Goal: Task Accomplishment & Management: Manage account settings

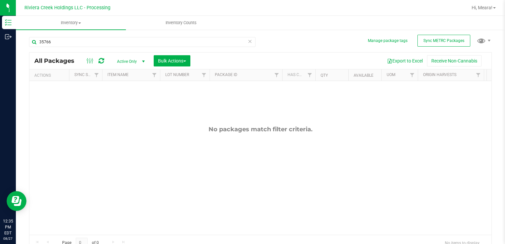
click at [400, 202] on div "No packages match filter criteria." at bounding box center [260, 180] width 462 height 198
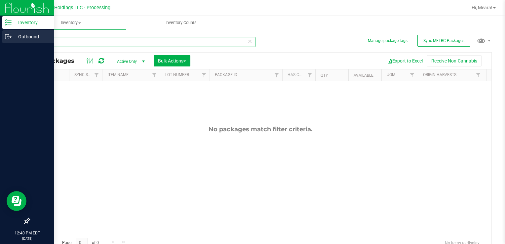
drag, startPoint x: 76, startPoint y: 45, endPoint x: 1, endPoint y: 39, distance: 74.9
click at [1, 42] on div "Inventory Outbound 12:40 PM EDT [DATE] 08/27 Riviera Creek Holdings LLC - Proce…" at bounding box center [252, 122] width 505 height 244
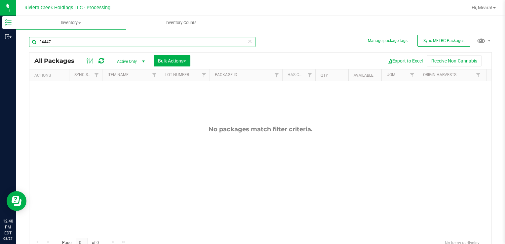
type input "34447"
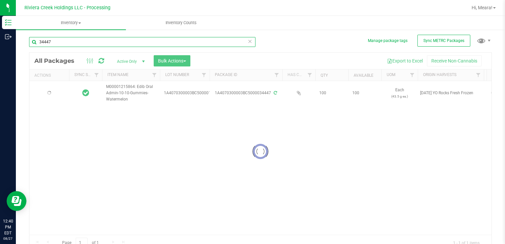
type input "[DATE]"
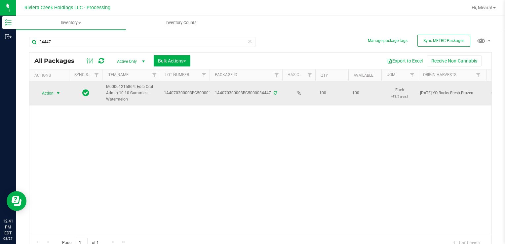
click at [52, 96] on span "Action" at bounding box center [45, 93] width 18 height 9
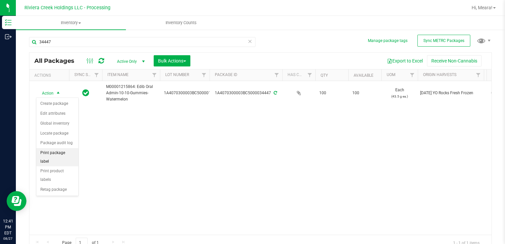
click at [70, 153] on li "Print package label" at bounding box center [57, 157] width 42 height 18
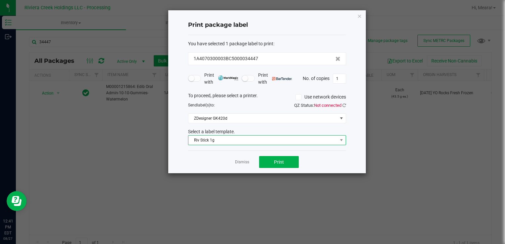
click at [238, 136] on span "Riv Stick 1g" at bounding box center [262, 140] width 149 height 9
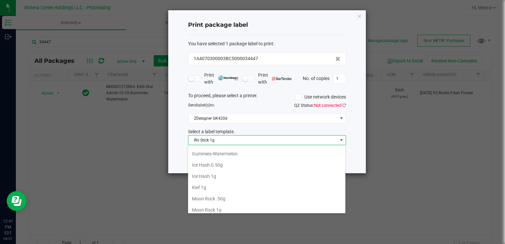
scroll to position [179, 0]
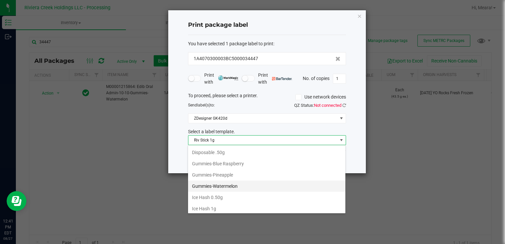
click at [251, 180] on li "Gummies-Watermelon" at bounding box center [266, 185] width 157 height 11
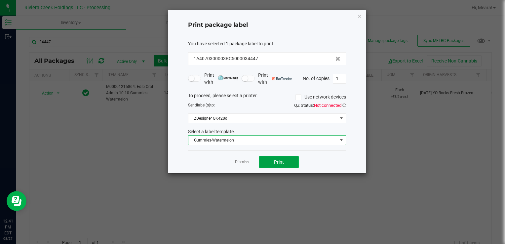
click at [281, 157] on button "Print" at bounding box center [279, 162] width 40 height 12
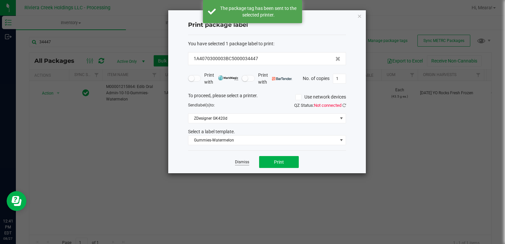
click at [241, 163] on link "Dismiss" at bounding box center [242, 162] width 14 height 6
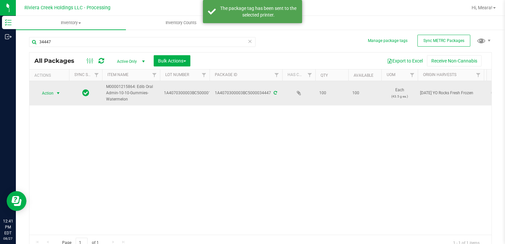
click at [56, 96] on span "select" at bounding box center [58, 93] width 8 height 9
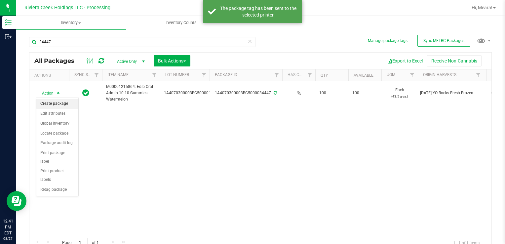
click at [65, 104] on li "Create package" at bounding box center [57, 104] width 42 height 10
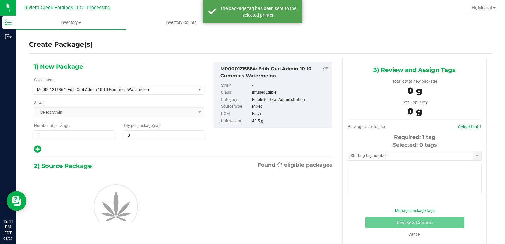
type input "0"
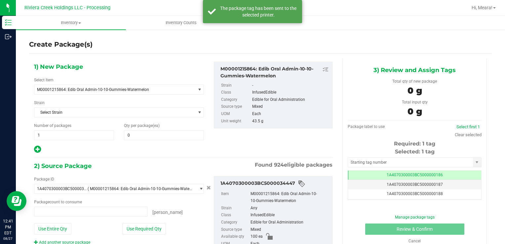
type input "0 ea"
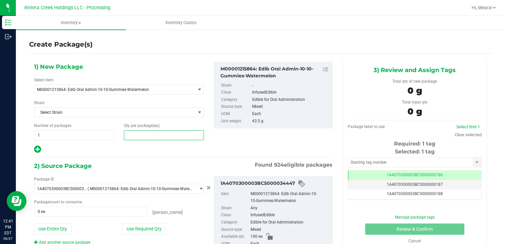
click at [138, 134] on span at bounding box center [164, 135] width 80 height 10
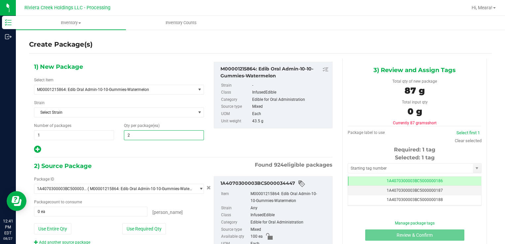
type input "20"
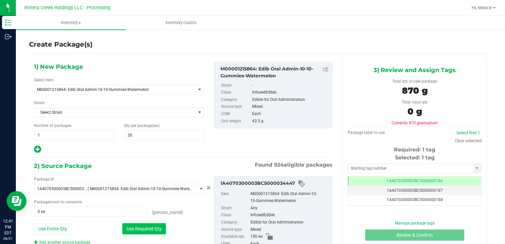
click at [142, 230] on button "Use Required Qty" at bounding box center [144, 228] width 44 height 11
type input "20 ea"
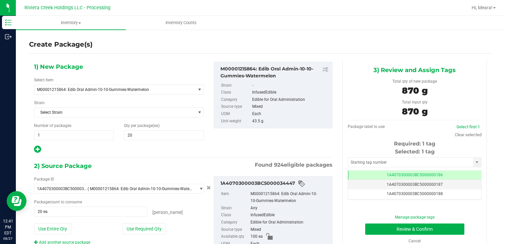
click at [411, 168] on div "Selected: 1 tag Tag 1A4070300003BC5000000186 1A4070300003BC5000000187 1A4070300…" at bounding box center [415, 174] width 134 height 52
click at [408, 164] on input "text" at bounding box center [410, 162] width 125 height 9
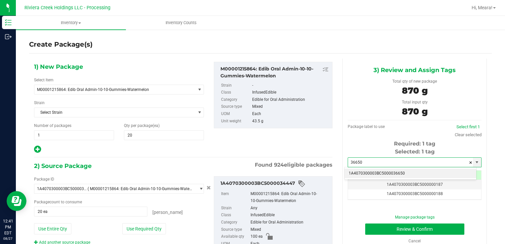
drag, startPoint x: 403, startPoint y: 171, endPoint x: 399, endPoint y: 182, distance: 12.0
click at [403, 171] on li "1A4070300003BC5000036650" at bounding box center [411, 174] width 132 height 10
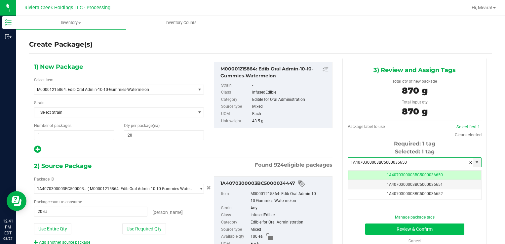
type input "1A4070300003BC5000036650"
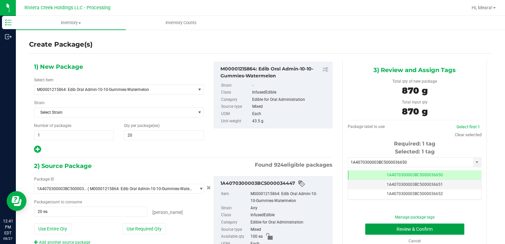
click at [385, 227] on button "Review & Confirm" at bounding box center [414, 228] width 99 height 11
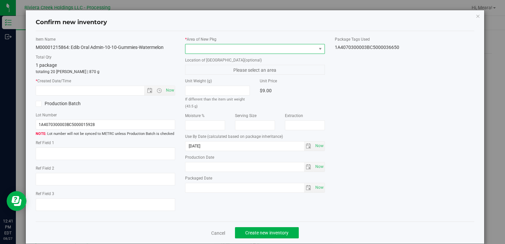
drag, startPoint x: 280, startPoint y: 53, endPoint x: 277, endPoint y: 45, distance: 8.4
click at [280, 50] on span at bounding box center [250, 48] width 131 height 9
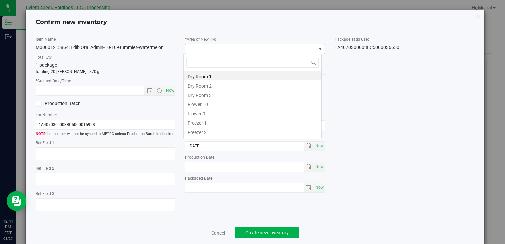
click at [276, 46] on span at bounding box center [250, 48] width 131 height 9
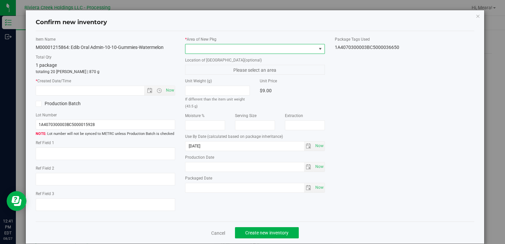
click at [204, 51] on span at bounding box center [250, 48] width 131 height 9
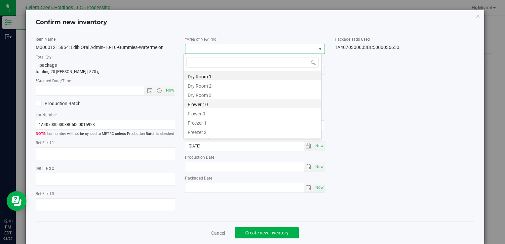
click at [193, 102] on li "Flower 10" at bounding box center [253, 103] width 138 height 9
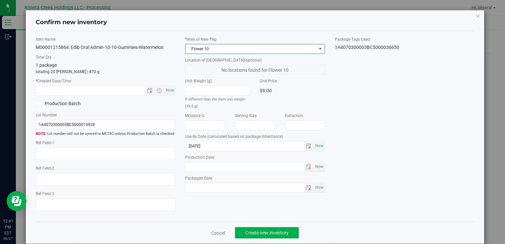
click at [174, 92] on div "Item Name M00001215864: Edib Oral Admin-10-10-Gummies-Watermelon Total Qty 1 pa…" at bounding box center [105, 126] width 149 height 180
click at [166, 90] on span "Now" at bounding box center [169, 91] width 11 height 10
type input "[DATE] 12:41 PM"
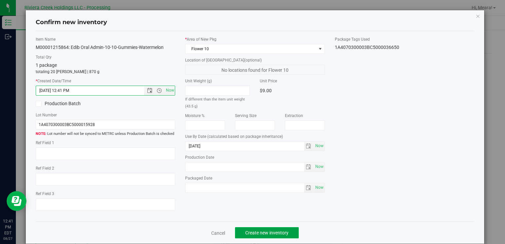
click at [280, 234] on span "Create new inventory" at bounding box center [266, 232] width 43 height 5
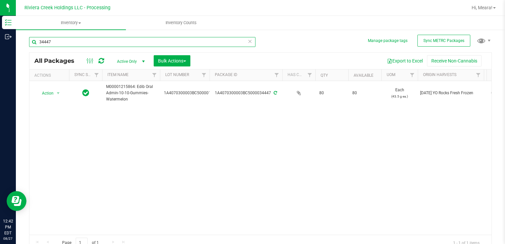
drag, startPoint x: 86, startPoint y: 43, endPoint x: 166, endPoint y: 124, distance: 114.1
click at [0, 31] on html "Inventory Outbound 12:42 PM EDT [DATE] 08/27 Riviera Creek Holdings LLC - Proce…" at bounding box center [252, 122] width 505 height 244
type input "34450"
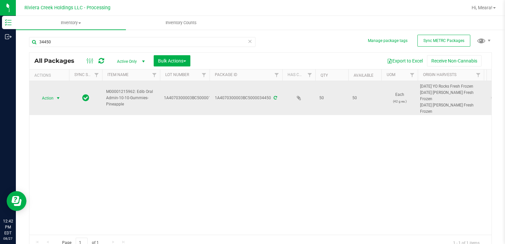
click at [55, 96] on span "select" at bounding box center [58, 98] width 8 height 9
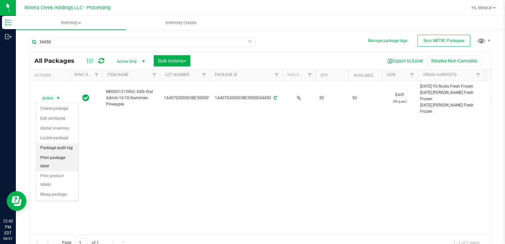
click at [69, 154] on li "Print package label" at bounding box center [57, 162] width 42 height 18
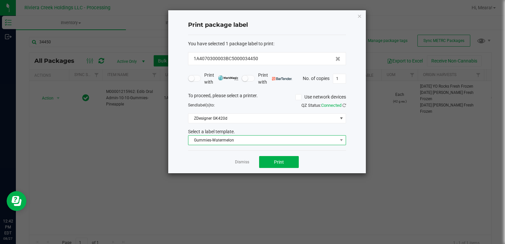
click at [264, 140] on span "Gummies-Watermelon" at bounding box center [262, 140] width 149 height 9
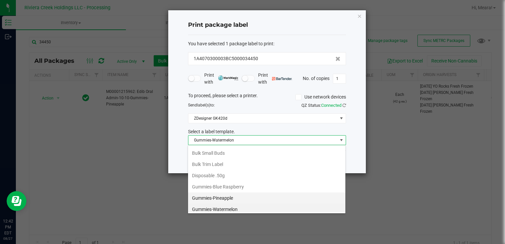
click at [251, 192] on li "Gummies-Pineapple" at bounding box center [266, 197] width 157 height 11
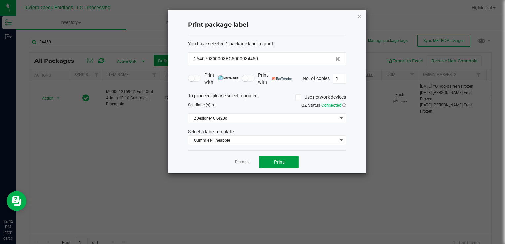
click at [274, 163] on button "Print" at bounding box center [279, 162] width 40 height 12
click at [241, 162] on link "Dismiss" at bounding box center [242, 162] width 14 height 6
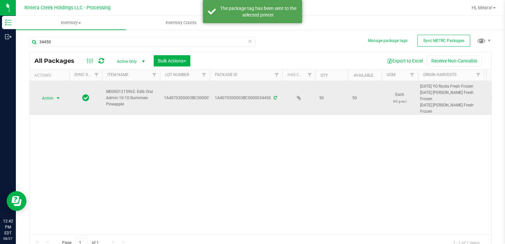
click at [52, 100] on span "Action" at bounding box center [45, 98] width 18 height 9
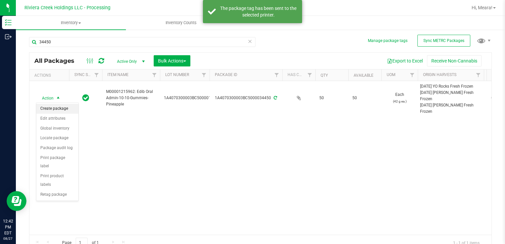
click at [54, 106] on li "Create package" at bounding box center [57, 109] width 42 height 10
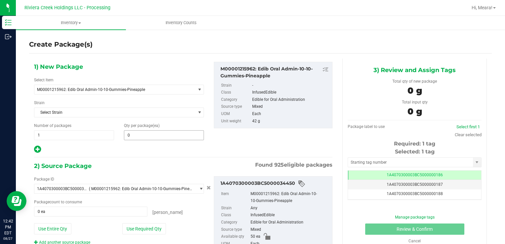
drag, startPoint x: 165, startPoint y: 126, endPoint x: 165, endPoint y: 132, distance: 6.3
click at [165, 126] on div "Qty per package (ea) 0 0" at bounding box center [164, 132] width 90 height 18
click at [164, 135] on span at bounding box center [164, 135] width 80 height 10
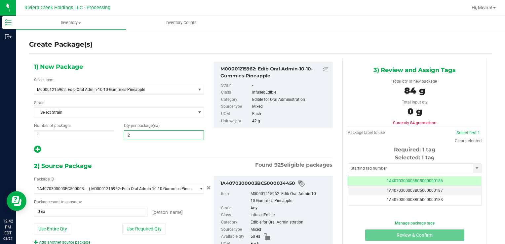
type input "20"
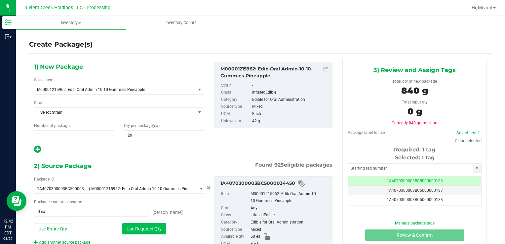
click at [132, 227] on button "Use Required Qty" at bounding box center [144, 228] width 44 height 11
type input "20 ea"
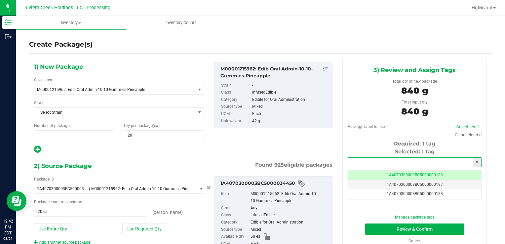
click at [355, 159] on input "text" at bounding box center [410, 162] width 125 height 9
click at [379, 175] on li "1A4070300003BC5000036651" at bounding box center [411, 174] width 132 height 10
type input "1A4070300003BC5000036651"
click at [389, 231] on button "Review & Confirm" at bounding box center [414, 228] width 99 height 11
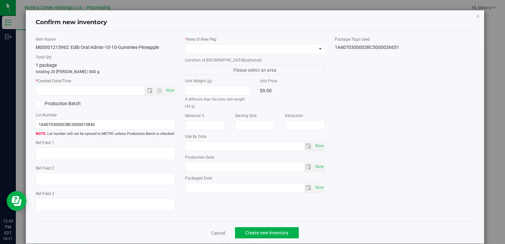
type input "[DATE]"
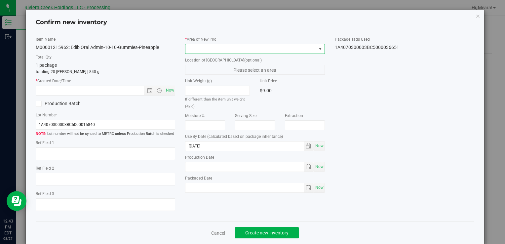
click at [265, 52] on span at bounding box center [250, 48] width 131 height 9
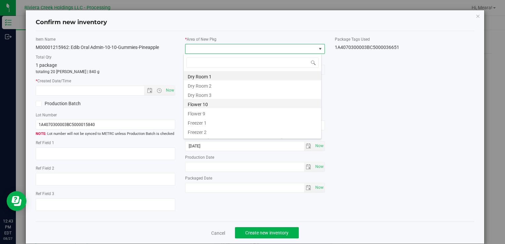
click at [209, 101] on li "Flower 10" at bounding box center [253, 103] width 138 height 9
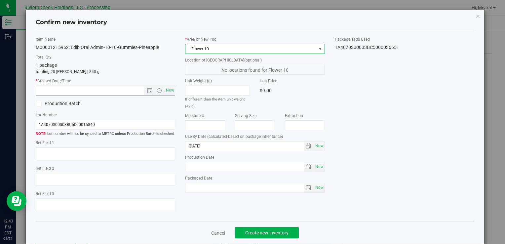
click at [173, 93] on span "Now" at bounding box center [169, 91] width 11 height 10
type input "[DATE] 12:43 PM"
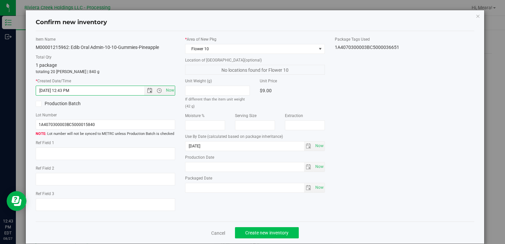
click at [288, 226] on div "Cancel Create new inventory" at bounding box center [255, 232] width 439 height 22
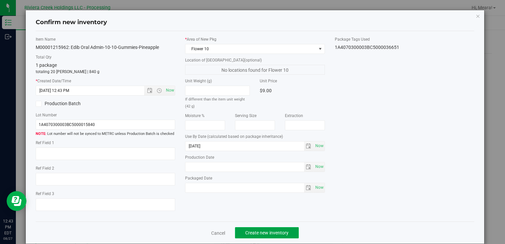
click at [289, 231] on button "Create new inventory" at bounding box center [267, 232] width 64 height 11
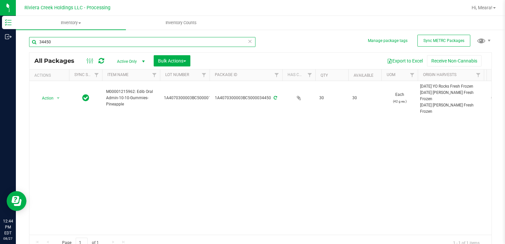
drag, startPoint x: 32, startPoint y: 39, endPoint x: 83, endPoint y: 44, distance: 51.1
click at [1, 39] on div "Inventory Outbound 12:44 PM EDT [DATE] 08/27 Riviera Creek Holdings LLC - Proce…" at bounding box center [252, 122] width 505 height 244
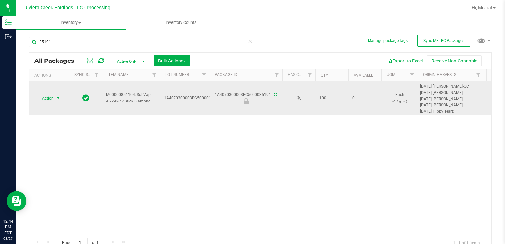
click at [50, 100] on span "Action" at bounding box center [45, 98] width 18 height 9
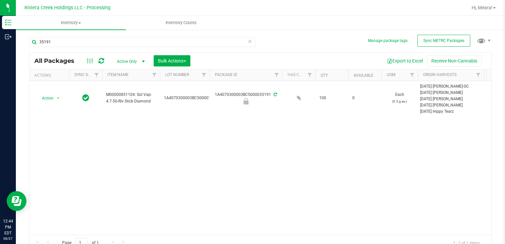
drag, startPoint x: 149, startPoint y: 180, endPoint x: 146, endPoint y: 177, distance: 4.7
click at [146, 177] on div "Action Action Edit attributes Global inventory Locate package Package audit log…" at bounding box center [260, 158] width 462 height 154
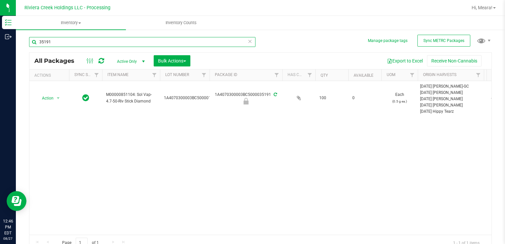
drag, startPoint x: 64, startPoint y: 46, endPoint x: 100, endPoint y: 59, distance: 38.3
click at [0, 43] on html "Inventory Outbound 12:46 PM EDT [DATE] 08/27 Riviera Creek Holdings LLC - Proce…" at bounding box center [252, 122] width 505 height 244
type input "35283"
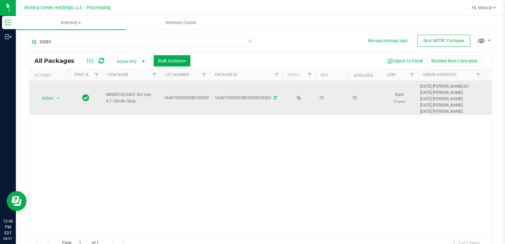
click at [58, 95] on span "select" at bounding box center [58, 98] width 8 height 9
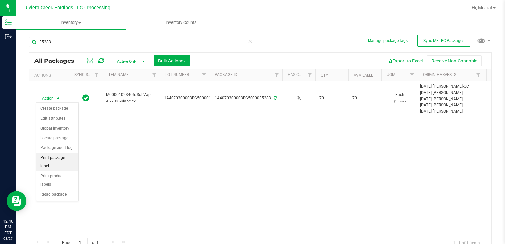
click at [69, 156] on li "Print package label" at bounding box center [57, 162] width 42 height 18
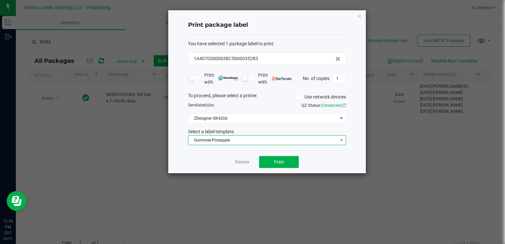
click at [228, 141] on span "Gummies-Pineapple" at bounding box center [262, 140] width 149 height 9
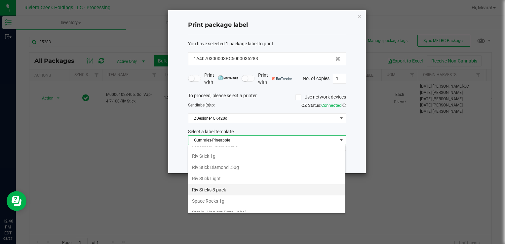
scroll to position [311, 0]
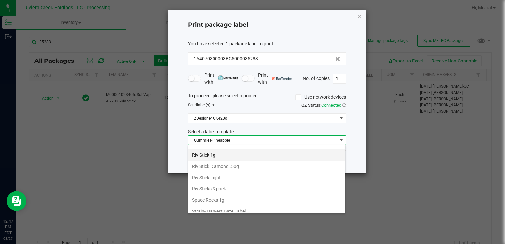
click at [217, 153] on li "Riv Stick 1g" at bounding box center [266, 154] width 157 height 11
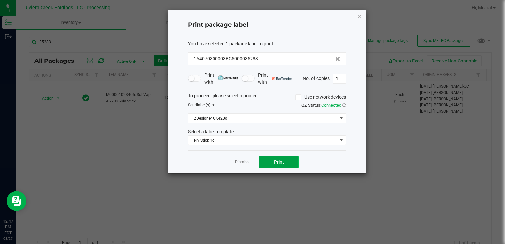
click at [285, 162] on button "Print" at bounding box center [279, 162] width 40 height 12
click at [240, 162] on link "Dismiss" at bounding box center [242, 162] width 14 height 6
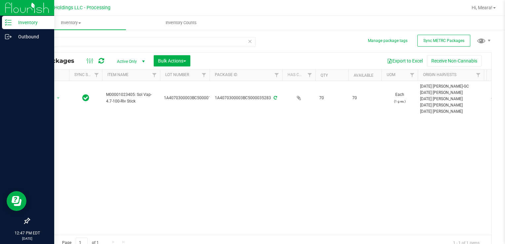
click at [54, 99] on div at bounding box center [27, 129] width 54 height 170
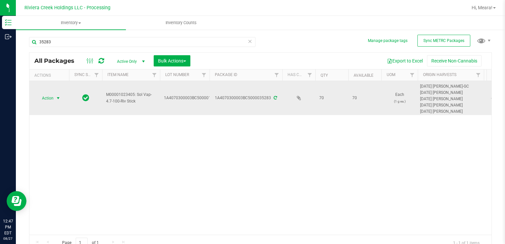
click at [56, 99] on span "select" at bounding box center [58, 98] width 5 height 5
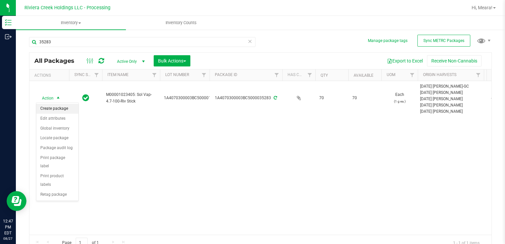
click at [54, 109] on li "Create package" at bounding box center [57, 109] width 42 height 10
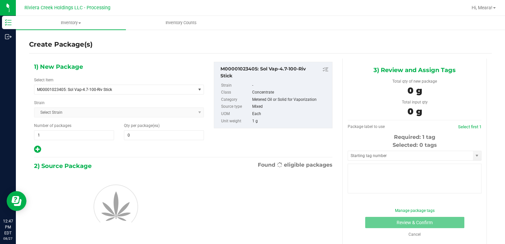
type input "0"
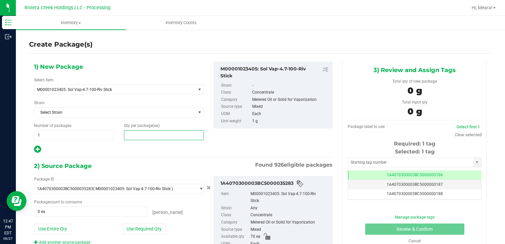
click at [167, 135] on span at bounding box center [164, 135] width 80 height 10
type input "40"
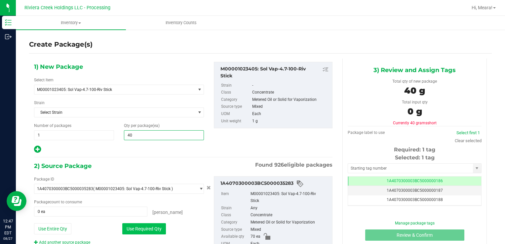
type input "40"
click at [144, 224] on button "Use Required Qty" at bounding box center [144, 228] width 44 height 11
type input "40 ea"
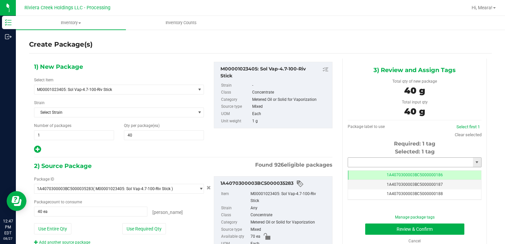
click at [384, 162] on input "text" at bounding box center [410, 162] width 125 height 9
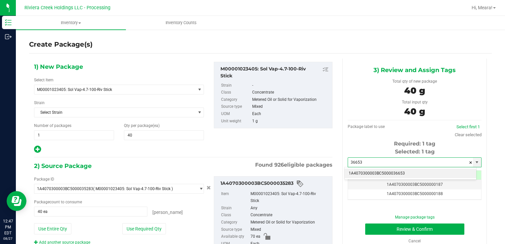
click at [388, 175] on li "1A4070300003BC5000036653" at bounding box center [411, 174] width 132 height 10
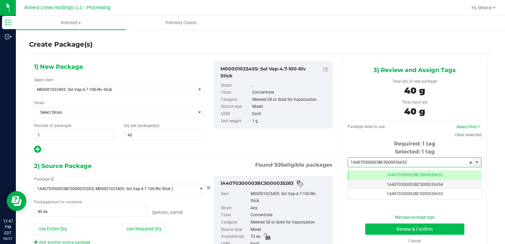
type input "1A4070300003BC5000036653"
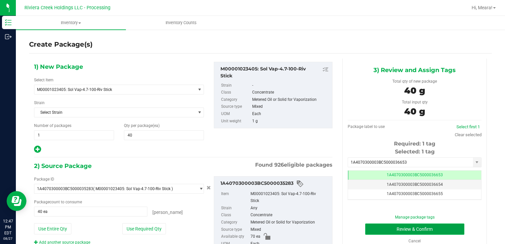
click at [373, 227] on button "Review & Confirm" at bounding box center [414, 228] width 99 height 11
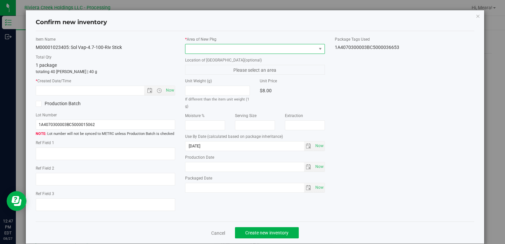
click at [259, 45] on span at bounding box center [250, 48] width 131 height 9
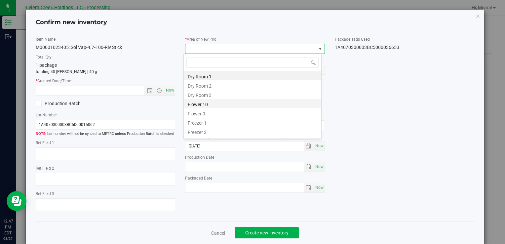
click at [203, 101] on li "Flower 10" at bounding box center [253, 103] width 138 height 9
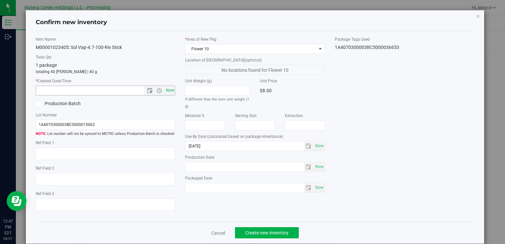
click at [167, 88] on span "Now" at bounding box center [169, 91] width 11 height 10
type input "[DATE] 12:47 PM"
click at [262, 233] on span "Create new inventory" at bounding box center [266, 232] width 43 height 5
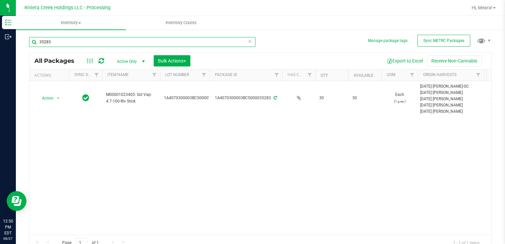
drag, startPoint x: 87, startPoint y: 45, endPoint x: 33, endPoint y: 42, distance: 54.3
click at [33, 42] on input "35283" at bounding box center [142, 42] width 226 height 10
type input "33217"
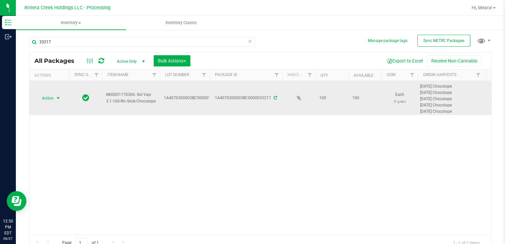
click at [48, 94] on span "Action" at bounding box center [45, 98] width 18 height 9
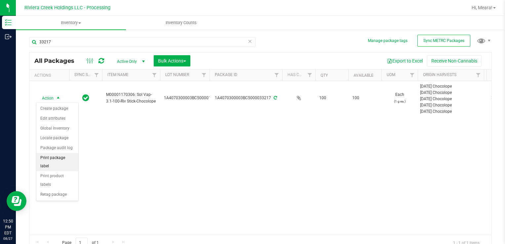
click at [67, 156] on li "Print package label" at bounding box center [57, 162] width 42 height 18
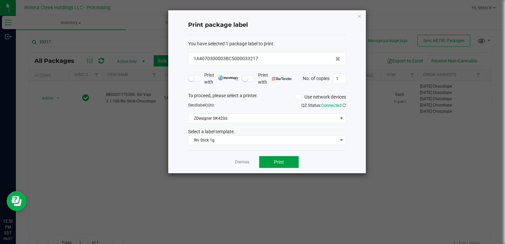
click at [278, 163] on span "Print" at bounding box center [279, 161] width 10 height 5
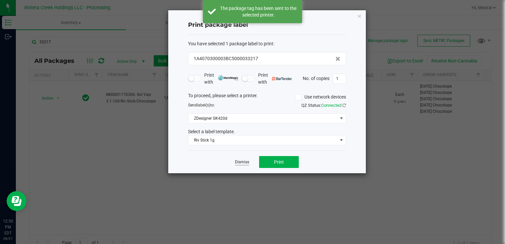
click at [249, 162] on link "Dismiss" at bounding box center [242, 162] width 14 height 6
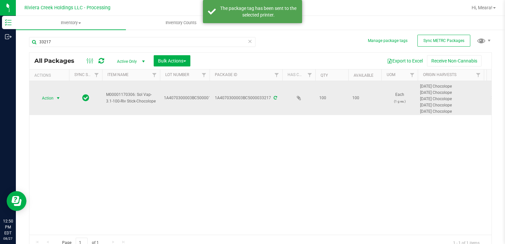
click at [40, 94] on span "Action" at bounding box center [45, 98] width 18 height 9
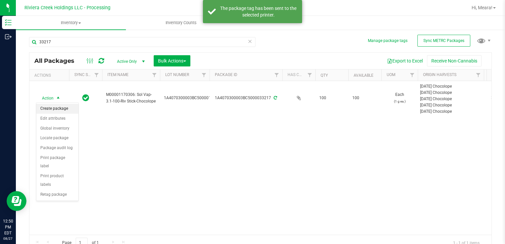
click at [50, 105] on li "Create package" at bounding box center [57, 109] width 42 height 10
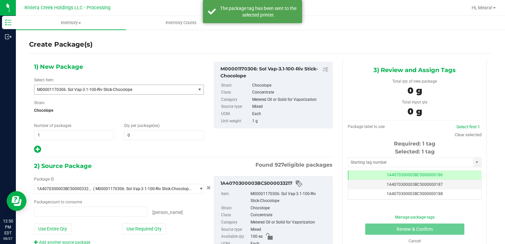
type input "0 ea"
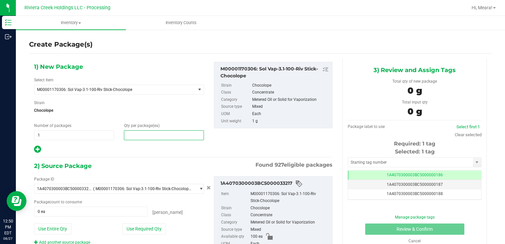
click at [134, 131] on span at bounding box center [164, 135] width 80 height 10
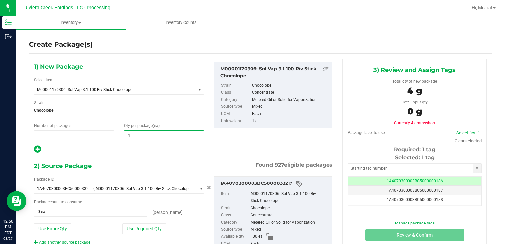
type input "40"
click at [134, 228] on button "Use Required Qty" at bounding box center [144, 228] width 44 height 11
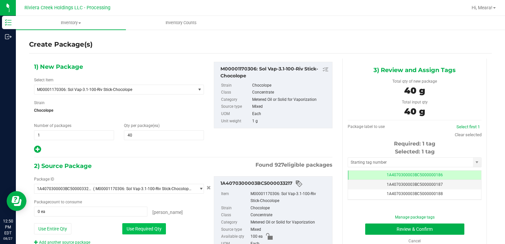
type input "40 ea"
click at [391, 166] on input "text" at bounding box center [410, 162] width 125 height 9
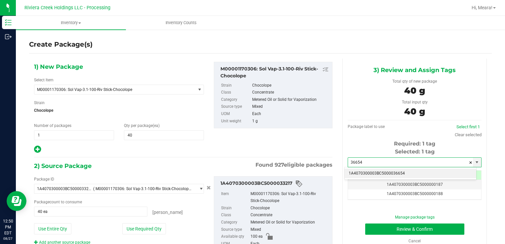
click at [389, 173] on li "1A4070300003BC5000036654" at bounding box center [411, 174] width 132 height 10
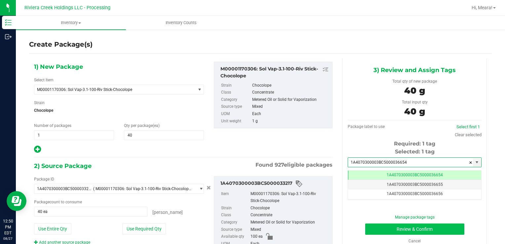
type input "1A4070300003BC5000036654"
click at [376, 228] on button "Review & Confirm" at bounding box center [414, 228] width 99 height 11
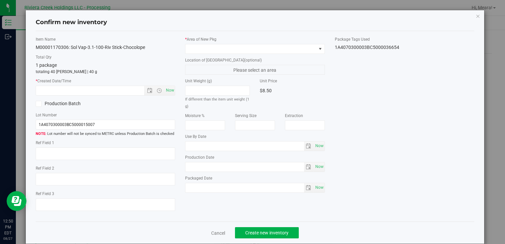
type input "[DATE]"
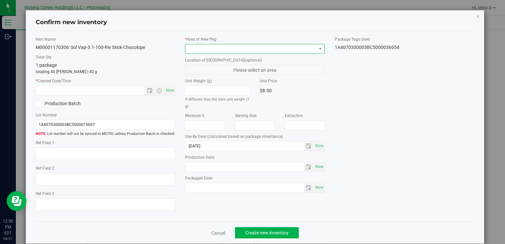
click at [289, 51] on span at bounding box center [250, 48] width 131 height 9
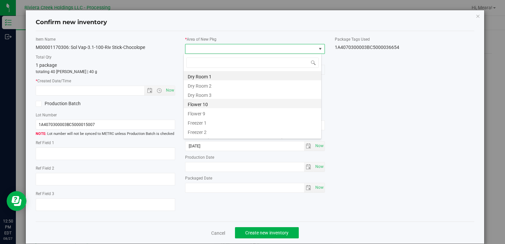
click at [204, 105] on li "Flower 10" at bounding box center [253, 103] width 138 height 9
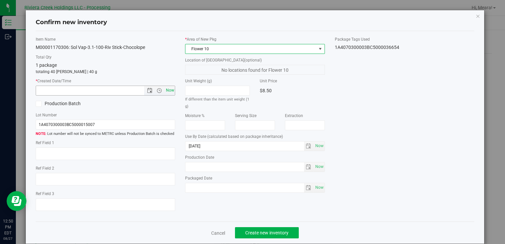
click at [170, 89] on span "Now" at bounding box center [169, 91] width 11 height 10
type input "[DATE] 12:50 PM"
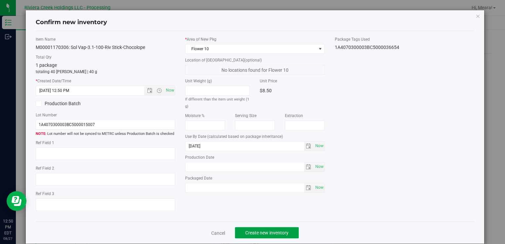
drag, startPoint x: 258, startPoint y: 227, endPoint x: 258, endPoint y: 231, distance: 3.6
click at [258, 230] on button "Create new inventory" at bounding box center [267, 232] width 64 height 11
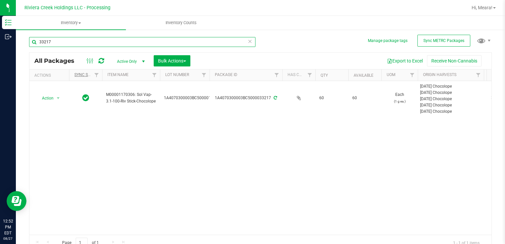
drag, startPoint x: 60, startPoint y: 40, endPoint x: 79, endPoint y: 77, distance: 40.7
click at [1, 48] on div "Inventory Outbound 12:52 PM EDT [DATE] 08/27 Riviera Creek Holdings LLC - Proce…" at bounding box center [252, 122] width 505 height 244
drag, startPoint x: 80, startPoint y: 43, endPoint x: 32, endPoint y: 44, distance: 47.9
click at [32, 44] on input "36026" at bounding box center [142, 42] width 226 height 10
type input "36205"
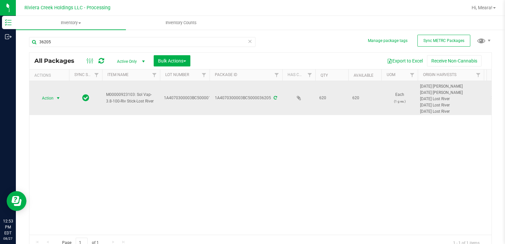
click at [53, 97] on span "Action" at bounding box center [45, 98] width 18 height 9
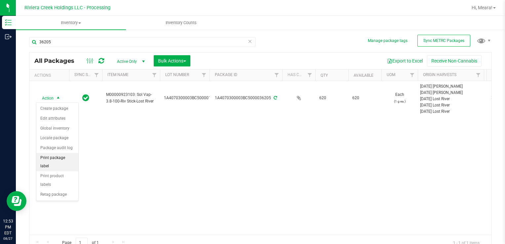
click at [69, 156] on li "Print package label" at bounding box center [57, 162] width 42 height 18
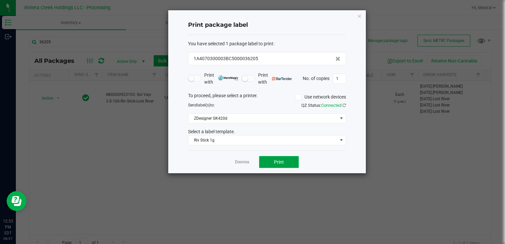
click at [261, 159] on button "Print" at bounding box center [279, 162] width 40 height 12
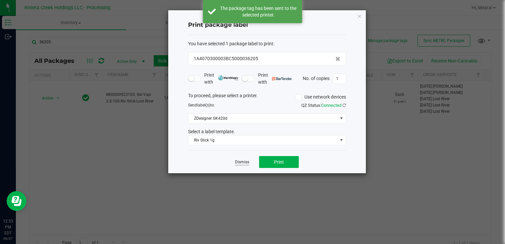
click at [238, 160] on link "Dismiss" at bounding box center [242, 162] width 14 height 6
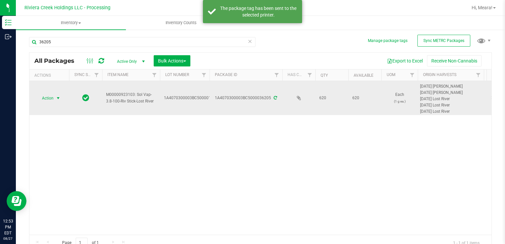
click at [53, 98] on span "Action" at bounding box center [45, 98] width 18 height 9
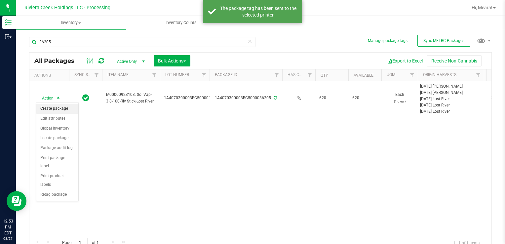
click at [57, 110] on li "Create package" at bounding box center [57, 109] width 42 height 10
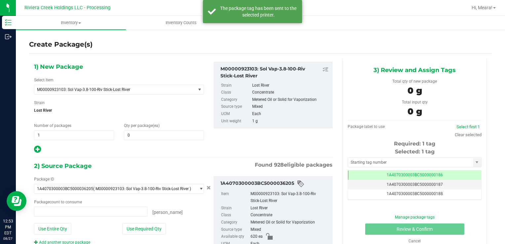
type input "0 ea"
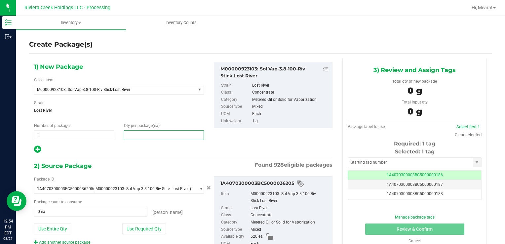
click at [147, 136] on span at bounding box center [164, 135] width 80 height 10
type input "20"
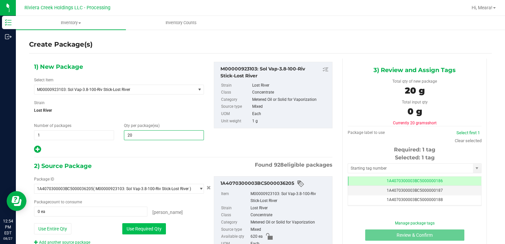
type input "20"
click at [132, 226] on button "Use Required Qty" at bounding box center [144, 228] width 44 height 11
type input "20 ea"
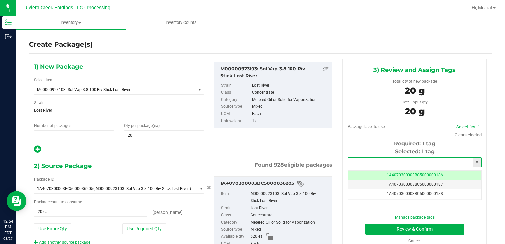
click at [354, 161] on input "text" at bounding box center [410, 162] width 125 height 9
drag, startPoint x: 370, startPoint y: 173, endPoint x: 367, endPoint y: 169, distance: 5.2
click at [370, 173] on li "1A4070300003BC5000036655" at bounding box center [411, 174] width 132 height 10
type input "1A4070300003BC5000036655"
click at [376, 231] on button "Review & Confirm" at bounding box center [414, 228] width 99 height 11
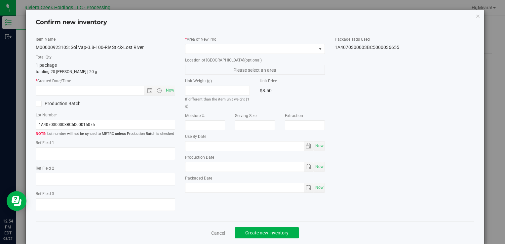
type input "[DATE]"
click at [294, 43] on div "* Area of [GEOGRAPHIC_DATA]" at bounding box center [254, 45] width 139 height 18
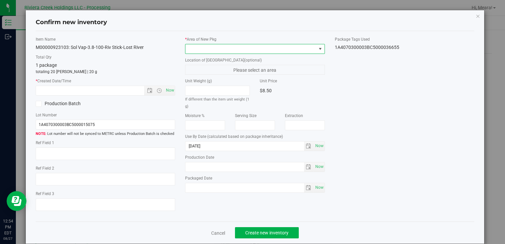
drag, startPoint x: 293, startPoint y: 49, endPoint x: 286, endPoint y: 48, distance: 7.0
click at [293, 50] on span at bounding box center [250, 48] width 131 height 9
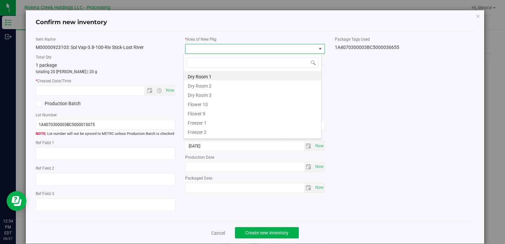
click at [193, 100] on li "Flower 10" at bounding box center [253, 103] width 138 height 9
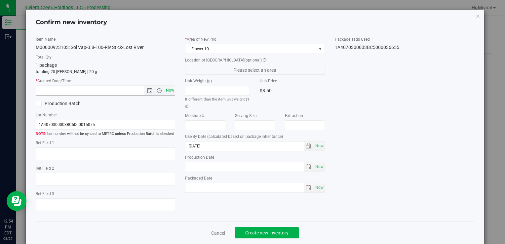
click at [165, 88] on span "Now" at bounding box center [169, 91] width 11 height 10
type input "[DATE] 12:54 PM"
click at [274, 232] on span "Create new inventory" at bounding box center [266, 232] width 43 height 5
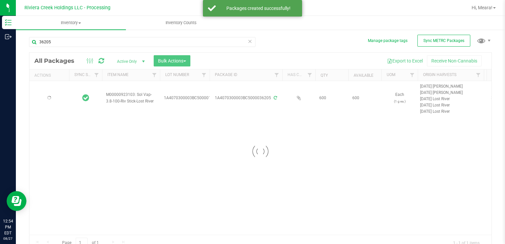
type input "[DATE]"
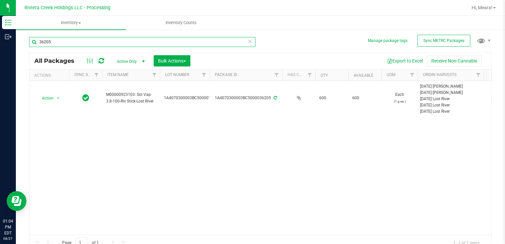
drag, startPoint x: 85, startPoint y: 45, endPoint x: 32, endPoint y: 47, distance: 53.3
click at [33, 47] on div "36205" at bounding box center [142, 44] width 226 height 15
type input "32434"
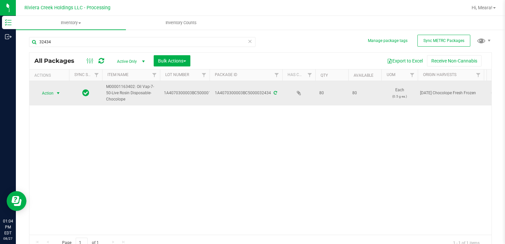
click at [52, 91] on span "Action" at bounding box center [45, 93] width 18 height 9
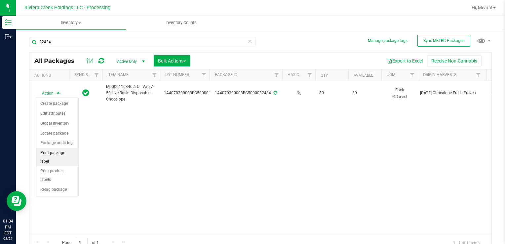
drag, startPoint x: 69, startPoint y: 153, endPoint x: 73, endPoint y: 150, distance: 5.2
click at [69, 153] on li "Print package label" at bounding box center [57, 157] width 42 height 18
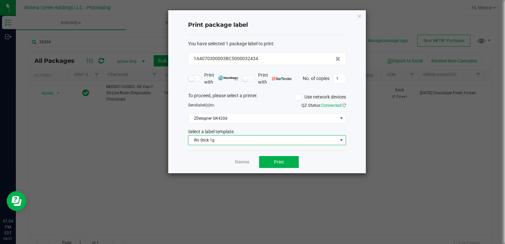
click at [225, 140] on span "Riv Stick 1g" at bounding box center [262, 140] width 149 height 9
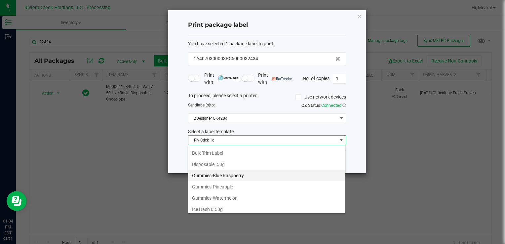
scroll to position [157, 0]
click at [214, 173] on li "Disposable .50g" at bounding box center [266, 174] width 157 height 11
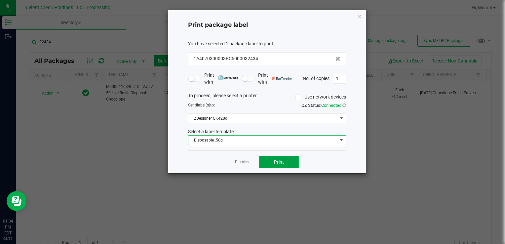
click at [277, 160] on span "Print" at bounding box center [279, 161] width 10 height 5
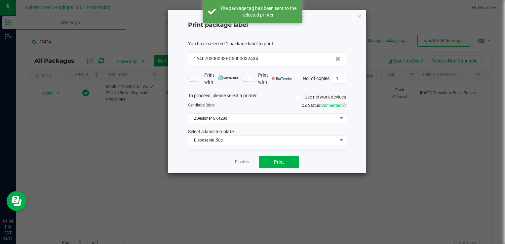
drag, startPoint x: 243, startPoint y: 162, endPoint x: 200, endPoint y: 163, distance: 43.3
click at [242, 162] on link "Dismiss" at bounding box center [242, 162] width 14 height 6
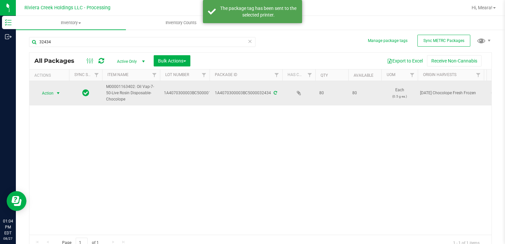
drag, startPoint x: 48, startPoint y: 88, endPoint x: 49, endPoint y: 94, distance: 5.5
click at [48, 89] on span "Action" at bounding box center [45, 93] width 18 height 9
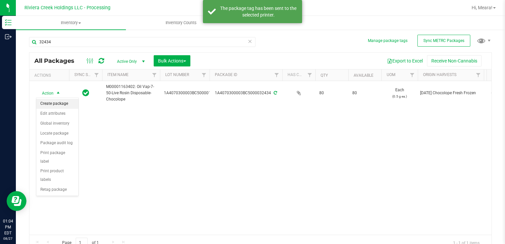
click at [53, 103] on li "Create package" at bounding box center [57, 104] width 42 height 10
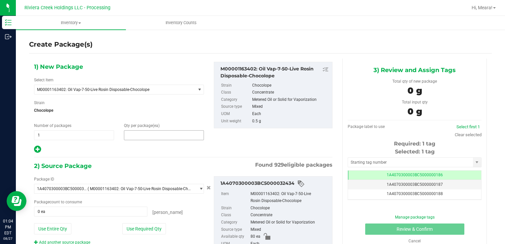
click at [156, 137] on span at bounding box center [164, 135] width 80 height 10
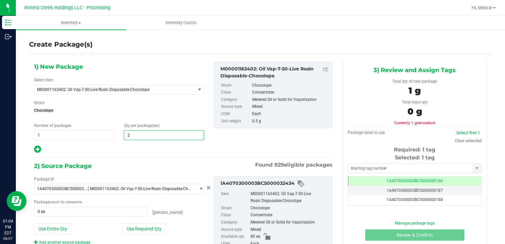
type input "20"
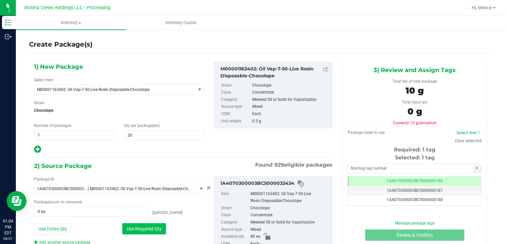
click at [128, 231] on button "Use Required Qty" at bounding box center [144, 228] width 44 height 11
type input "20 ea"
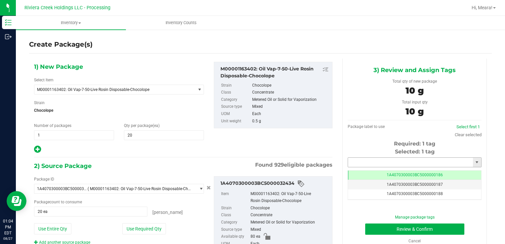
click at [384, 164] on input "text" at bounding box center [410, 162] width 125 height 9
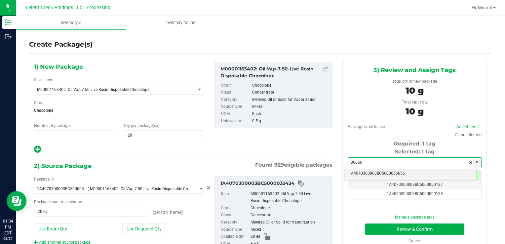
click at [383, 171] on li "1A4070300003BC5000036656" at bounding box center [411, 174] width 132 height 10
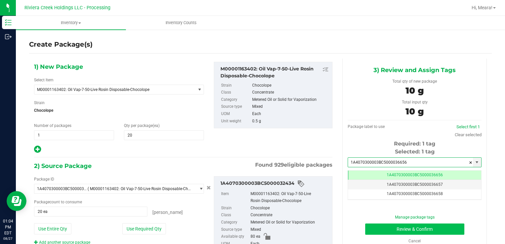
type input "1A4070300003BC5000036656"
click at [371, 231] on button "Review & Confirm" at bounding box center [414, 228] width 99 height 11
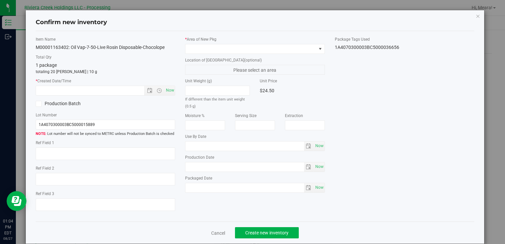
type input "[DATE]"
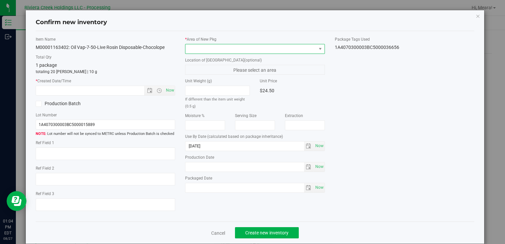
click at [260, 48] on span at bounding box center [250, 48] width 131 height 9
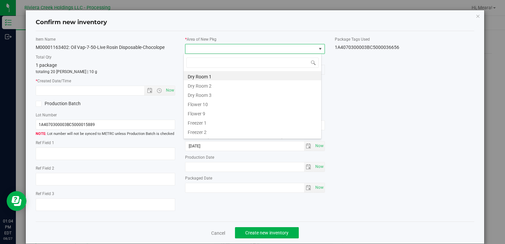
click at [204, 105] on li "Flower 10" at bounding box center [253, 103] width 138 height 9
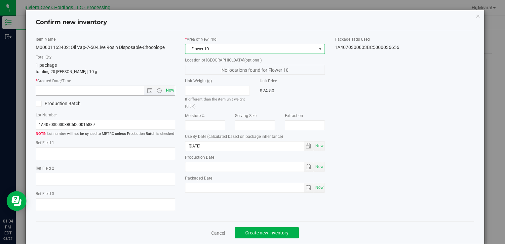
click at [167, 89] on span "Now" at bounding box center [169, 91] width 11 height 10
type input "[DATE] 1:04 PM"
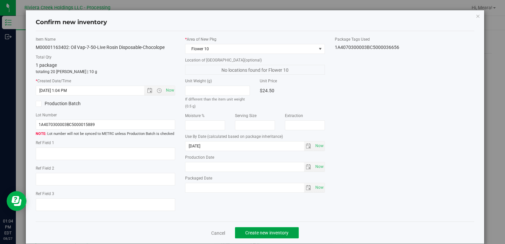
click at [261, 237] on button "Create new inventory" at bounding box center [267, 232] width 64 height 11
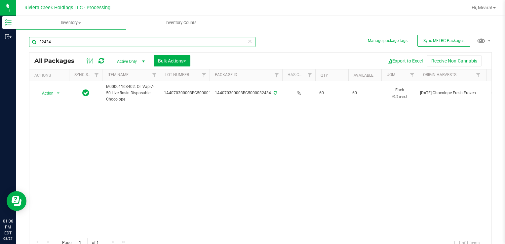
drag, startPoint x: 68, startPoint y: 42, endPoint x: 391, endPoint y: 192, distance: 356.7
click at [5, 41] on div "Inventory Outbound 01:06 PM EDT [DATE] 08/27 Riviera Creek Holdings LLC - Proce…" at bounding box center [252, 122] width 505 height 244
type input "15460"
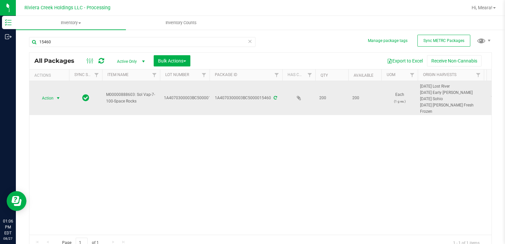
click at [45, 96] on span "Action" at bounding box center [45, 98] width 18 height 9
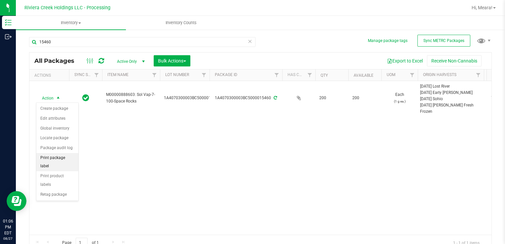
click at [68, 157] on li "Print package label" at bounding box center [57, 162] width 42 height 18
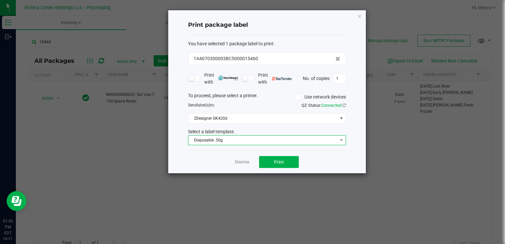
click at [255, 139] on span "Disposable .50g" at bounding box center [262, 140] width 149 height 9
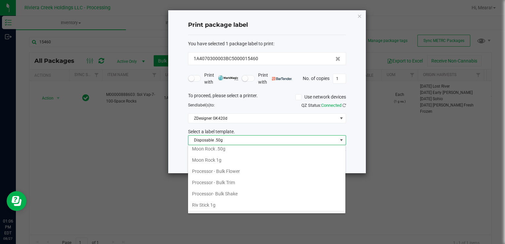
scroll to position [311, 0]
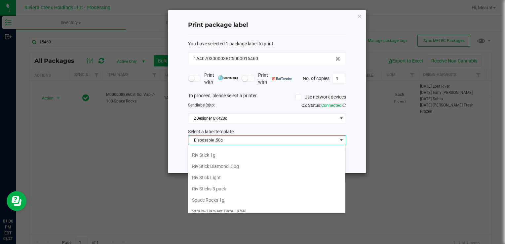
drag, startPoint x: 223, startPoint y: 196, endPoint x: 246, endPoint y: 185, distance: 25.0
click at [223, 196] on li "Space Rocks 1g" at bounding box center [266, 199] width 157 height 11
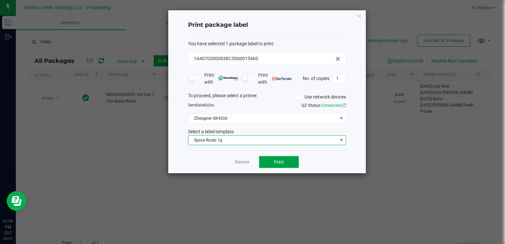
click at [286, 163] on button "Print" at bounding box center [279, 162] width 40 height 12
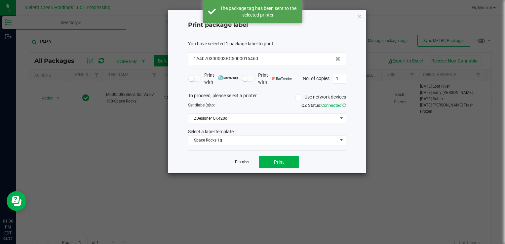
click at [242, 161] on link "Dismiss" at bounding box center [242, 162] width 14 height 6
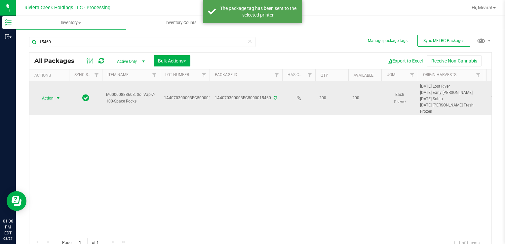
click at [42, 100] on span "Action" at bounding box center [45, 98] width 18 height 9
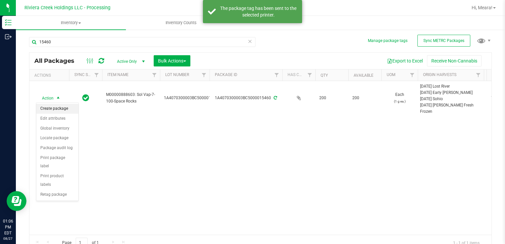
click at [58, 108] on li "Create package" at bounding box center [57, 109] width 42 height 10
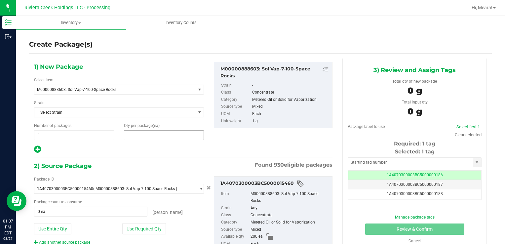
click at [182, 137] on span at bounding box center [164, 135] width 80 height 10
type input "50"
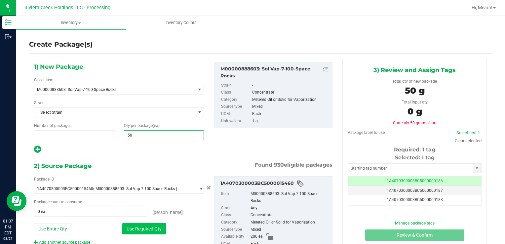
type input "50"
click at [134, 229] on button "Use Required Qty" at bounding box center [144, 228] width 44 height 11
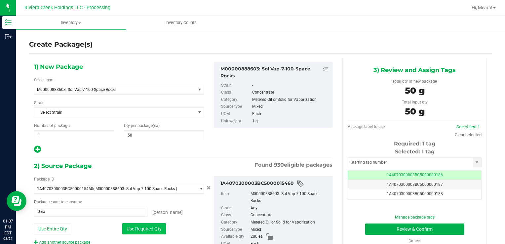
type input "50 ea"
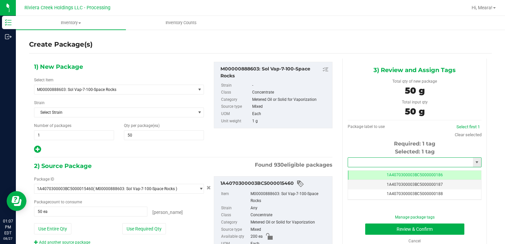
click at [369, 163] on input "text" at bounding box center [410, 162] width 125 height 9
click at [374, 173] on li "1A4070300003BC5000036657" at bounding box center [411, 174] width 132 height 10
type input "1A4070300003BC5000036657"
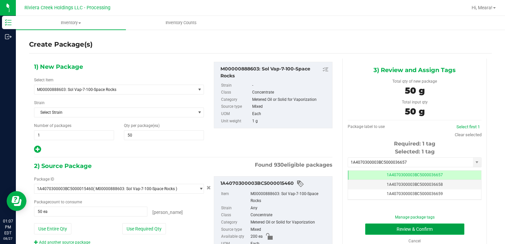
click at [377, 231] on button "Review & Confirm" at bounding box center [414, 228] width 99 height 11
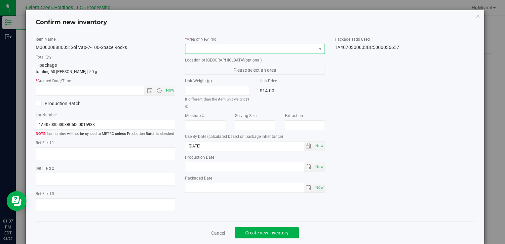
click at [249, 50] on span at bounding box center [250, 48] width 131 height 9
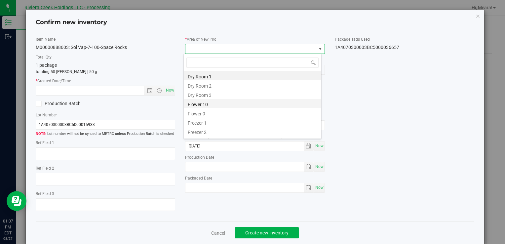
click at [202, 104] on li "Flower 10" at bounding box center [253, 103] width 138 height 9
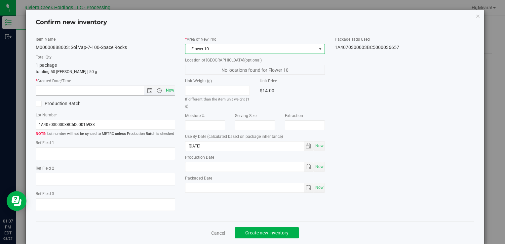
click at [168, 89] on span "Now" at bounding box center [169, 91] width 11 height 10
type input "[DATE] 1:07 PM"
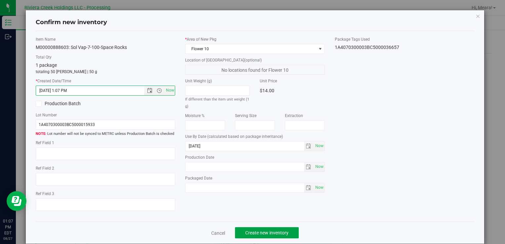
click at [264, 234] on span "Create new inventory" at bounding box center [266, 232] width 43 height 5
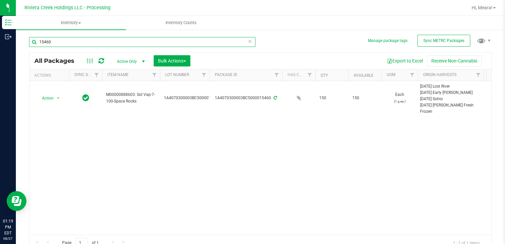
drag, startPoint x: 85, startPoint y: 46, endPoint x: -1, endPoint y: 34, distance: 86.8
click at [0, 34] on html "Inventory Outbound 01:19 PM EDT [DATE] 08/27 Riviera Creek Holdings LLC - Proce…" at bounding box center [252, 122] width 505 height 244
type input "35191"
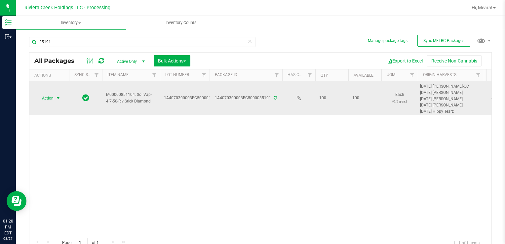
click at [42, 95] on span "Action" at bounding box center [45, 98] width 18 height 9
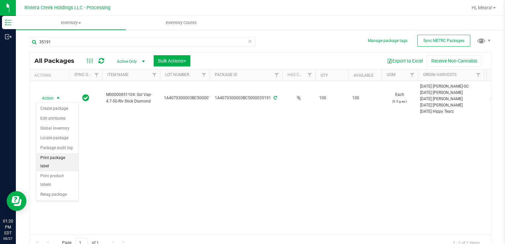
click at [75, 158] on li "Print package label" at bounding box center [57, 162] width 42 height 18
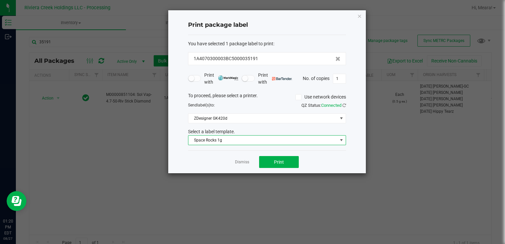
click at [209, 141] on span "Space Rocks 1g" at bounding box center [262, 140] width 149 height 9
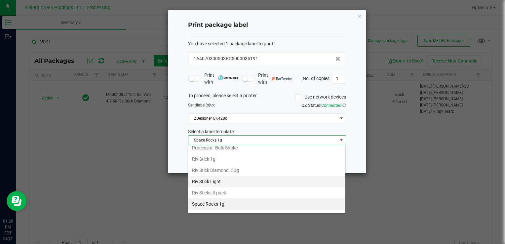
scroll to position [311, 0]
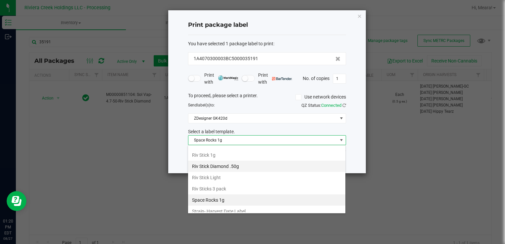
click at [241, 163] on li "Riv Stick Diamond .50g" at bounding box center [266, 166] width 157 height 11
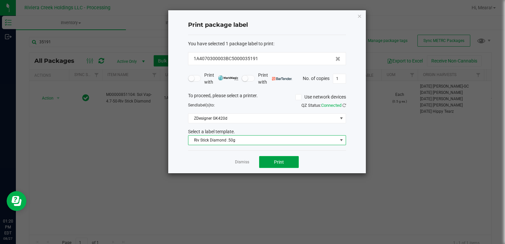
click at [280, 162] on span "Print" at bounding box center [279, 161] width 10 height 5
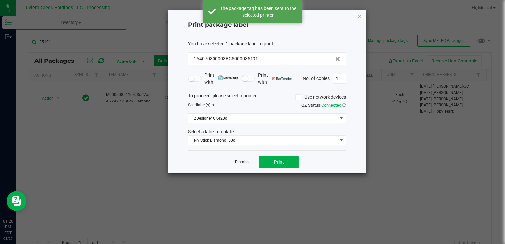
click at [242, 159] on link "Dismiss" at bounding box center [242, 162] width 14 height 6
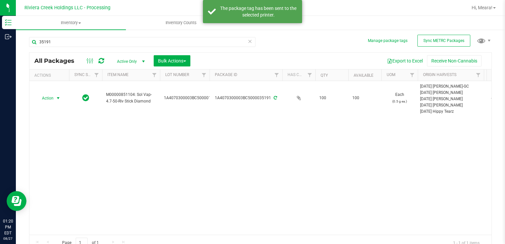
click at [27, 85] on div "Manage package tags Sync METRC Packages 35191 All Packages Active Only Active O…" at bounding box center [260, 130] width 489 height 202
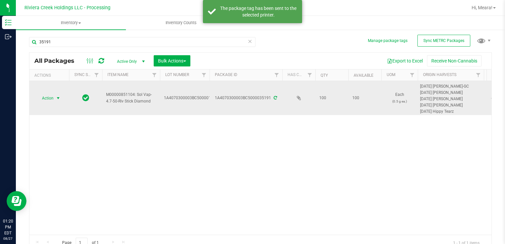
click at [42, 96] on span "Action" at bounding box center [45, 98] width 18 height 9
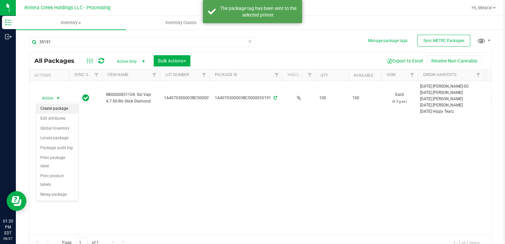
click at [54, 106] on li "Create package" at bounding box center [57, 109] width 42 height 10
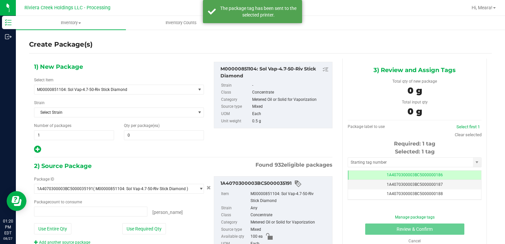
type input "0 ea"
click at [155, 132] on span at bounding box center [164, 135] width 80 height 10
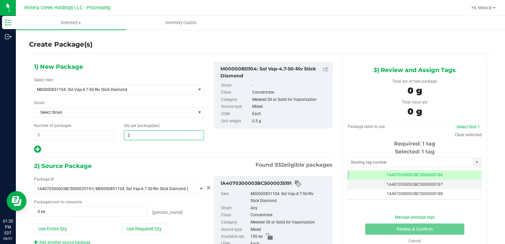
type input "20"
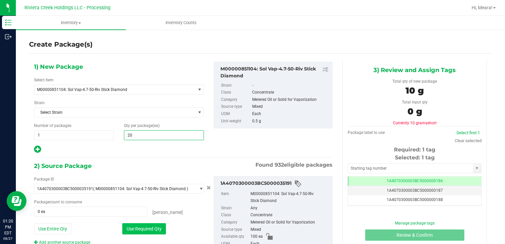
type input "20"
click at [126, 229] on button "Use Required Qty" at bounding box center [144, 228] width 44 height 11
type input "20 ea"
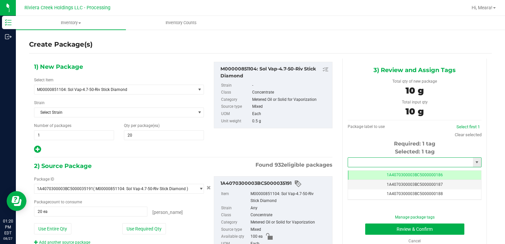
click at [348, 161] on input "text" at bounding box center [410, 162] width 125 height 9
click at [361, 172] on li "1A4070300003BC5000036652" at bounding box center [411, 174] width 132 height 10
type input "1A4070300003BC5000036652"
click at [377, 229] on button "Review & Confirm" at bounding box center [414, 228] width 99 height 11
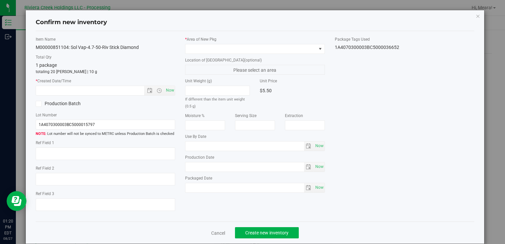
type input "[DATE]"
click at [257, 43] on div "* Area of [GEOGRAPHIC_DATA]" at bounding box center [254, 45] width 139 height 18
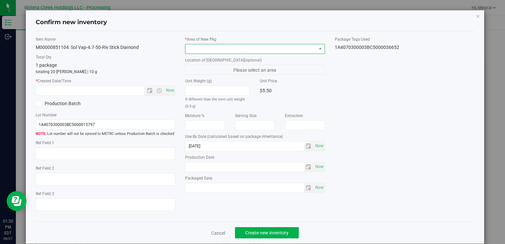
click at [257, 47] on span at bounding box center [250, 48] width 131 height 9
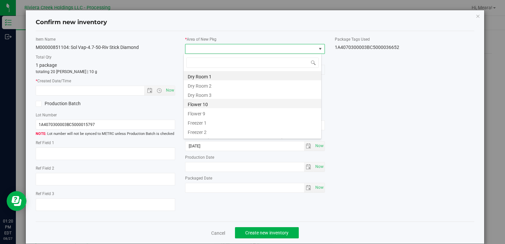
click at [200, 103] on li "Flower 10" at bounding box center [253, 103] width 138 height 9
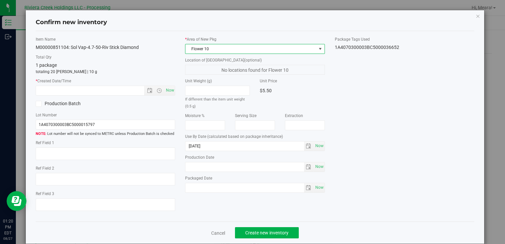
click at [164, 84] on div "* Created Date/Time Now" at bounding box center [105, 87] width 139 height 18
click at [166, 87] on span "Now" at bounding box center [169, 91] width 11 height 10
type input "[DATE] 1:20 PM"
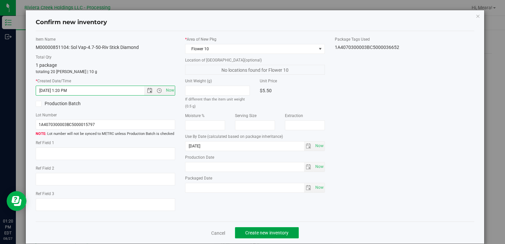
click at [250, 227] on button "Create new inventory" at bounding box center [267, 232] width 64 height 11
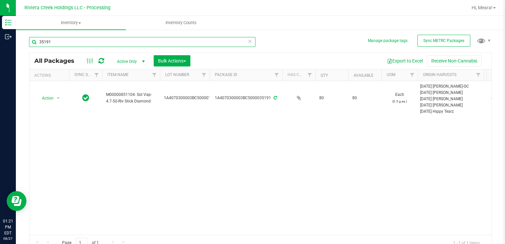
drag, startPoint x: 107, startPoint y: 38, endPoint x: 41, endPoint y: 39, distance: 66.1
click at [41, 39] on input "35191" at bounding box center [142, 42] width 226 height 10
type input "35563"
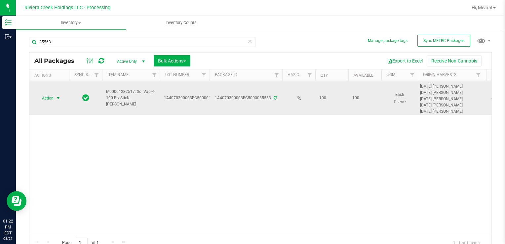
click at [43, 97] on span "Action" at bounding box center [45, 98] width 18 height 9
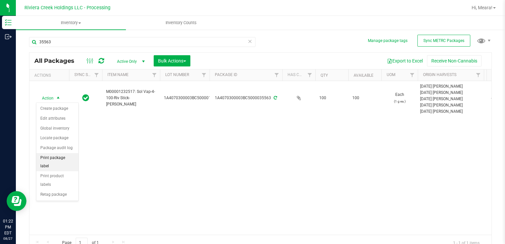
click at [57, 155] on li "Print package label" at bounding box center [57, 162] width 42 height 18
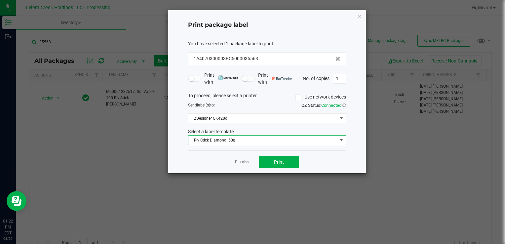
click at [200, 139] on span "Riv Stick Diamond .50g" at bounding box center [262, 140] width 149 height 9
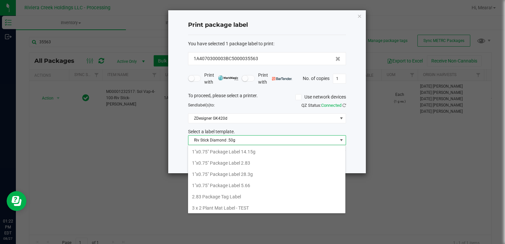
scroll to position [10, 158]
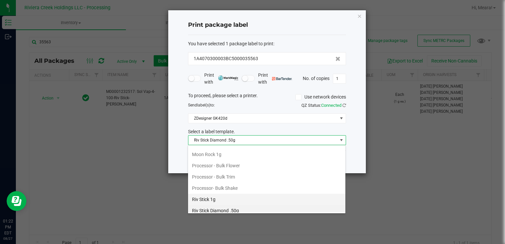
click at [219, 196] on li "Riv Stick 1g" at bounding box center [266, 199] width 157 height 11
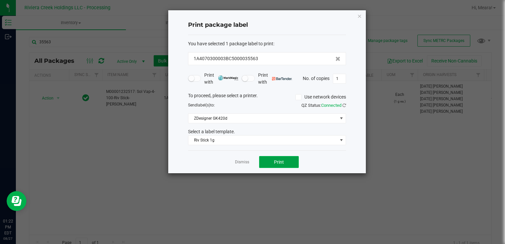
click at [268, 157] on button "Print" at bounding box center [279, 162] width 40 height 12
click at [239, 159] on link "Dismiss" at bounding box center [242, 162] width 14 height 6
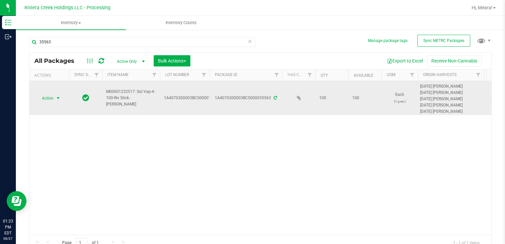
click at [55, 99] on span "select" at bounding box center [58, 98] width 8 height 9
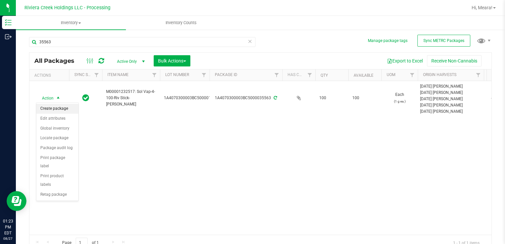
click at [57, 110] on li "Create package" at bounding box center [57, 109] width 42 height 10
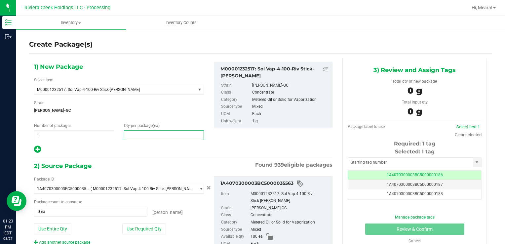
click at [148, 136] on span at bounding box center [164, 135] width 80 height 10
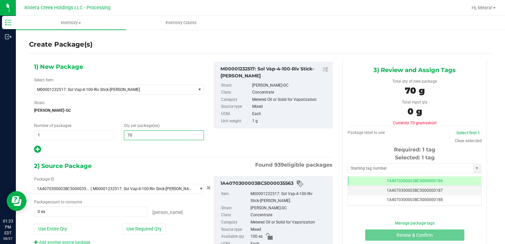
type input "700"
click at [139, 234] on div "Package ID 1A4070300003BC5000035563 ( M00001232517: Sol Vap-4-100-Riv Stick-[PE…" at bounding box center [119, 210] width 180 height 69
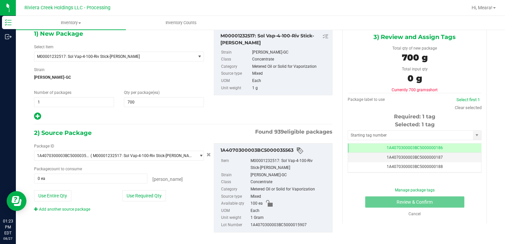
click at [135, 228] on div "Package ID 1A4070300003BC5000035563 ( M00001232517: Sol Vap-4-100-Riv Stick-[PE…" at bounding box center [183, 188] width 308 height 100
drag, startPoint x: 139, startPoint y: 196, endPoint x: 124, endPoint y: 196, distance: 15.2
click at [139, 196] on button "Use Required Qty" at bounding box center [144, 195] width 44 height 11
type input "100 ea"
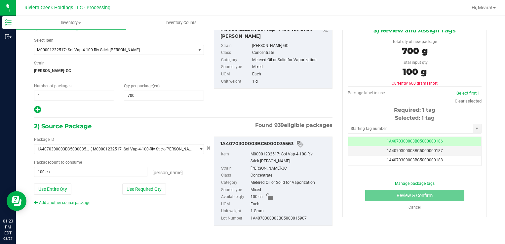
click at [81, 204] on link "Add another source package" at bounding box center [62, 202] width 56 height 5
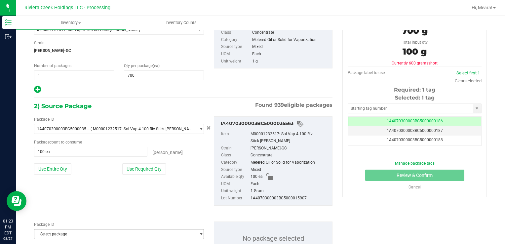
scroll to position [89, 0]
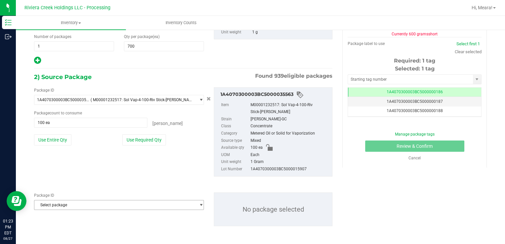
click at [83, 203] on span "Select package" at bounding box center [114, 204] width 161 height 9
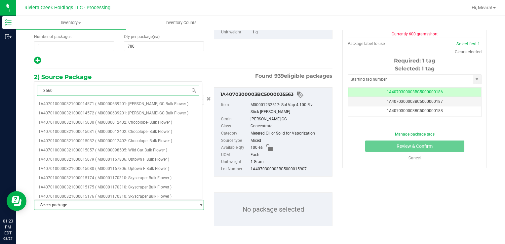
type input "35608"
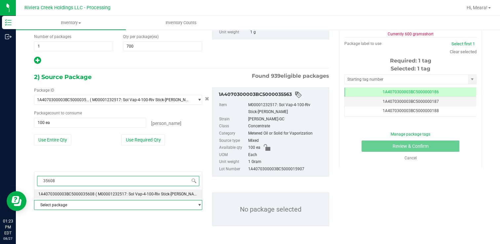
click at [97, 195] on span "( M00001232517: Sol Vap-4-100-Riv Stick-[PERSON_NAME] )" at bounding box center [149, 194] width 107 height 5
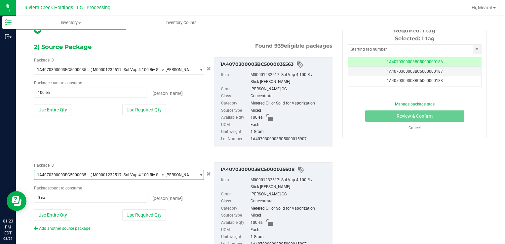
scroll to position [144, 0]
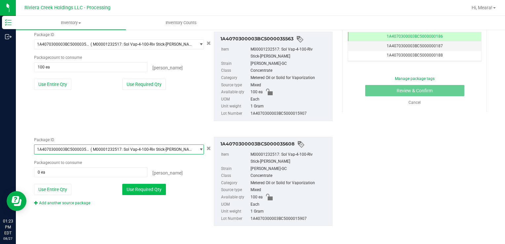
click at [145, 190] on button "Use Required Qty" at bounding box center [144, 189] width 44 height 11
type input "100 ea"
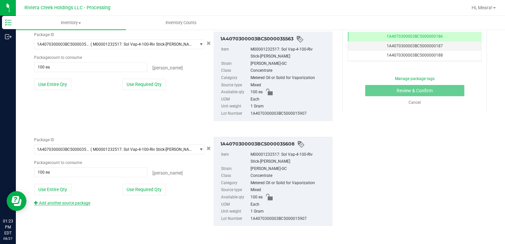
click at [85, 201] on link "Add another source package" at bounding box center [62, 203] width 56 height 5
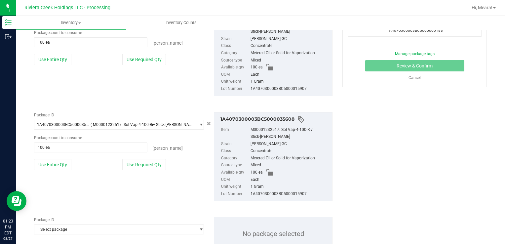
scroll to position [194, 0]
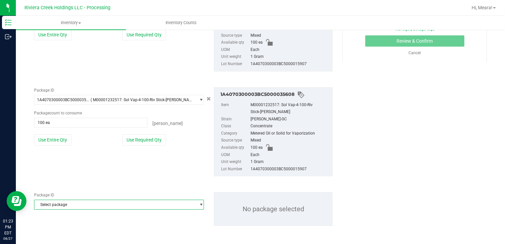
click at [86, 204] on span "Select package" at bounding box center [114, 204] width 161 height 9
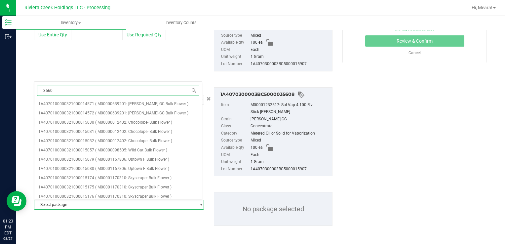
type input "35609"
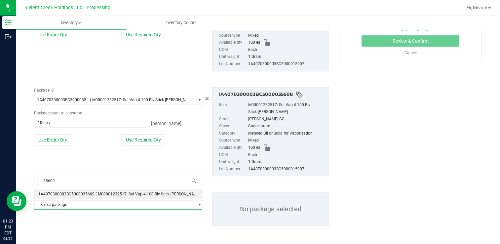
click at [93, 190] on li "1A4070300003BC5000035609 ( M00001232517: Sol Vap-4-100-Riv Stick-[PERSON_NAME] )" at bounding box center [118, 193] width 168 height 9
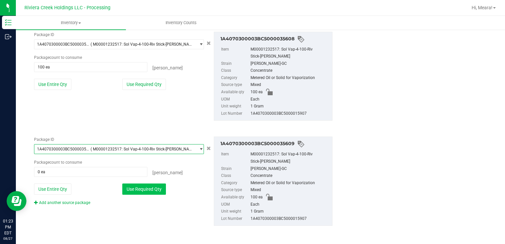
click at [138, 183] on div "Package ID 1A4070300003BC5000035609 ( M00001232517: Sol Vap-4-100-Riv Stick-[PE…" at bounding box center [119, 171] width 180 height 69
click at [138, 187] on button "Use Required Qty" at bounding box center [144, 188] width 44 height 11
type input "100 ea"
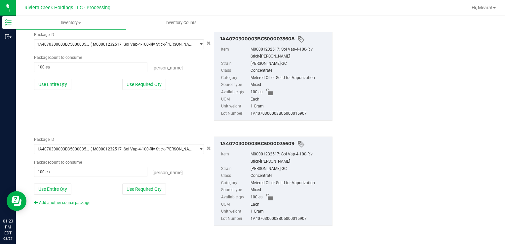
click at [74, 202] on link "Add another source package" at bounding box center [62, 202] width 56 height 5
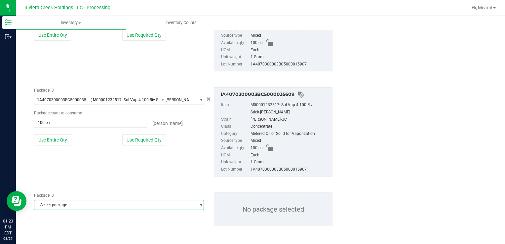
click at [76, 203] on span "Select package" at bounding box center [114, 204] width 161 height 9
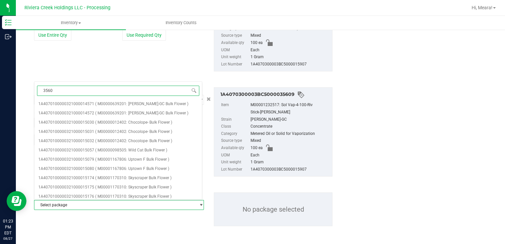
type input "35607"
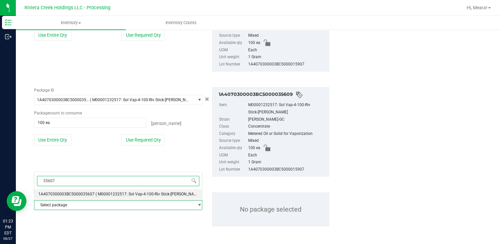
click at [88, 192] on span "1A4070300003BC5000035607" at bounding box center [66, 194] width 56 height 5
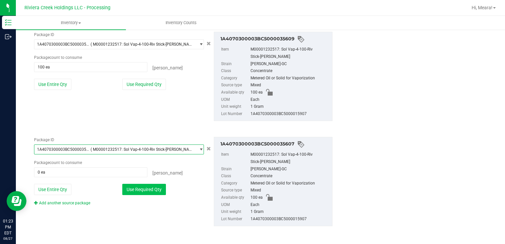
click at [141, 191] on button "Use Required Qty" at bounding box center [144, 189] width 44 height 11
type input "100 ea"
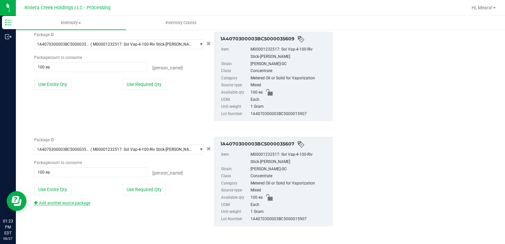
click at [74, 201] on link "Add another source package" at bounding box center [62, 203] width 56 height 5
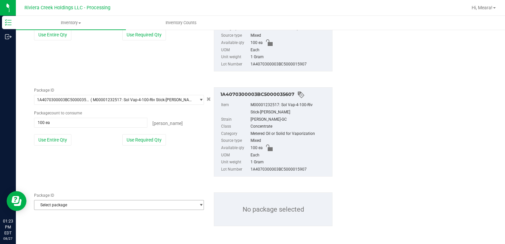
click at [74, 202] on span "Select package" at bounding box center [114, 204] width 161 height 9
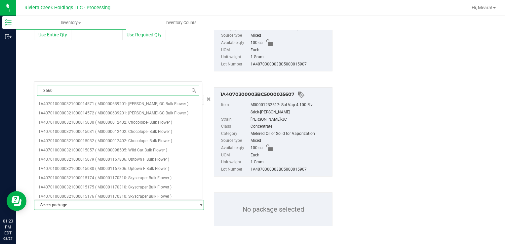
type input "35606"
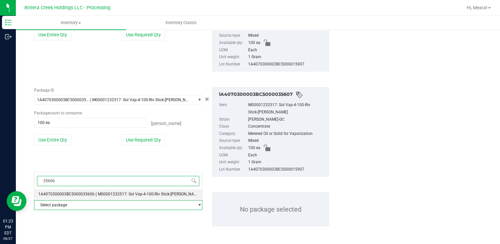
click at [82, 192] on span "1A4070300003BC5000035606" at bounding box center [66, 194] width 56 height 5
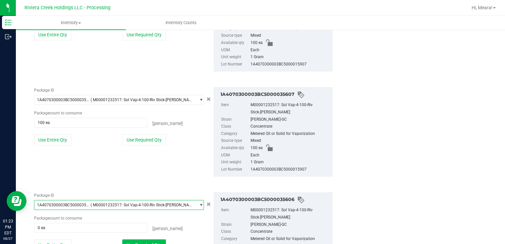
click at [149, 241] on button "Use Required Qty" at bounding box center [144, 244] width 44 height 11
type input "100 ea"
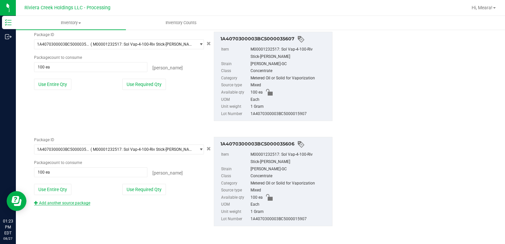
click at [75, 202] on link "Add another source package" at bounding box center [62, 203] width 56 height 5
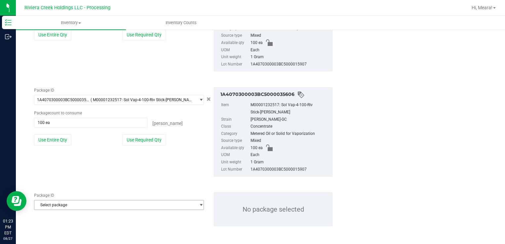
click at [98, 204] on span "Select package" at bounding box center [114, 204] width 161 height 9
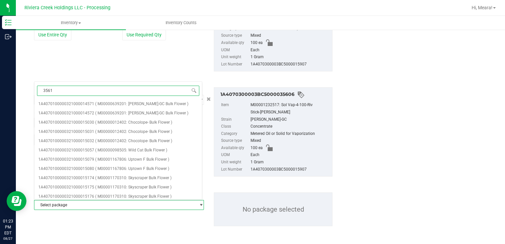
type input "35610"
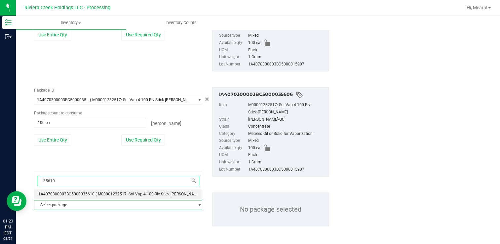
click at [96, 192] on span "( M00001232517: Sol Vap-4-100-Riv Stick-[PERSON_NAME] )" at bounding box center [149, 194] width 107 height 5
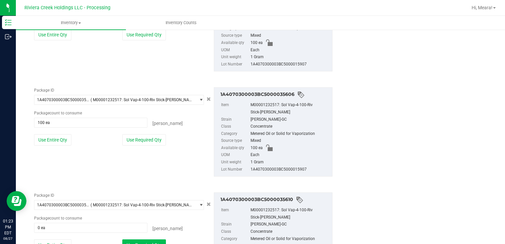
click at [129, 239] on button "Use Required Qty" at bounding box center [144, 244] width 44 height 11
type input "100 ea"
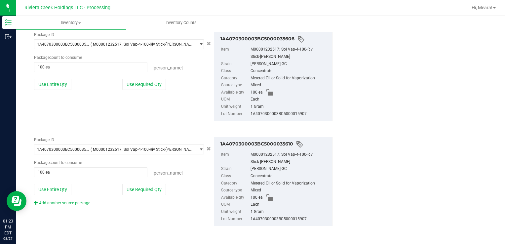
click at [65, 198] on div "Package ID 1A4070300003BC5000035610 ( M00001232517: Sol Vap-4-100-Riv Stick-[PE…" at bounding box center [119, 171] width 180 height 69
click at [65, 202] on link "Add another source package" at bounding box center [62, 203] width 56 height 5
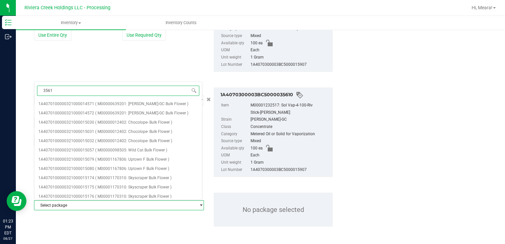
type input "35611"
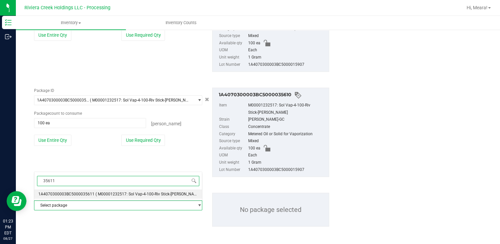
drag, startPoint x: 95, startPoint y: 197, endPoint x: 103, endPoint y: 200, distance: 8.7
click at [94, 195] on li "1A4070300003BC5000035611 ( M00001232517: Sol Vap-4-100-Riv Stick-[PERSON_NAME] )" at bounding box center [118, 193] width 168 height 9
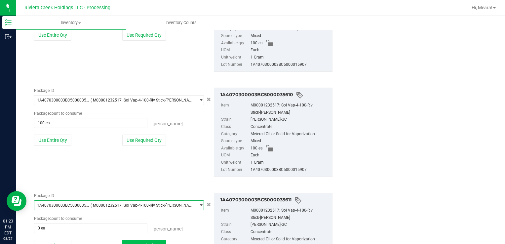
click at [150, 240] on button "Use Required Qty" at bounding box center [144, 245] width 44 height 11
type input "100 ea"
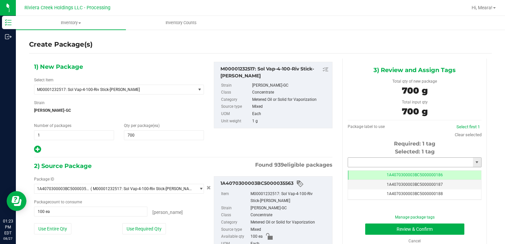
click at [379, 161] on input "text" at bounding box center [410, 162] width 125 height 9
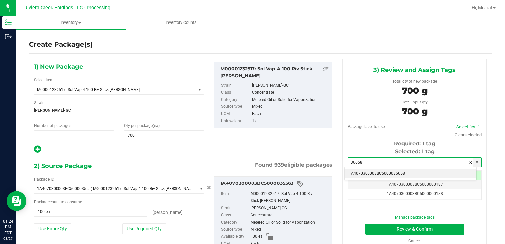
click at [383, 171] on li "1A4070300003BC5000036658" at bounding box center [411, 174] width 132 height 10
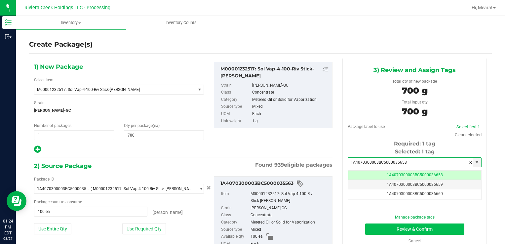
type input "1A4070300003BC5000036658"
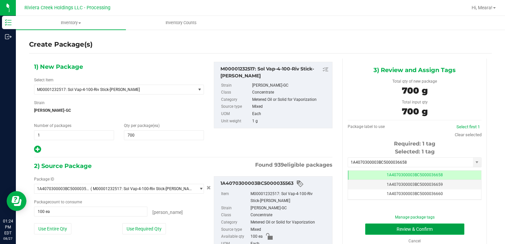
click at [378, 227] on button "Review & Confirm" at bounding box center [414, 228] width 99 height 11
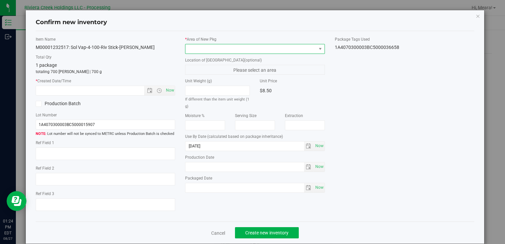
click at [284, 51] on span at bounding box center [250, 48] width 131 height 9
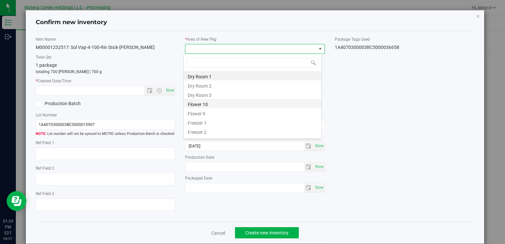
click at [205, 104] on li "Flower 10" at bounding box center [253, 103] width 138 height 9
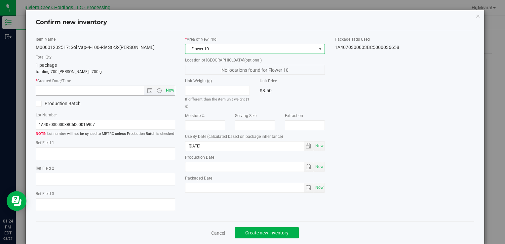
click at [173, 91] on div "Item Name M00001232517: Sol Vap-4-100-Riv Stick-[PERSON_NAME] Total Qty 1 packa…" at bounding box center [105, 126] width 149 height 180
click at [172, 90] on span "Now" at bounding box center [169, 91] width 11 height 10
type input "[DATE] 1:24 PM"
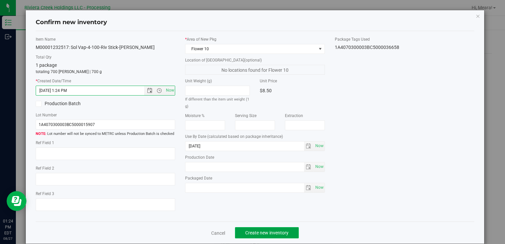
click at [264, 229] on button "Create new inventory" at bounding box center [267, 232] width 64 height 11
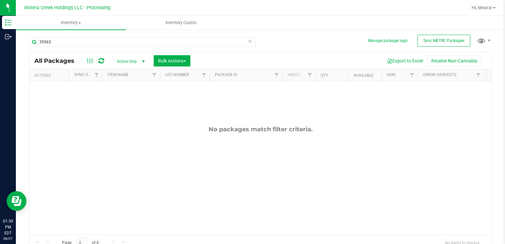
click at [264, 229] on div "No packages match filter criteria." at bounding box center [260, 180] width 462 height 198
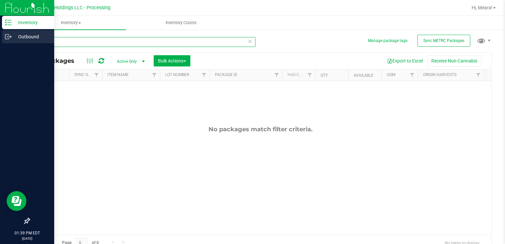
drag, startPoint x: 45, startPoint y: 41, endPoint x: 1, endPoint y: 41, distance: 44.0
click at [1, 41] on div "Inventory Outbound 01:39 PM EDT [DATE] 08/27 Riviera Creek Holdings LLC - Proce…" at bounding box center [252, 122] width 505 height 244
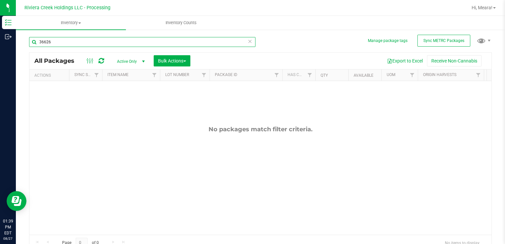
type input "36626"
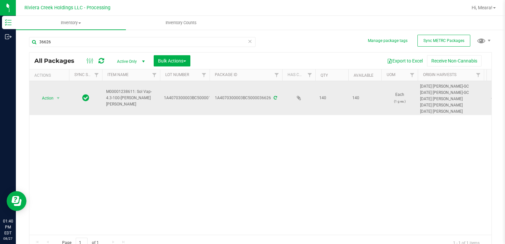
click at [59, 95] on span "select" at bounding box center [58, 98] width 8 height 9
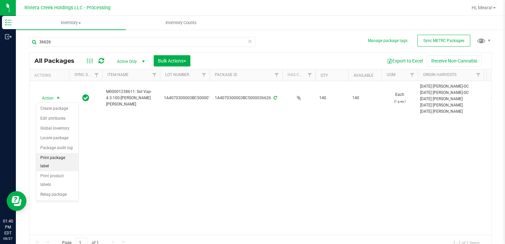
click at [68, 157] on li "Print package label" at bounding box center [57, 162] width 42 height 18
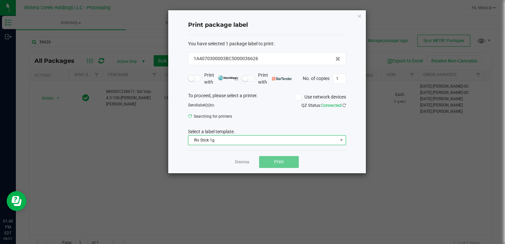
click at [214, 137] on span "Riv Stick 1g" at bounding box center [262, 140] width 149 height 9
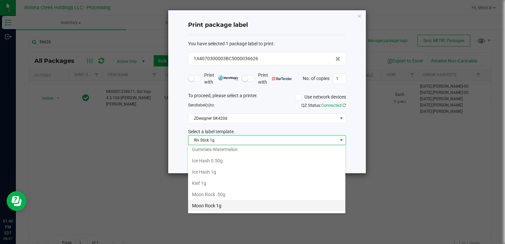
scroll to position [223, 0]
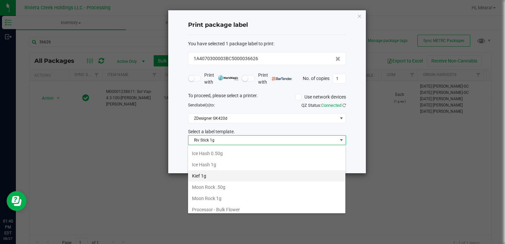
click at [216, 174] on li "Kief 1g" at bounding box center [266, 175] width 157 height 11
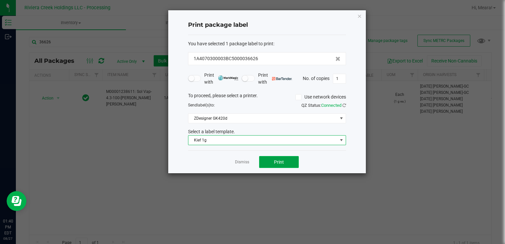
click at [288, 162] on button "Print" at bounding box center [279, 162] width 40 height 12
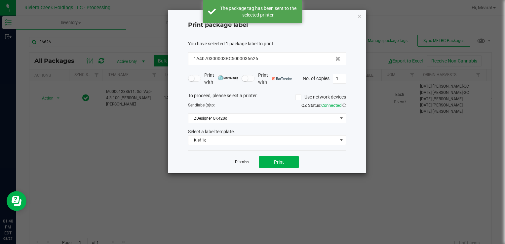
click at [249, 162] on link "Dismiss" at bounding box center [242, 162] width 14 height 6
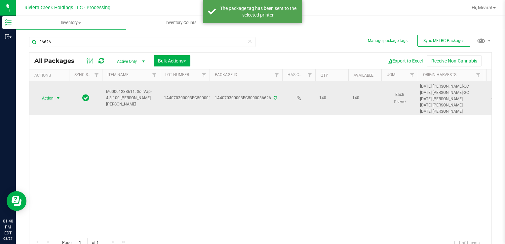
click at [56, 100] on span "select" at bounding box center [58, 98] width 5 height 5
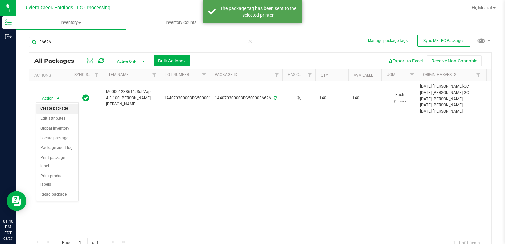
click at [56, 104] on li "Create package" at bounding box center [57, 109] width 42 height 10
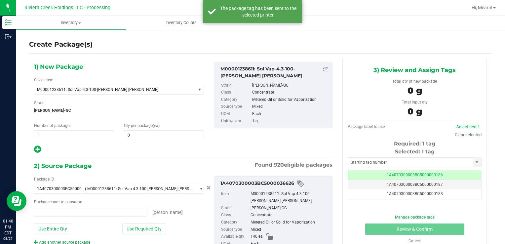
type input "0 ea"
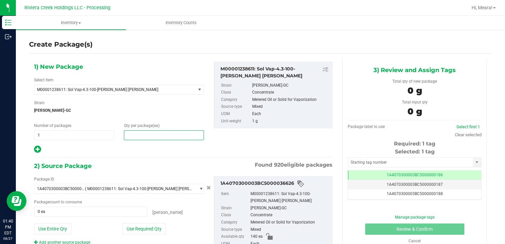
click at [145, 133] on span at bounding box center [164, 135] width 80 height 10
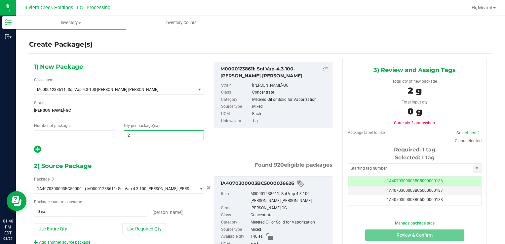
type input "20"
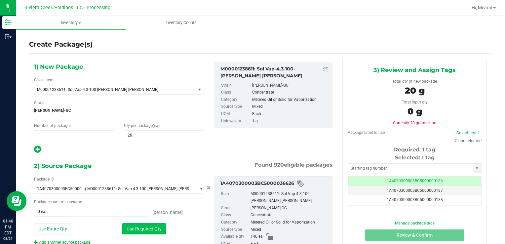
click at [146, 228] on button "Use Required Qty" at bounding box center [144, 228] width 44 height 11
type input "20 ea"
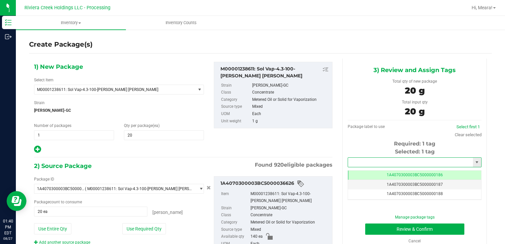
click at [372, 162] on input "text" at bounding box center [410, 162] width 125 height 9
click at [392, 171] on li "1A4070300003BC5000036659" at bounding box center [411, 174] width 132 height 10
type input "1A4070300003BC5000036659"
click at [374, 231] on button "Review & Confirm" at bounding box center [414, 228] width 99 height 11
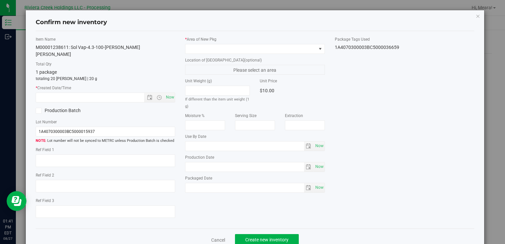
type input "[DATE]"
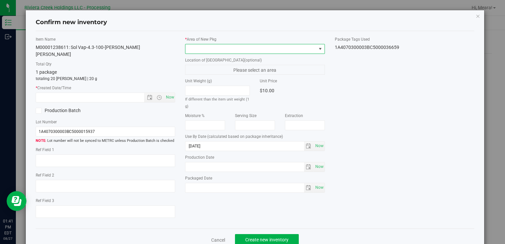
click at [267, 46] on span at bounding box center [250, 48] width 131 height 9
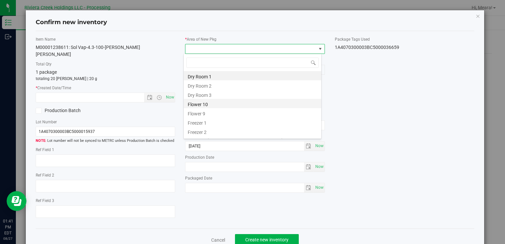
click at [203, 101] on li "Flower 10" at bounding box center [253, 103] width 138 height 9
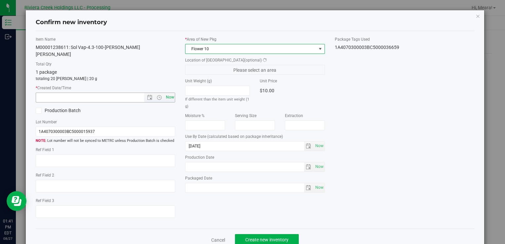
click at [165, 93] on span "Now" at bounding box center [169, 98] width 11 height 10
type input "[DATE] 1:41 PM"
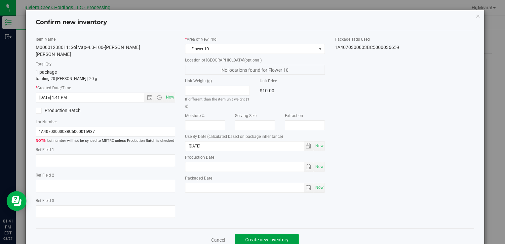
click at [263, 234] on button "Create new inventory" at bounding box center [267, 239] width 64 height 11
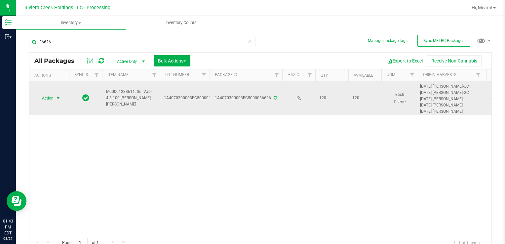
click at [55, 100] on span "select" at bounding box center [58, 98] width 8 height 9
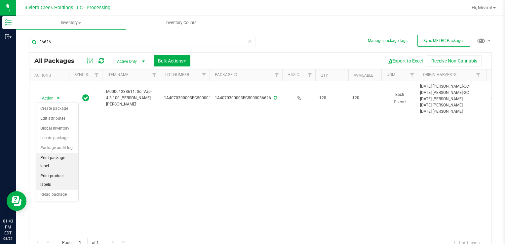
click at [67, 155] on li "Print package label" at bounding box center [57, 162] width 42 height 18
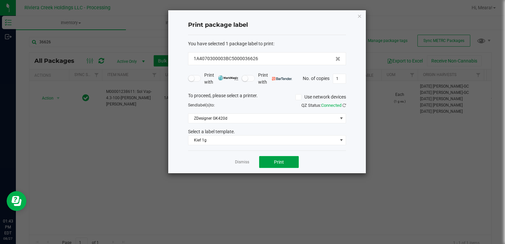
click at [266, 159] on button "Print" at bounding box center [279, 162] width 40 height 12
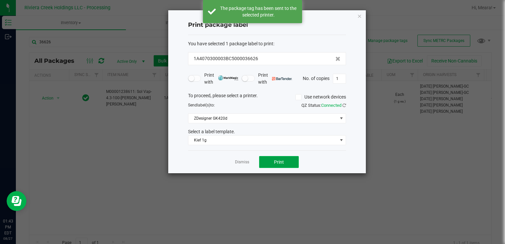
click at [265, 159] on button "Print" at bounding box center [279, 162] width 40 height 12
click at [241, 161] on link "Dismiss" at bounding box center [242, 162] width 14 height 6
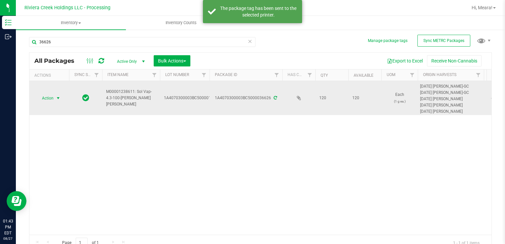
click at [53, 99] on span "Action" at bounding box center [45, 98] width 18 height 9
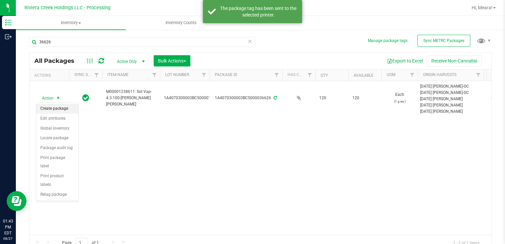
click at [58, 107] on li "Create package" at bounding box center [57, 109] width 42 height 10
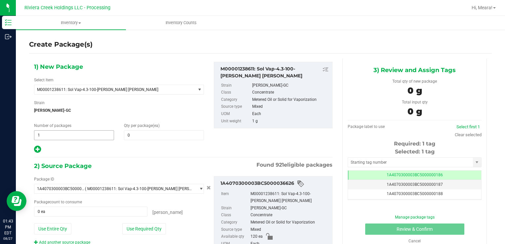
click at [53, 132] on span "1 1" at bounding box center [74, 135] width 80 height 10
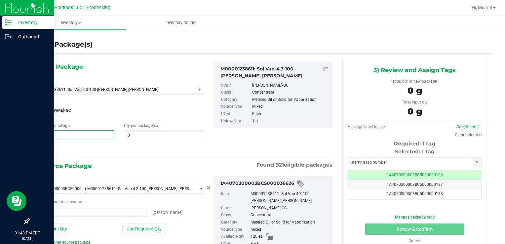
drag, startPoint x: 28, startPoint y: 133, endPoint x: 14, endPoint y: 133, distance: 13.6
click at [14, 133] on div "Inventory Outbound 01:43 PM EDT [DATE] 08/27 Riviera Creek Holdings LLC - Proce…" at bounding box center [252, 122] width 505 height 244
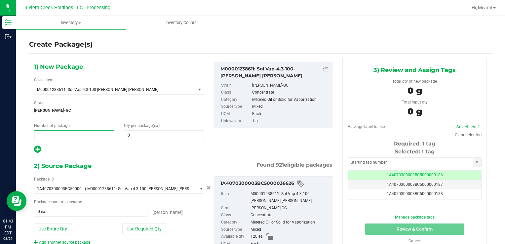
type input "2"
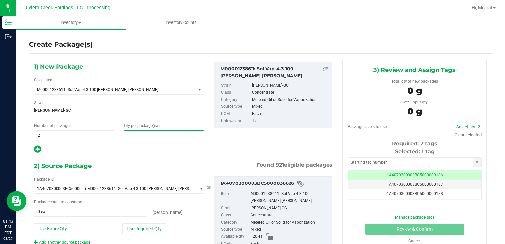
click at [128, 136] on span at bounding box center [164, 135] width 80 height 10
type input "20"
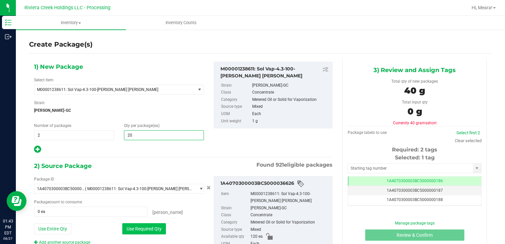
type input "20"
drag, startPoint x: 127, startPoint y: 226, endPoint x: 134, endPoint y: 222, distance: 7.6
click at [128, 226] on button "Use Required Qty" at bounding box center [144, 228] width 44 height 11
type input "40 ea"
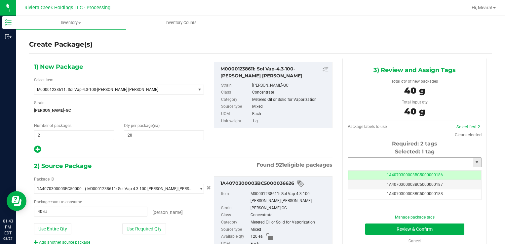
click at [360, 163] on input "text" at bounding box center [410, 162] width 125 height 9
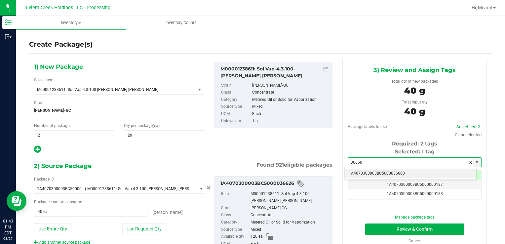
click at [365, 175] on li "1A4070300003BC5000036660" at bounding box center [411, 174] width 132 height 10
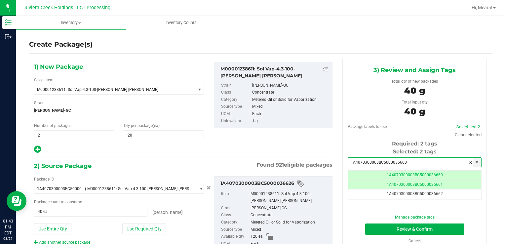
type input "1A4070300003BC5000036660"
click at [369, 222] on div "Manage package tags Review & Confirm Cancel" at bounding box center [415, 229] width 124 height 30
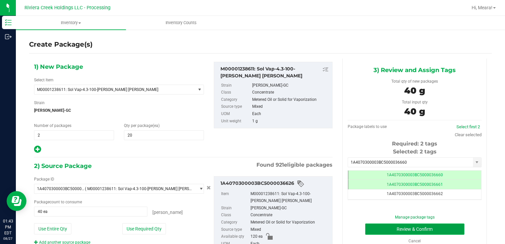
click at [372, 229] on button "Review & Confirm" at bounding box center [414, 228] width 99 height 11
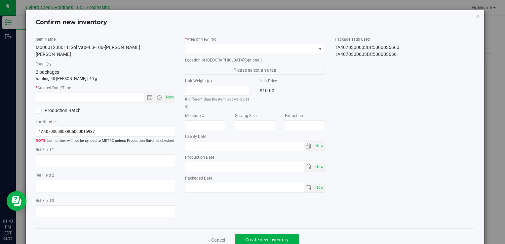
type input "[DATE]"
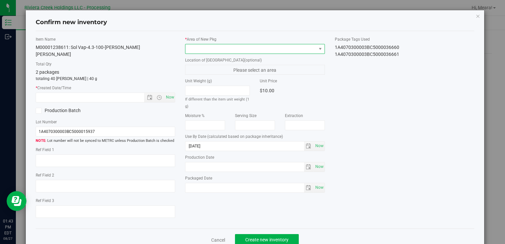
click at [278, 51] on span at bounding box center [250, 48] width 131 height 9
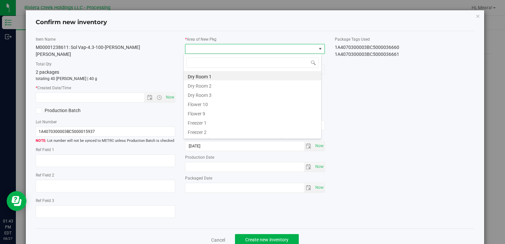
click at [207, 102] on li "Flower 10" at bounding box center [253, 103] width 138 height 9
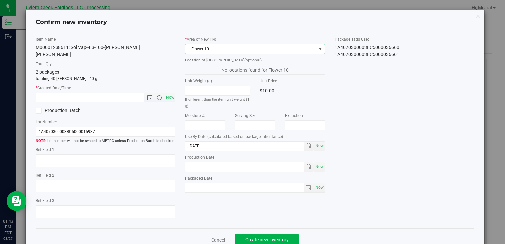
drag, startPoint x: 169, startPoint y: 87, endPoint x: 173, endPoint y: 97, distance: 11.1
click at [169, 93] on span "Now" at bounding box center [169, 98] width 11 height 10
type input "[DATE] 1:43 PM"
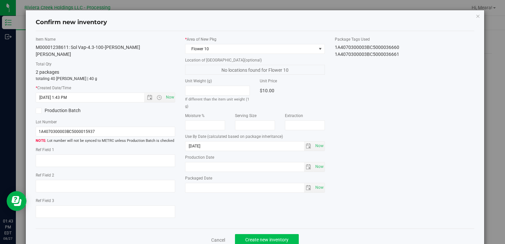
click at [256, 238] on div "Cancel Create new inventory" at bounding box center [255, 239] width 439 height 22
click at [266, 237] on span "Create new inventory" at bounding box center [266, 239] width 43 height 5
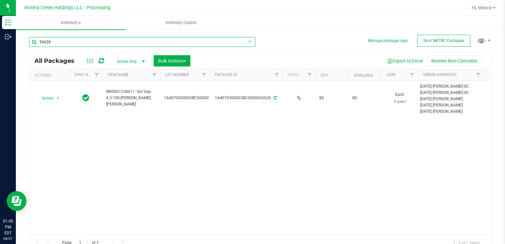
drag, startPoint x: 73, startPoint y: 44, endPoint x: 366, endPoint y: 175, distance: 321.1
click at [0, 42] on html "Inventory Outbound 01:45 PM EDT [DATE] 08/27 Riviera Creek Holdings LLC - Proce…" at bounding box center [252, 122] width 505 height 244
type input "36658"
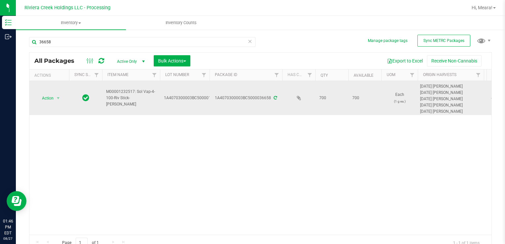
click at [56, 101] on span "select" at bounding box center [58, 98] width 8 height 9
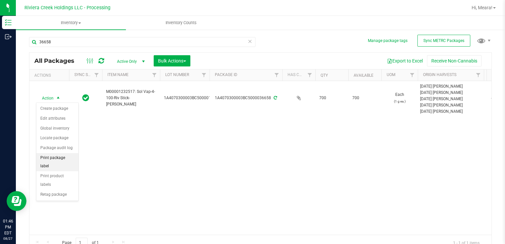
click at [77, 154] on li "Print package label" at bounding box center [57, 162] width 42 height 18
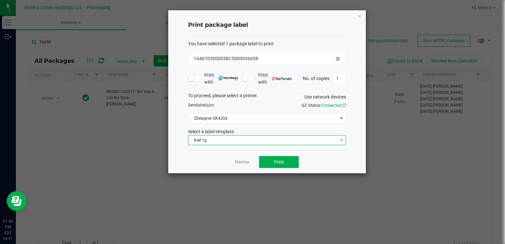
click at [316, 139] on span "Kief 1g" at bounding box center [262, 140] width 149 height 9
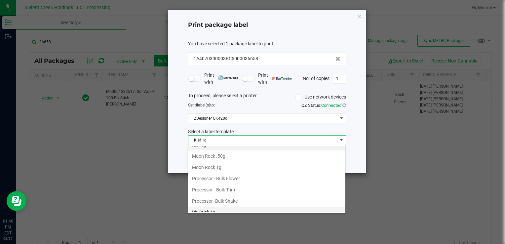
scroll to position [288, 0]
click at [213, 173] on li "Riv Stick 1g" at bounding box center [266, 178] width 157 height 11
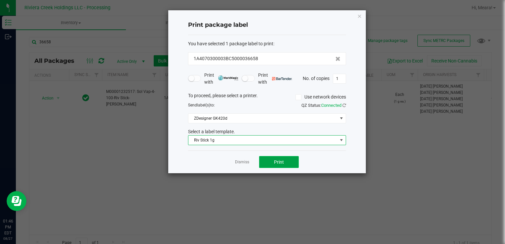
click at [279, 160] on span "Print" at bounding box center [279, 161] width 10 height 5
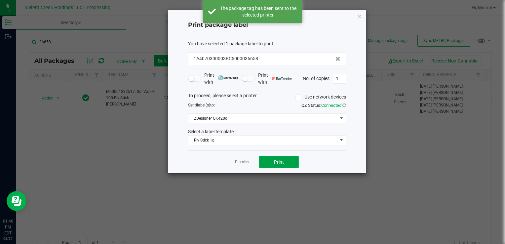
click at [275, 161] on span "Print" at bounding box center [279, 161] width 10 height 5
click at [243, 161] on link "Dismiss" at bounding box center [242, 162] width 14 height 6
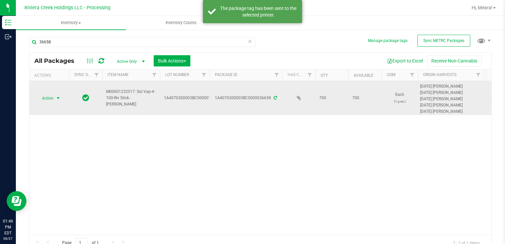
click at [59, 96] on span "select" at bounding box center [58, 98] width 5 height 5
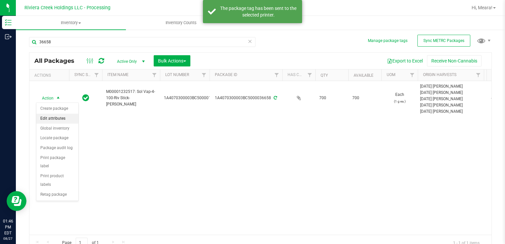
click at [63, 106] on li "Create package" at bounding box center [57, 109] width 42 height 10
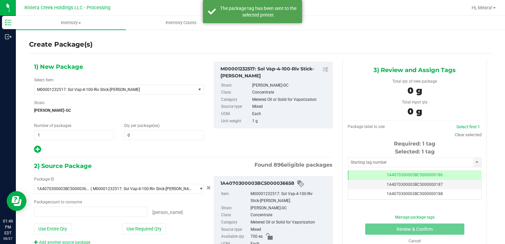
type input "0 ea"
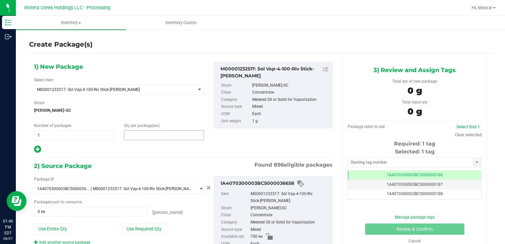
click at [163, 137] on span at bounding box center [164, 135] width 80 height 10
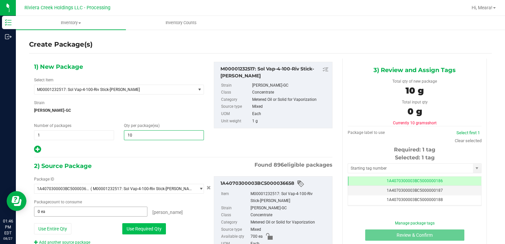
type input "100"
click at [136, 231] on button "Use Required Qty" at bounding box center [144, 228] width 44 height 11
type input "100 ea"
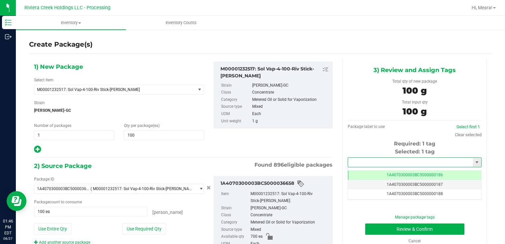
click at [393, 166] on input "text" at bounding box center [410, 162] width 125 height 9
click at [365, 223] on button "Review & Confirm" at bounding box center [414, 228] width 99 height 11
type input "36662"
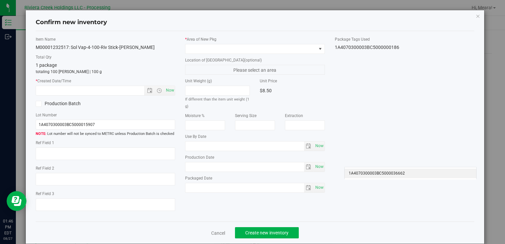
type input "[DATE]"
click at [476, 16] on icon "button" at bounding box center [478, 16] width 5 height 8
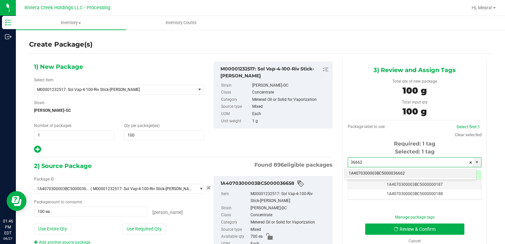
click at [403, 175] on li "1A4070300003BC5000036662" at bounding box center [411, 174] width 132 height 10
type input "1A4070300003BC5000036662"
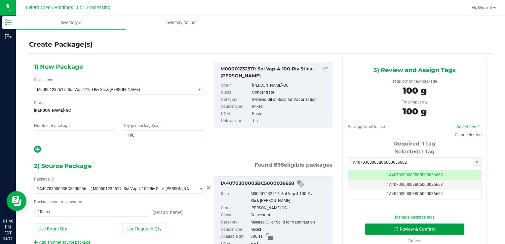
click at [378, 230] on button "Review & Confirm" at bounding box center [414, 228] width 99 height 11
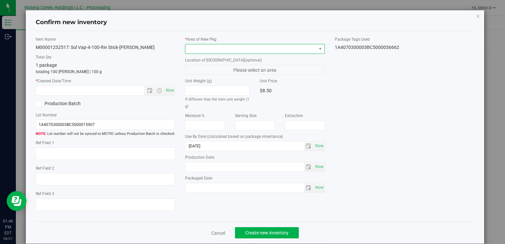
click at [295, 50] on span at bounding box center [250, 48] width 131 height 9
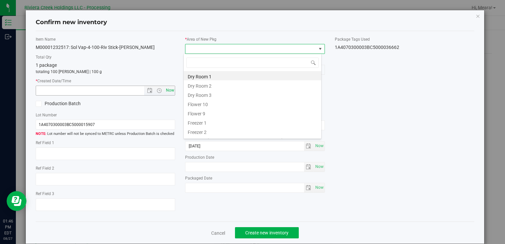
drag, startPoint x: 214, startPoint y: 104, endPoint x: 169, endPoint y: 90, distance: 47.1
click at [213, 104] on li "Flower 10" at bounding box center [253, 103] width 138 height 9
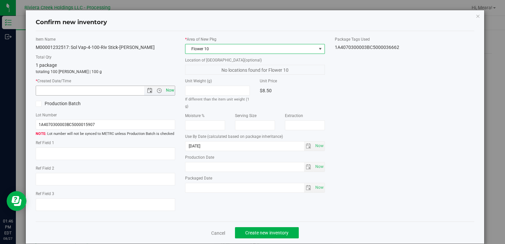
click at [168, 89] on span "Now" at bounding box center [169, 91] width 11 height 10
type input "[DATE] 1:46 PM"
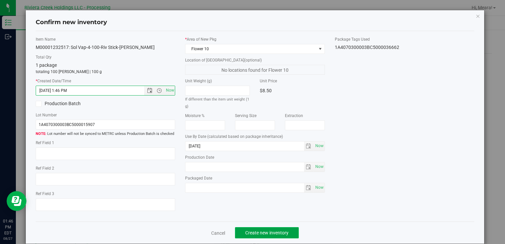
click at [257, 233] on span "Create new inventory" at bounding box center [266, 232] width 43 height 5
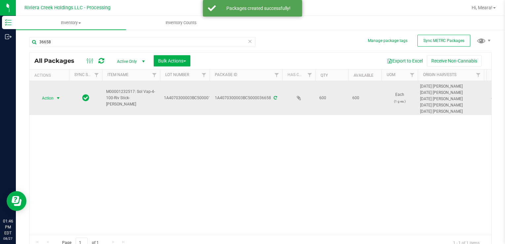
click at [48, 100] on span "Action" at bounding box center [45, 98] width 18 height 9
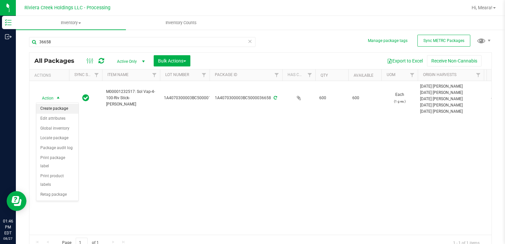
click at [53, 109] on li "Create package" at bounding box center [57, 109] width 42 height 10
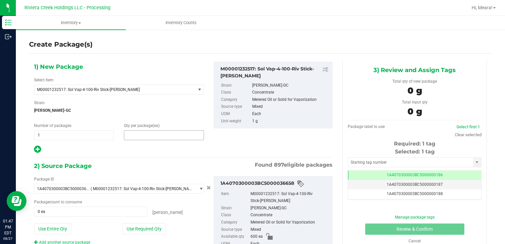
click at [130, 136] on span at bounding box center [164, 135] width 80 height 10
type input "20"
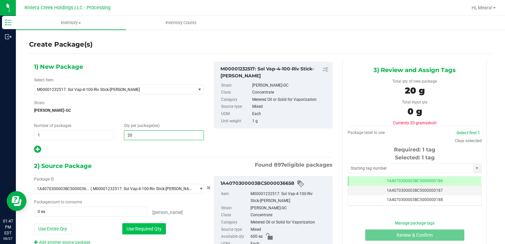
type input "20"
click at [124, 230] on button "Use Required Qty" at bounding box center [144, 228] width 44 height 11
type input "20 ea"
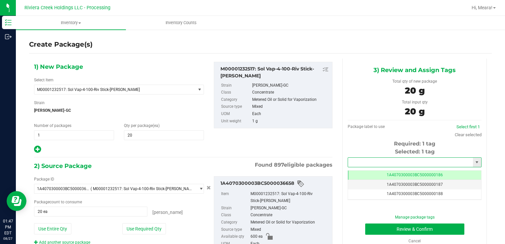
click at [362, 164] on input "text" at bounding box center [410, 162] width 125 height 9
click at [372, 171] on li "1A4070300003BC5000036663" at bounding box center [411, 174] width 132 height 10
type input "1A4070300003BC5000036663"
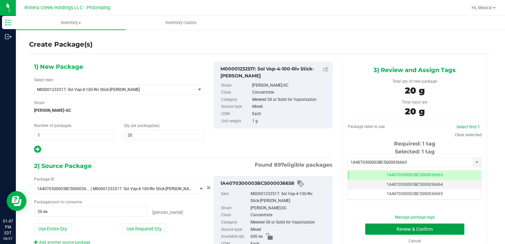
click at [374, 224] on button "Review & Confirm" at bounding box center [414, 228] width 99 height 11
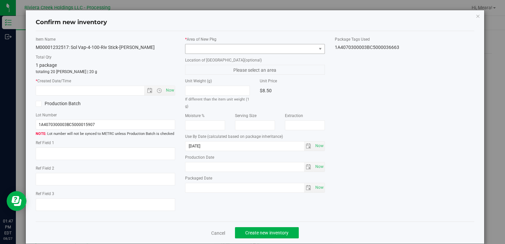
drag, startPoint x: 304, startPoint y: 59, endPoint x: 297, endPoint y: 48, distance: 12.7
click at [304, 58] on label "Location of [GEOGRAPHIC_DATA] (optional)" at bounding box center [254, 60] width 139 height 6
click at [297, 48] on span at bounding box center [250, 48] width 131 height 9
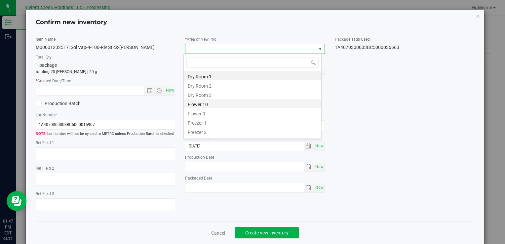
click at [212, 106] on li "Flower 10" at bounding box center [253, 103] width 138 height 9
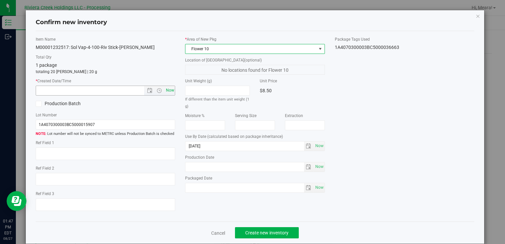
click at [171, 89] on span "Now" at bounding box center [169, 91] width 11 height 10
type input "[DATE] 1:47 PM"
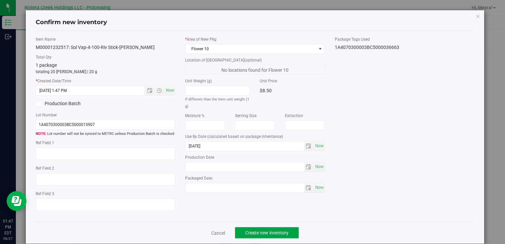
click at [282, 231] on span "Create new inventory" at bounding box center [266, 232] width 43 height 5
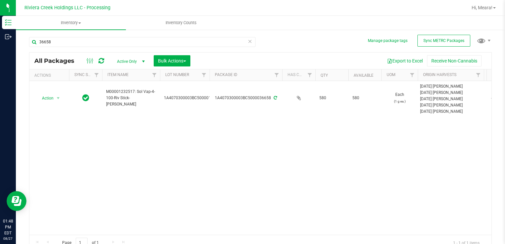
click at [361, 173] on div "Action Action Create package Edit attributes Global inventory Locate package Pa…" at bounding box center [260, 158] width 462 height 154
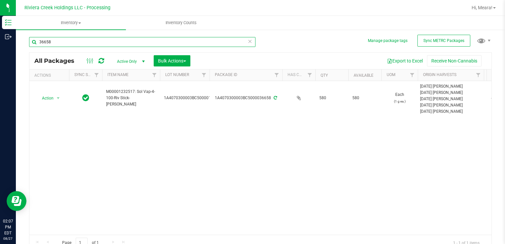
click at [67, 39] on input "36658" at bounding box center [142, 42] width 226 height 10
drag, startPoint x: 66, startPoint y: 42, endPoint x: 19, endPoint y: 36, distance: 47.6
click at [17, 37] on div "Manage package tags Sync METRC Packages 36658 All Packages Active Only Active O…" at bounding box center [260, 130] width 489 height 202
type input "36626"
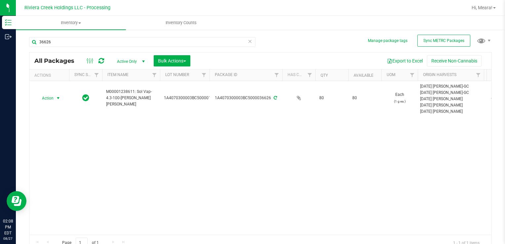
drag, startPoint x: 52, startPoint y: 101, endPoint x: 96, endPoint y: 136, distance: 55.5
click at [52, 101] on span "Action" at bounding box center [45, 98] width 18 height 9
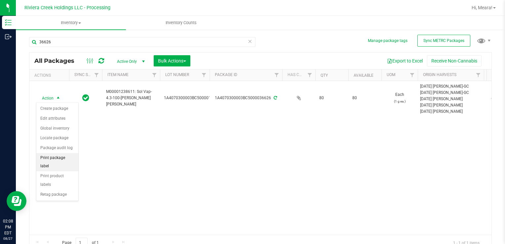
click at [74, 159] on li "Print package label" at bounding box center [57, 162] width 42 height 18
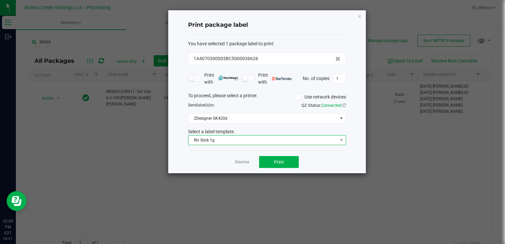
click at [201, 140] on span "Riv Stick 1g" at bounding box center [262, 140] width 149 height 9
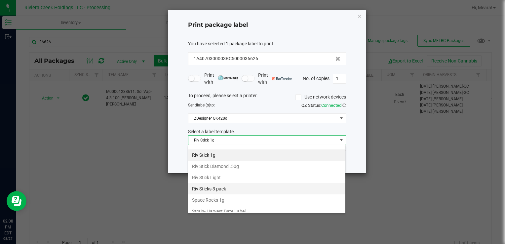
scroll to position [212, 0]
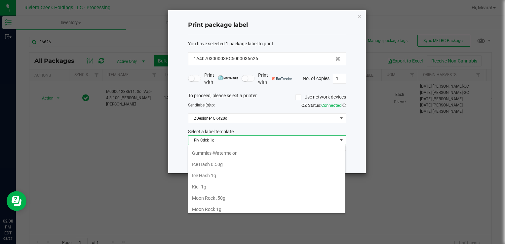
click at [218, 184] on li "Kief 1g" at bounding box center [266, 186] width 157 height 11
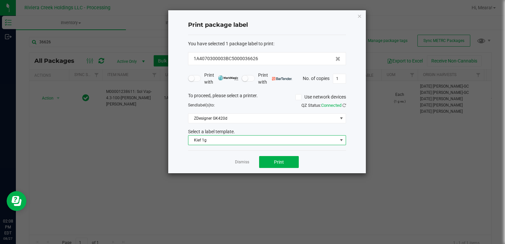
click at [281, 150] on div "Print package label You have selected 1 package label to print : 1A4070300003BC…" at bounding box center [267, 91] width 198 height 163
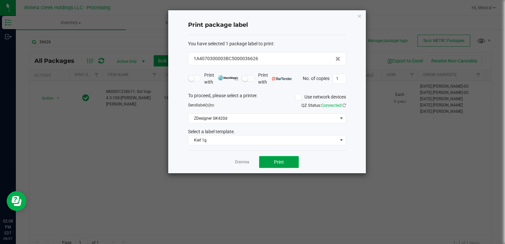
drag, startPoint x: 281, startPoint y: 150, endPoint x: 278, endPoint y: 155, distance: 6.1
click at [278, 156] on button "Print" at bounding box center [279, 162] width 40 height 12
click at [243, 163] on div at bounding box center [267, 91] width 198 height 163
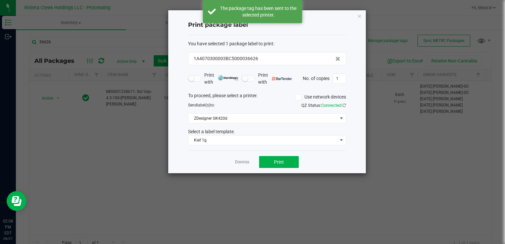
click at [242, 165] on div "Dismiss Print" at bounding box center [267, 161] width 158 height 23
click at [241, 165] on app-cancel-button "Dismiss" at bounding box center [242, 162] width 14 height 7
click at [240, 164] on link "Dismiss" at bounding box center [242, 162] width 14 height 6
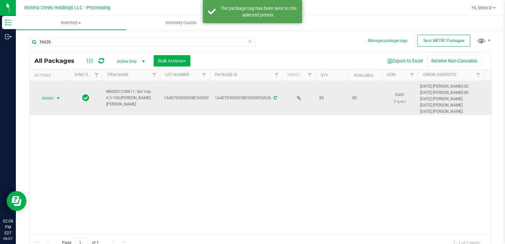
click at [48, 98] on span "Action" at bounding box center [45, 98] width 18 height 9
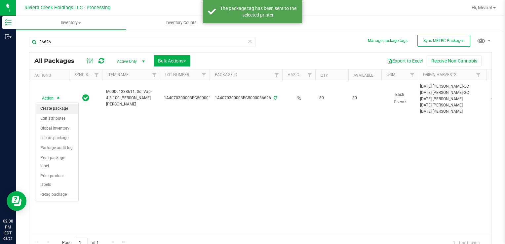
click at [55, 109] on li "Create package" at bounding box center [57, 109] width 42 height 10
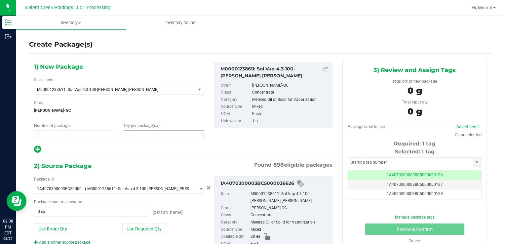
click at [148, 133] on span at bounding box center [164, 135] width 80 height 10
type input "20"
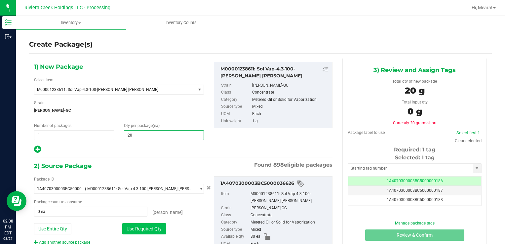
type input "20"
click at [128, 224] on button "Use Required Qty" at bounding box center [144, 228] width 44 height 11
type input "20 ea"
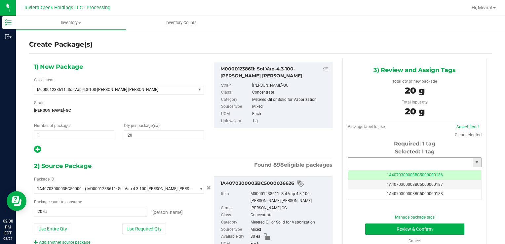
click at [380, 163] on input "text" at bounding box center [410, 162] width 125 height 9
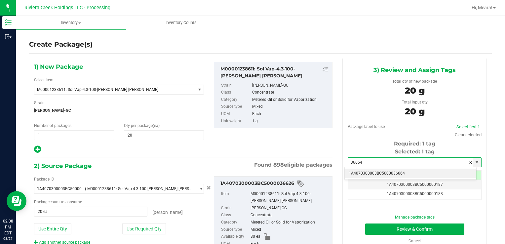
click at [366, 173] on li "1A4070300003BC5000036664" at bounding box center [411, 174] width 132 height 10
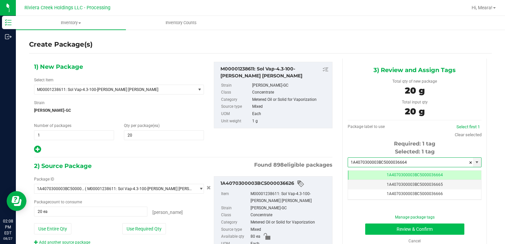
type input "1A4070300003BC5000036664"
click at [379, 233] on button "Review & Confirm" at bounding box center [414, 228] width 99 height 11
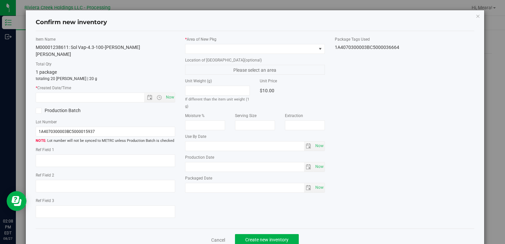
type input "[DATE]"
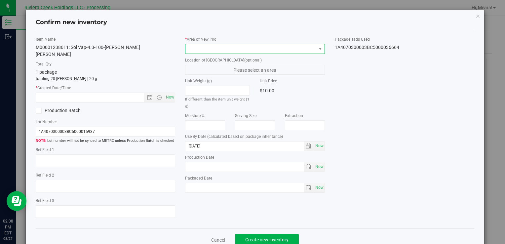
drag, startPoint x: 316, startPoint y: 48, endPoint x: 296, endPoint y: 52, distance: 19.8
click at [318, 48] on span at bounding box center [320, 48] width 5 height 5
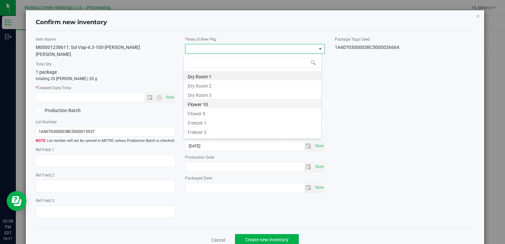
drag, startPoint x: 210, startPoint y: 105, endPoint x: 182, endPoint y: 95, distance: 29.1
click at [210, 105] on li "Flower 10" at bounding box center [253, 103] width 138 height 9
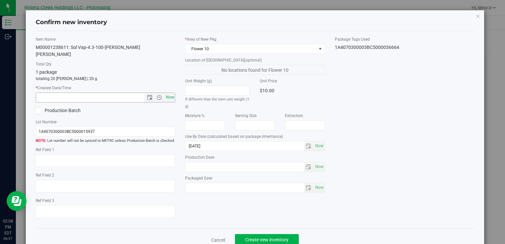
click at [172, 93] on span "Now" at bounding box center [169, 98] width 11 height 10
type input "[DATE] 2:08 PM"
drag, startPoint x: 269, startPoint y: 229, endPoint x: 268, endPoint y: 216, distance: 13.2
click at [267, 228] on div "Cancel Create new inventory" at bounding box center [255, 239] width 439 height 22
click at [272, 234] on button "Create new inventory" at bounding box center [267, 239] width 64 height 11
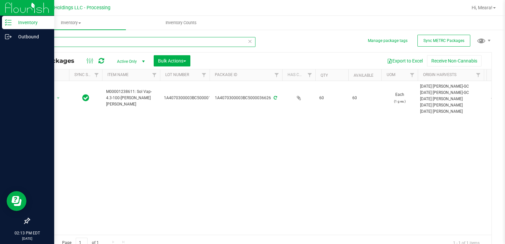
drag, startPoint x: 79, startPoint y: 42, endPoint x: 39, endPoint y: 47, distance: 40.6
click at [11, 38] on div "Inventory Outbound 02:13 PM EDT [DATE] 08/27 Riviera Creek Holdings LLC - Proce…" at bounding box center [252, 122] width 505 height 244
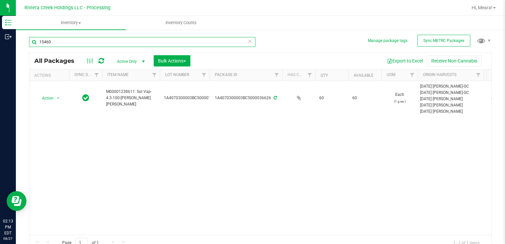
type input "15460"
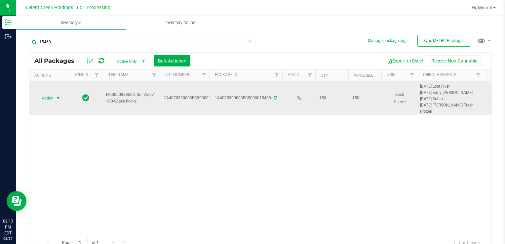
click at [53, 98] on span "Action" at bounding box center [45, 98] width 18 height 9
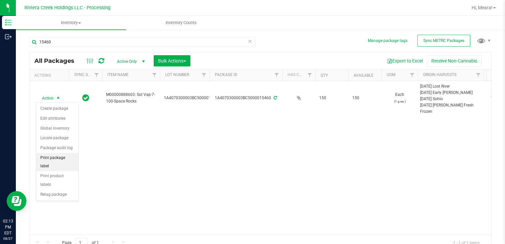
drag, startPoint x: 65, startPoint y: 159, endPoint x: 74, endPoint y: 156, distance: 9.2
click at [65, 158] on li "Print package label" at bounding box center [57, 162] width 42 height 18
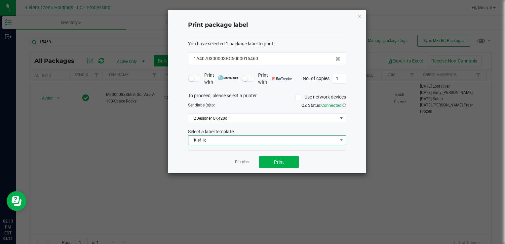
click at [243, 143] on span "Kief 1g" at bounding box center [262, 140] width 149 height 9
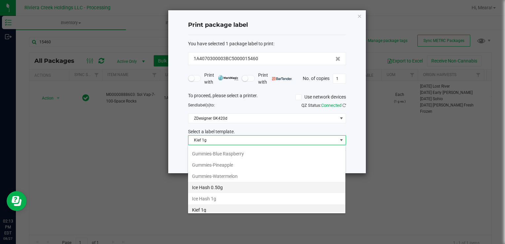
scroll to position [311, 0]
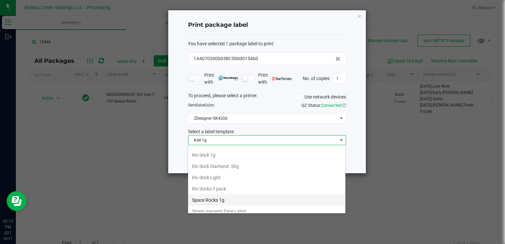
click at [232, 194] on li "Space Rocks 1g" at bounding box center [266, 199] width 157 height 11
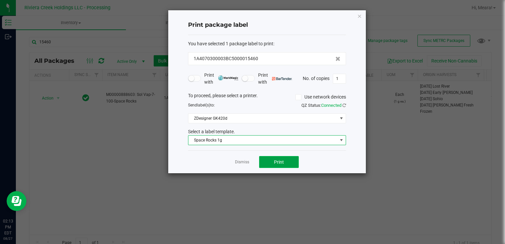
click at [267, 160] on button "Print" at bounding box center [279, 162] width 40 height 12
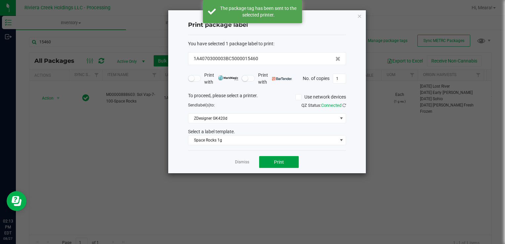
click at [267, 161] on button "Print" at bounding box center [279, 162] width 40 height 12
click at [242, 162] on link "Dismiss" at bounding box center [242, 162] width 14 height 6
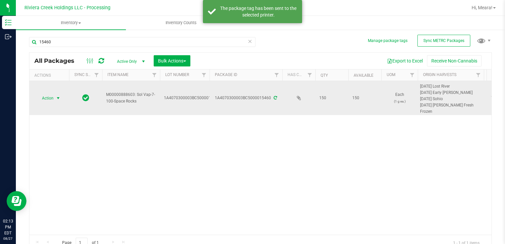
click at [46, 98] on span "Action" at bounding box center [45, 98] width 18 height 9
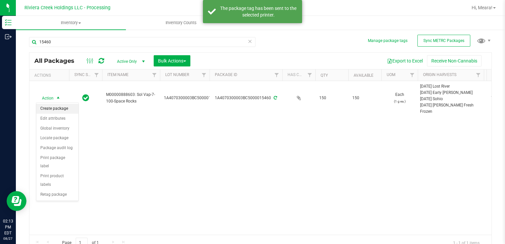
click at [52, 107] on li "Create package" at bounding box center [57, 109] width 42 height 10
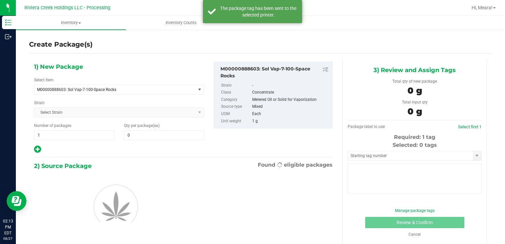
type input "0"
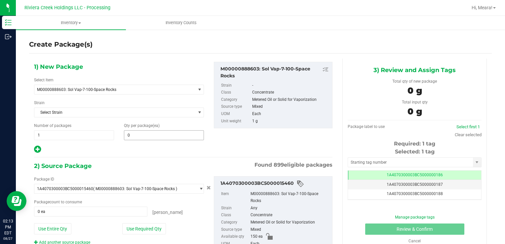
click at [152, 139] on div "1) New Package Select Item M00000888603: Sol Vap-7-100-Space Rocks M00000012402…" at bounding box center [119, 108] width 180 height 92
drag, startPoint x: 151, startPoint y: 138, endPoint x: 149, endPoint y: 133, distance: 5.3
click at [149, 135] on span at bounding box center [164, 135] width 80 height 10
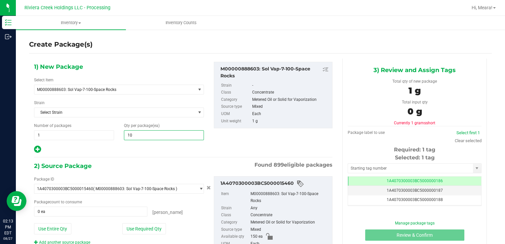
type input "100"
click at [140, 228] on button "Use Required Qty" at bounding box center [144, 228] width 44 height 11
type input "100 ea"
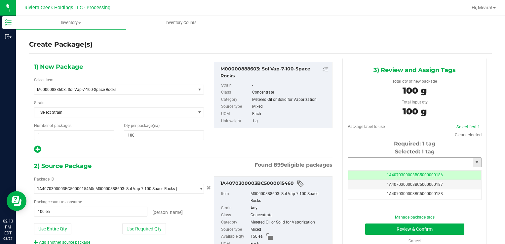
click at [398, 164] on input "text" at bounding box center [410, 162] width 125 height 9
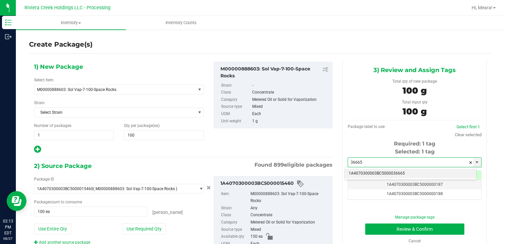
click at [382, 174] on li "1A4070300003BC5000036665" at bounding box center [411, 174] width 132 height 10
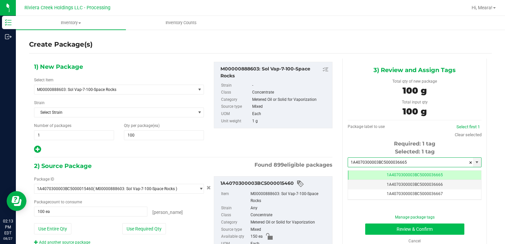
type input "1A4070300003BC5000036665"
click at [377, 228] on button "Review & Confirm" at bounding box center [414, 228] width 99 height 11
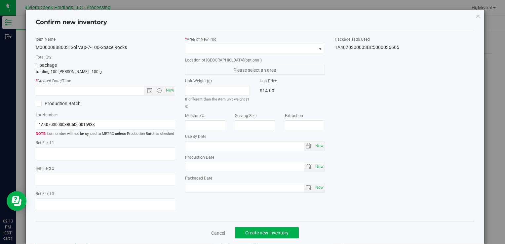
type input "[DATE]"
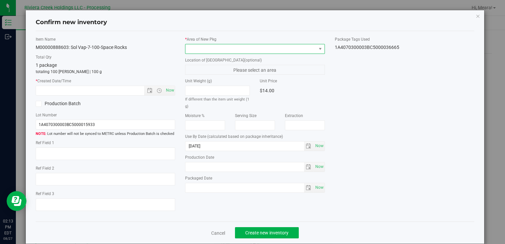
click at [270, 46] on span at bounding box center [250, 48] width 131 height 9
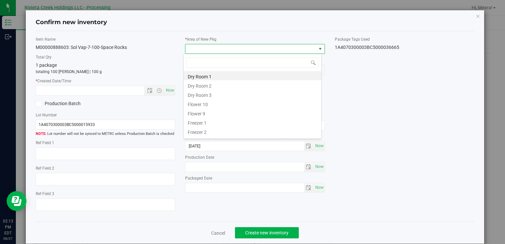
drag, startPoint x: 210, startPoint y: 104, endPoint x: 206, endPoint y: 103, distance: 3.3
click at [209, 104] on li "Flower 10" at bounding box center [253, 103] width 138 height 9
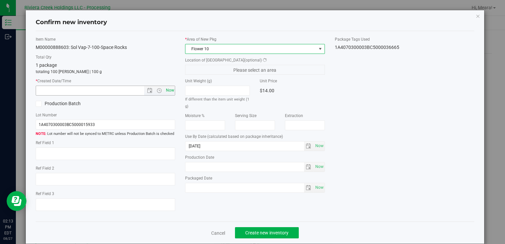
click at [172, 92] on span "Now" at bounding box center [169, 91] width 11 height 10
type input "[DATE] 2:13 PM"
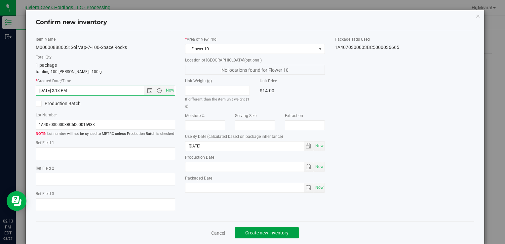
drag, startPoint x: 291, startPoint y: 227, endPoint x: 287, endPoint y: 226, distance: 4.2
click at [291, 227] on button "Create new inventory" at bounding box center [267, 232] width 64 height 11
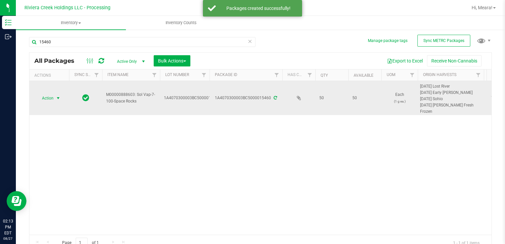
click at [45, 99] on span "Action" at bounding box center [45, 98] width 18 height 9
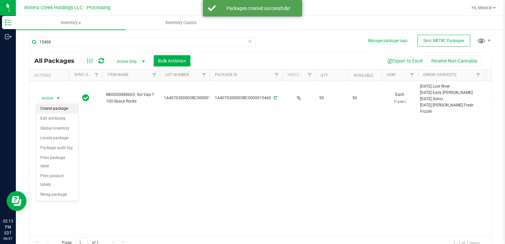
click at [54, 109] on li "Create package" at bounding box center [57, 109] width 42 height 10
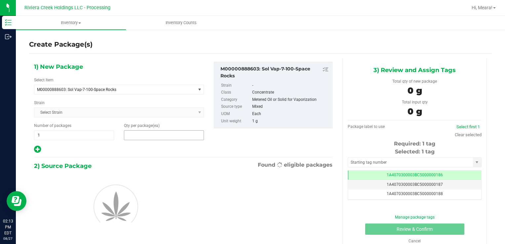
click at [171, 136] on span at bounding box center [164, 135] width 80 height 10
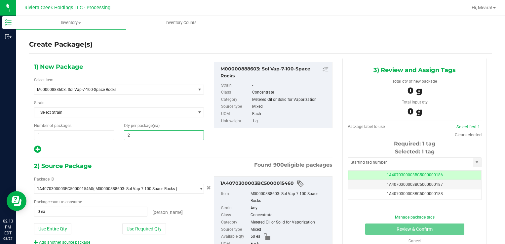
type input "25"
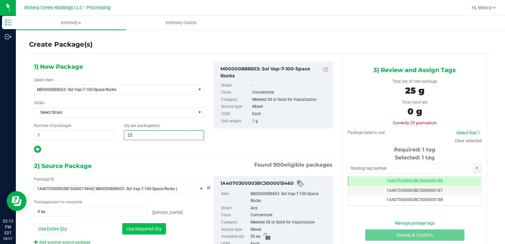
type input "25"
click at [141, 231] on button "Use Required Qty" at bounding box center [144, 228] width 44 height 11
type input "25 ea"
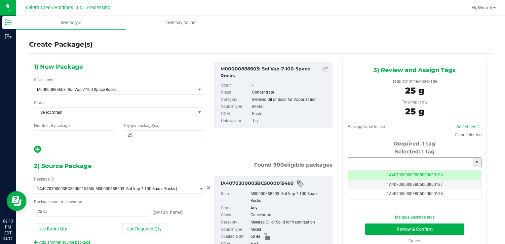
click at [380, 159] on input "text" at bounding box center [410, 162] width 125 height 9
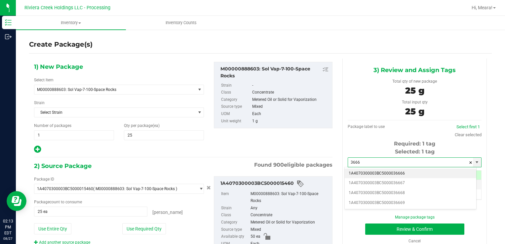
click at [385, 175] on li "1A4070300003BC5000036666" at bounding box center [411, 174] width 132 height 10
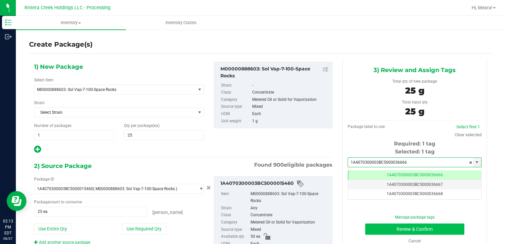
type input "1A4070300003BC5000036666"
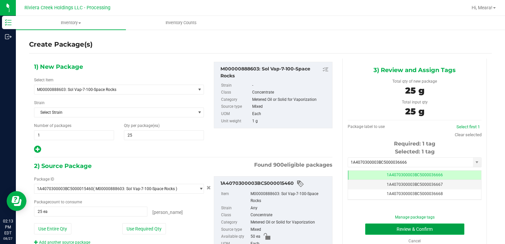
click at [380, 227] on button "Review & Confirm" at bounding box center [414, 228] width 99 height 11
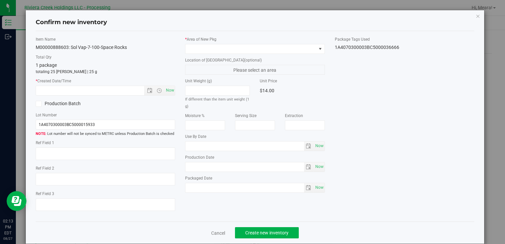
type input "[DATE]"
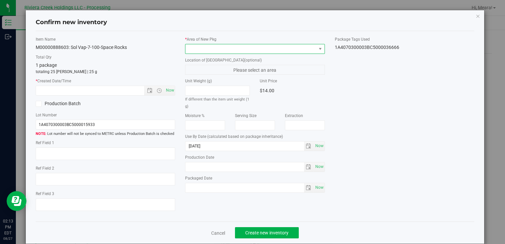
click at [259, 52] on span at bounding box center [250, 48] width 131 height 9
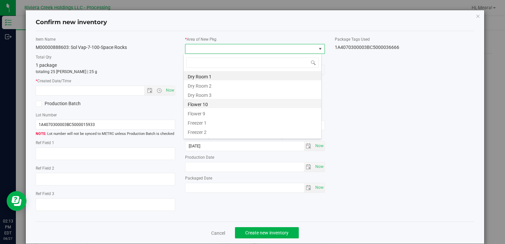
click at [208, 105] on li "Flower 10" at bounding box center [253, 103] width 138 height 9
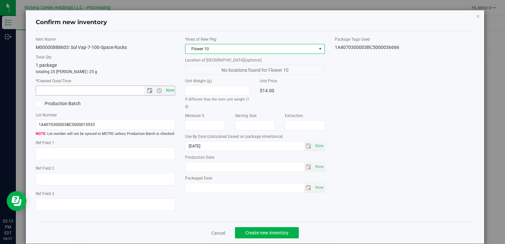
click at [169, 91] on span "Now" at bounding box center [169, 91] width 11 height 10
type input "[DATE] 2:13 PM"
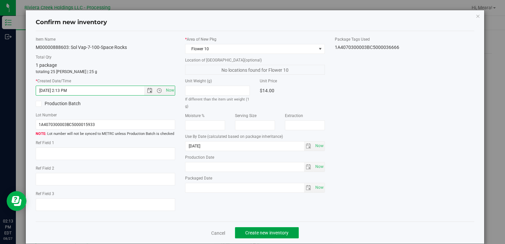
click at [284, 231] on span "Create new inventory" at bounding box center [266, 232] width 43 height 5
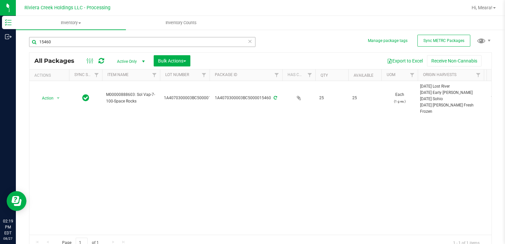
drag, startPoint x: 85, startPoint y: 33, endPoint x: 81, endPoint y: 38, distance: 6.1
click at [82, 37] on div "15460" at bounding box center [144, 41] width 231 height 21
drag, startPoint x: 68, startPoint y: 46, endPoint x: 17, endPoint y: 37, distance: 51.6
click at [17, 37] on div "Manage package tags Sync METRC Packages 15460 All Packages Active Only Active O…" at bounding box center [260, 130] width 489 height 202
type input "35842"
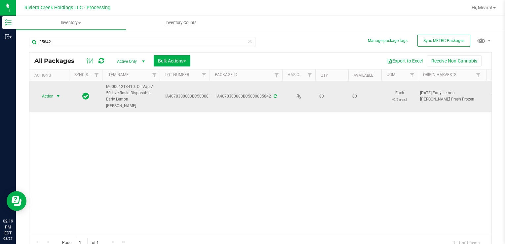
click at [52, 92] on span "Action" at bounding box center [45, 96] width 18 height 9
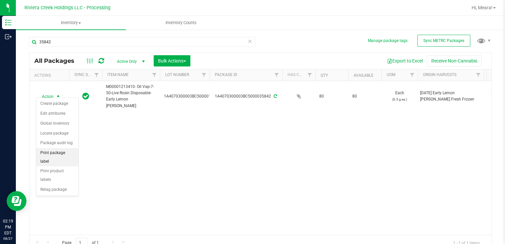
click at [65, 150] on li "Print package label" at bounding box center [57, 157] width 42 height 18
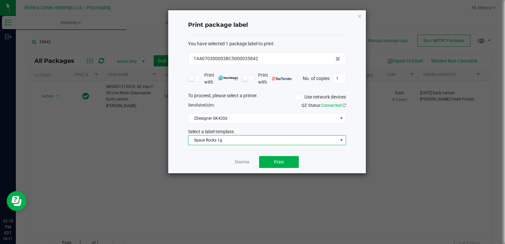
click at [254, 138] on span "Space Rocks 1g" at bounding box center [262, 140] width 149 height 9
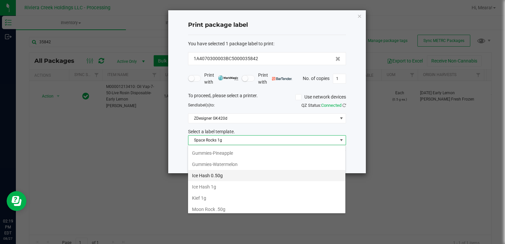
scroll to position [168, 0]
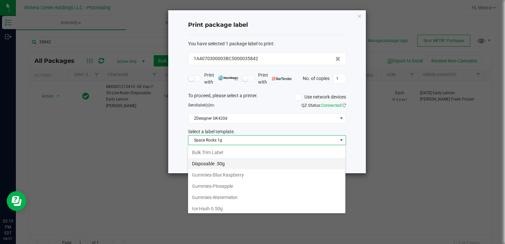
click at [213, 158] on li "Disposable .50g" at bounding box center [266, 163] width 157 height 11
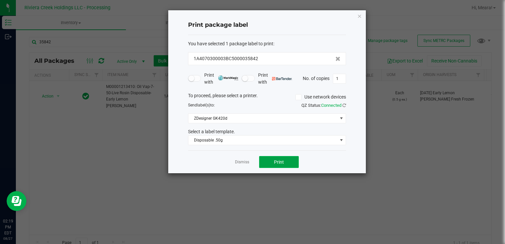
click at [277, 161] on span "Print" at bounding box center [279, 161] width 10 height 5
click at [248, 162] on link "Dismiss" at bounding box center [242, 162] width 14 height 6
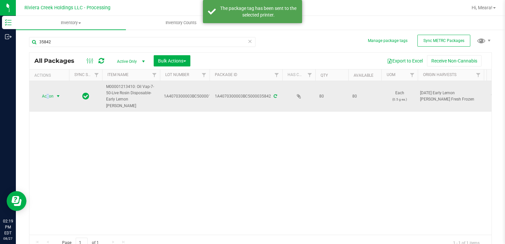
click at [49, 92] on span "Action" at bounding box center [45, 96] width 18 height 9
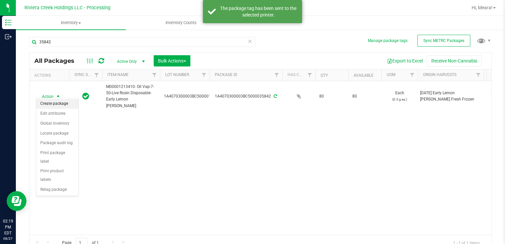
click at [58, 104] on li "Create package" at bounding box center [57, 104] width 42 height 10
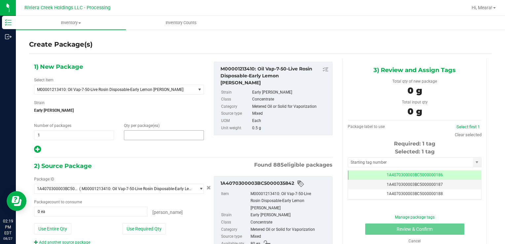
click at [159, 131] on span at bounding box center [164, 135] width 80 height 10
type input "20"
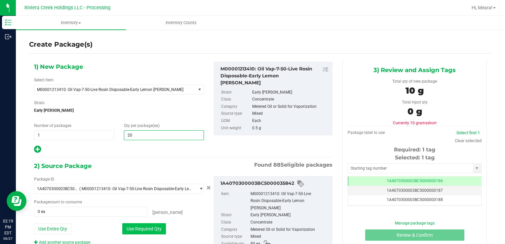
type input "20"
click at [136, 226] on button "Use Required Qty" at bounding box center [144, 228] width 44 height 11
type input "20 ea"
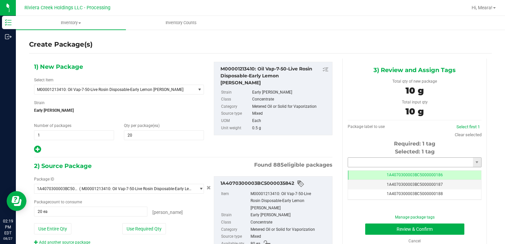
click at [358, 158] on input "text" at bounding box center [410, 162] width 125 height 9
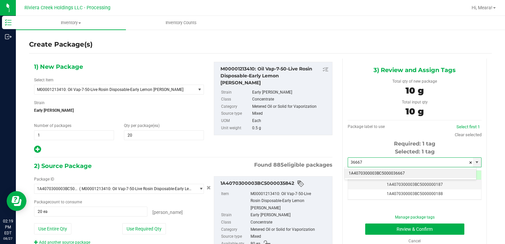
click at [363, 172] on li "1A4070300003BC5000036667" at bounding box center [411, 174] width 132 height 10
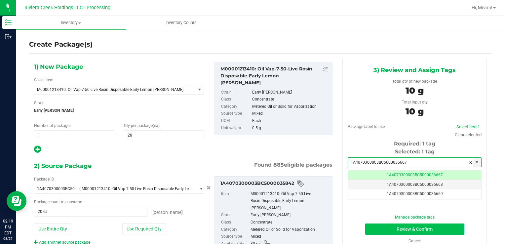
type input "1A4070300003BC5000036667"
click at [375, 227] on button "Review & Confirm" at bounding box center [414, 228] width 99 height 11
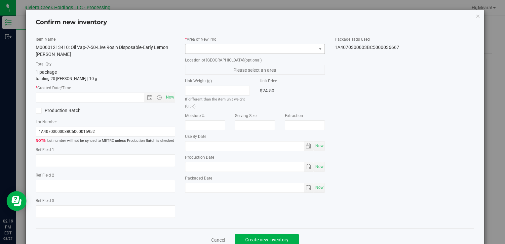
type input "[DATE]"
click at [274, 51] on span at bounding box center [250, 48] width 131 height 9
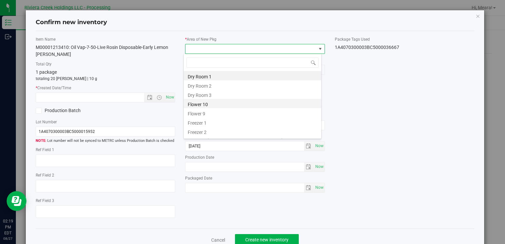
click at [191, 104] on li "Flower 10" at bounding box center [253, 103] width 138 height 9
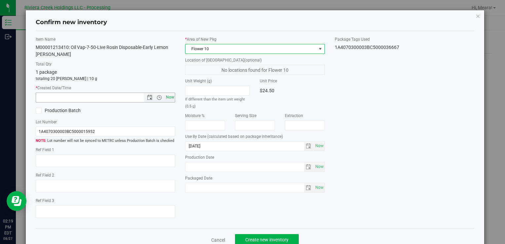
click at [170, 93] on span "Now" at bounding box center [169, 98] width 11 height 10
type input "[DATE] 2:19 PM"
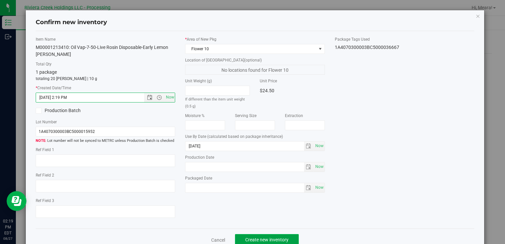
click at [261, 237] on span "Create new inventory" at bounding box center [266, 239] width 43 height 5
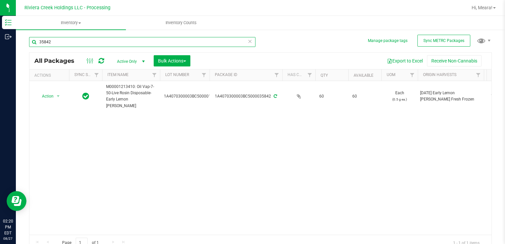
drag, startPoint x: 75, startPoint y: 46, endPoint x: 87, endPoint y: 54, distance: 14.3
click at [6, 39] on div "Inventory Outbound 02:20 PM EDT [DATE] 08/27 Riviera Creek Holdings LLC - Proce…" at bounding box center [252, 122] width 505 height 244
type input "35958"
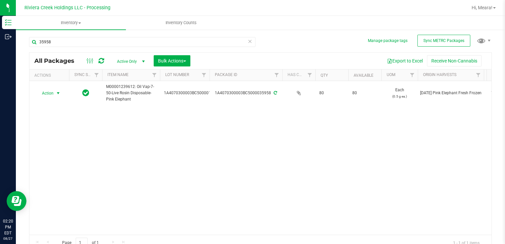
drag, startPoint x: 56, startPoint y: 89, endPoint x: 73, endPoint y: 127, distance: 40.8
click at [56, 90] on span "select" at bounding box center [58, 93] width 8 height 9
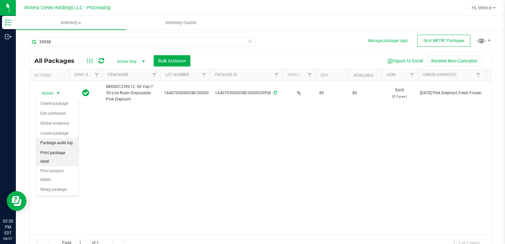
click at [68, 151] on li "Print package label" at bounding box center [57, 157] width 42 height 18
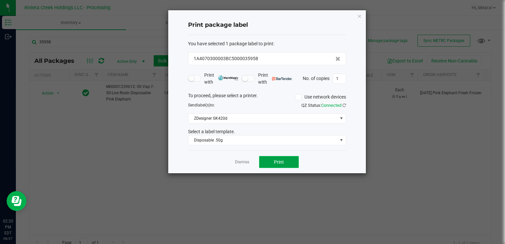
click at [268, 163] on button "Print" at bounding box center [279, 162] width 40 height 12
click at [243, 162] on div at bounding box center [267, 91] width 198 height 163
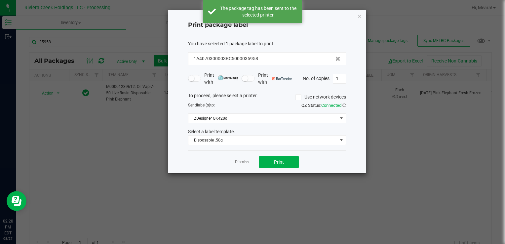
drag, startPoint x: 247, startPoint y: 161, endPoint x: 243, endPoint y: 161, distance: 4.0
click at [247, 161] on link "Dismiss" at bounding box center [242, 162] width 14 height 6
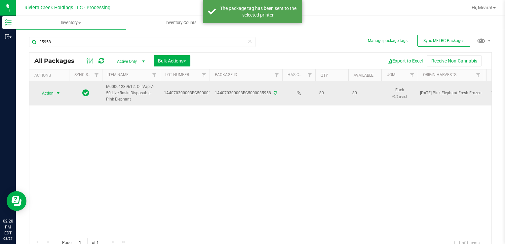
click at [56, 96] on span "select" at bounding box center [58, 93] width 8 height 9
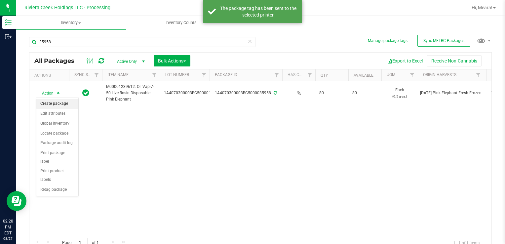
click at [64, 106] on li "Create package" at bounding box center [57, 104] width 42 height 10
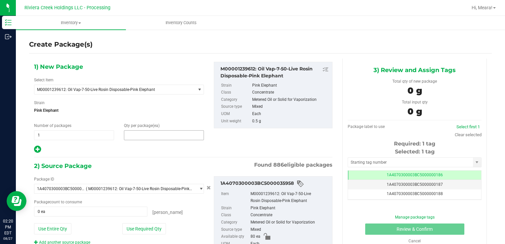
click at [164, 135] on span at bounding box center [164, 135] width 80 height 10
type input "20"
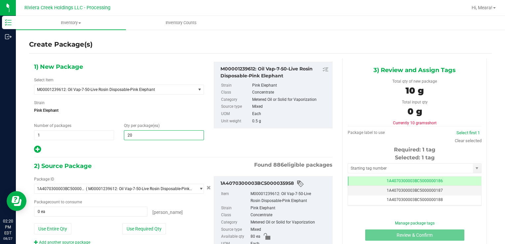
type input "20"
click at [132, 236] on div "Package ID 1A4070300003BC5000035958 ( M00001239612: Oil Vap-7-50-Live Rosin Dis…" at bounding box center [119, 210] width 180 height 69
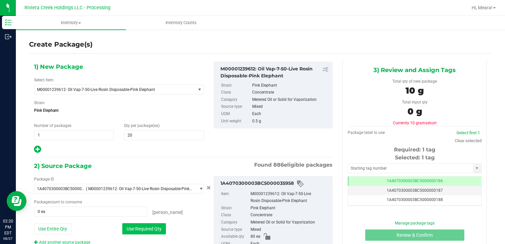
click at [130, 227] on button "Use Required Qty" at bounding box center [144, 228] width 44 height 11
type input "20 ea"
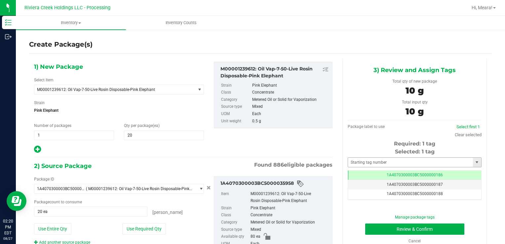
click at [362, 157] on div "Selected: 1 tag Tag 1A4070300003BC5000000186 1A4070300003BC5000000187 1A4070300…" at bounding box center [415, 174] width 134 height 52
click at [362, 160] on input "text" at bounding box center [410, 162] width 125 height 9
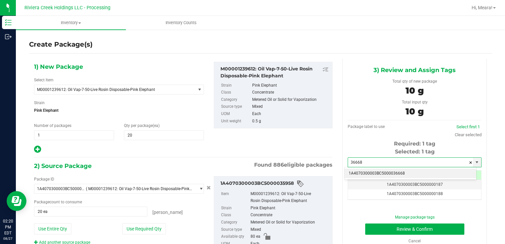
click at [367, 173] on li "1A4070300003BC5000036668" at bounding box center [411, 174] width 132 height 10
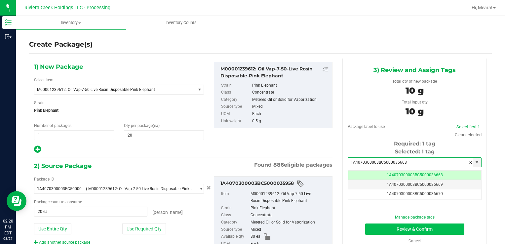
type input "1A4070300003BC5000036668"
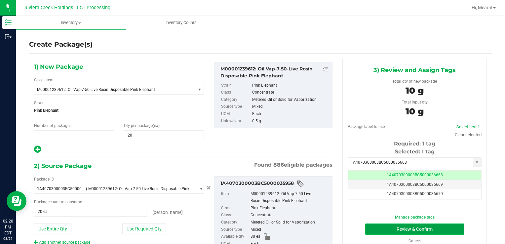
click at [373, 228] on button "Review & Confirm" at bounding box center [414, 228] width 99 height 11
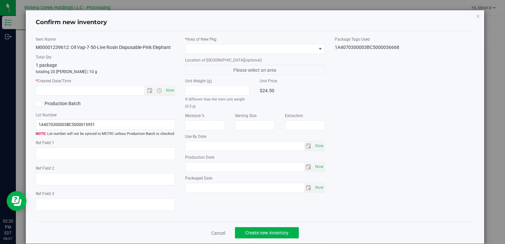
type input "[DATE]"
click at [250, 43] on div "* Area of [GEOGRAPHIC_DATA]" at bounding box center [254, 45] width 139 height 18
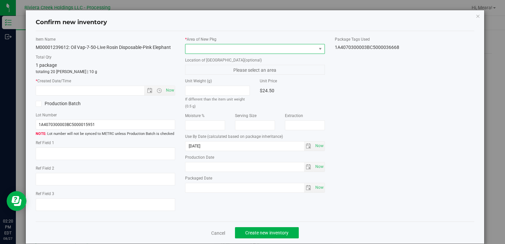
click at [226, 52] on span at bounding box center [250, 48] width 131 height 9
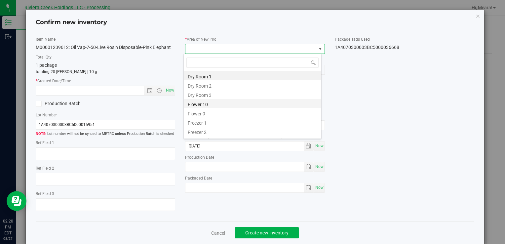
click at [206, 107] on li "Flower 10" at bounding box center [253, 103] width 138 height 9
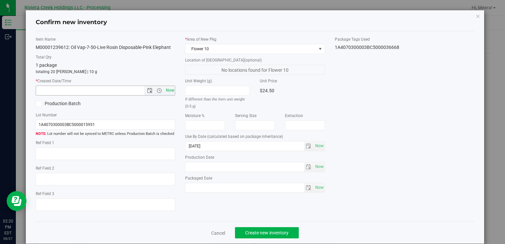
click at [170, 88] on span "Now" at bounding box center [169, 91] width 11 height 10
type input "[DATE] 2:20 PM"
click at [271, 231] on span "Create new inventory" at bounding box center [266, 232] width 43 height 5
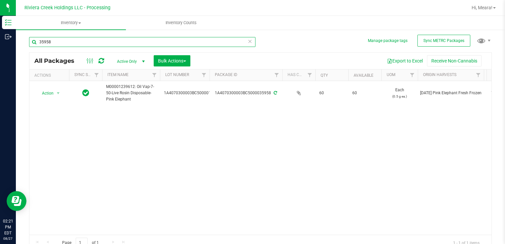
drag, startPoint x: 57, startPoint y: 43, endPoint x: -1, endPoint y: 42, distance: 57.8
click at [0, 42] on html "Inventory Outbound 02:21 PM EDT [DATE] 08/27 Riviera Creek Holdings LLC - Proce…" at bounding box center [252, 122] width 505 height 244
type input "30299"
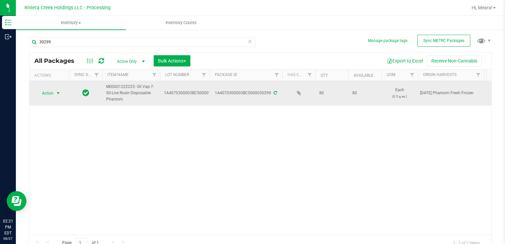
click at [54, 94] on span "Action" at bounding box center [45, 93] width 18 height 9
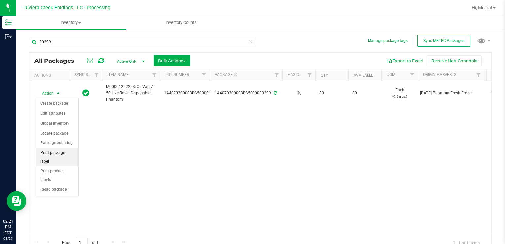
click at [74, 150] on li "Print package label" at bounding box center [57, 157] width 42 height 18
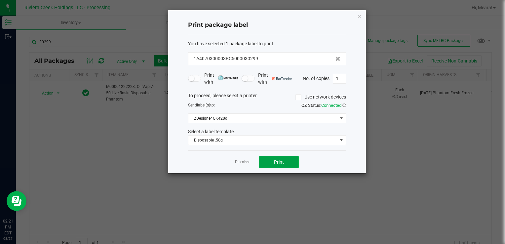
click at [272, 165] on button "Print" at bounding box center [279, 162] width 40 height 12
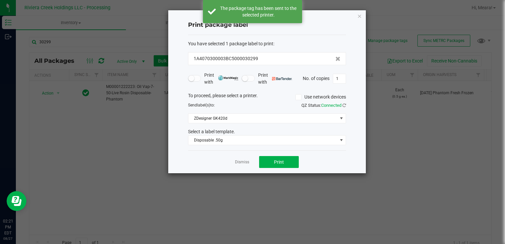
click at [241, 161] on link "Dismiss" at bounding box center [242, 162] width 14 height 6
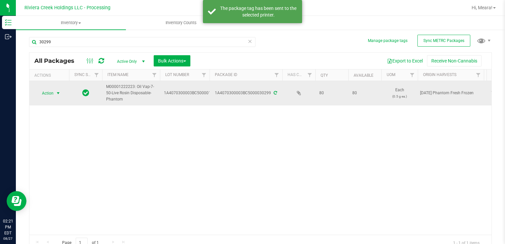
click at [54, 93] on span "select" at bounding box center [58, 93] width 8 height 9
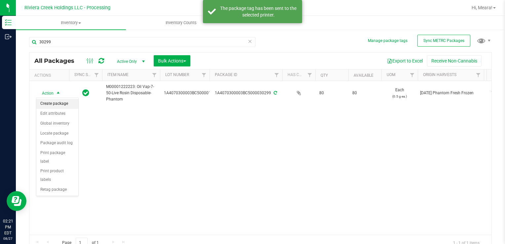
click at [56, 102] on li "Create package" at bounding box center [57, 104] width 42 height 10
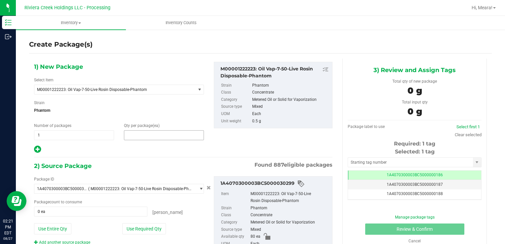
click at [125, 137] on span at bounding box center [164, 135] width 80 height 10
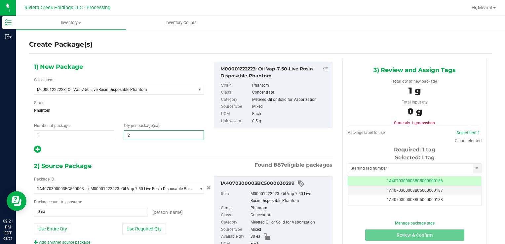
type input "20"
drag, startPoint x: 125, startPoint y: 230, endPoint x: 129, endPoint y: 228, distance: 4.6
click at [126, 230] on button "Use Required Qty" at bounding box center [144, 228] width 44 height 11
type input "20 ea"
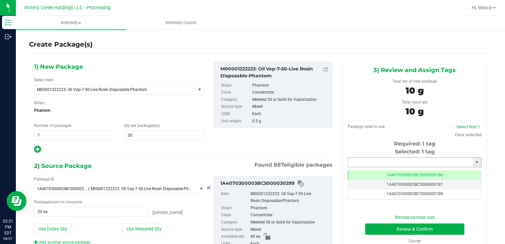
click at [358, 165] on input "text" at bounding box center [410, 162] width 125 height 9
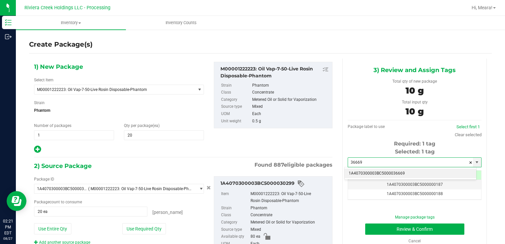
click at [357, 173] on li "1A4070300003BC5000036669" at bounding box center [411, 174] width 132 height 10
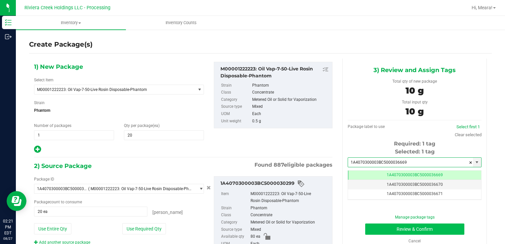
type input "1A4070300003BC5000036669"
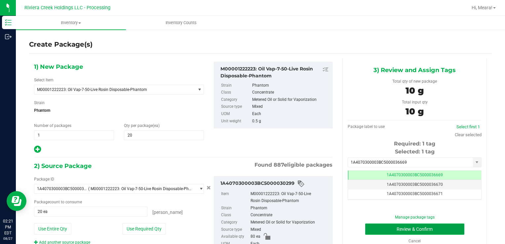
click at [382, 233] on button "Review & Confirm" at bounding box center [414, 228] width 99 height 11
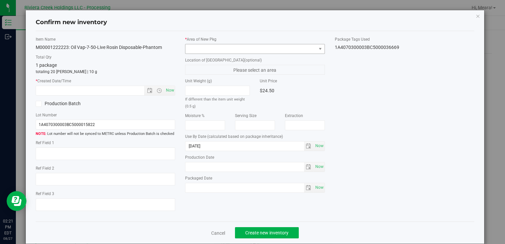
click at [278, 45] on div "* Area of [GEOGRAPHIC_DATA]" at bounding box center [254, 45] width 139 height 18
click at [278, 47] on span at bounding box center [250, 48] width 131 height 9
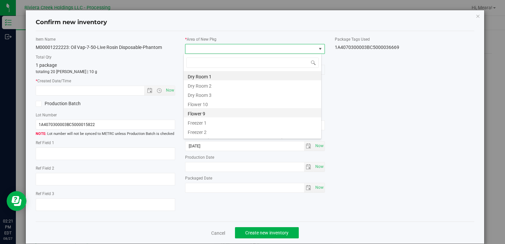
click at [205, 108] on li "Flower 9" at bounding box center [253, 112] width 138 height 9
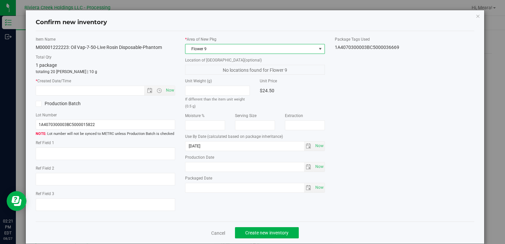
click at [205, 47] on span "Flower 9" at bounding box center [250, 48] width 131 height 9
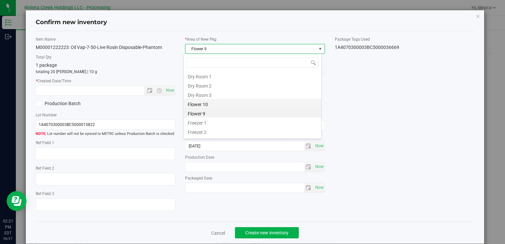
click at [204, 100] on li "Flower 10" at bounding box center [253, 103] width 138 height 9
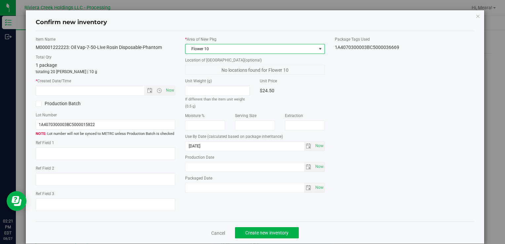
click at [174, 92] on div "Item Name M00001222223: Oil Vap-7-50-Live Rosin Disposable-Phantom Total Qty 1 …" at bounding box center [105, 126] width 149 height 180
click at [172, 91] on span "Now" at bounding box center [169, 91] width 11 height 10
type input "[DATE] 2:21 PM"
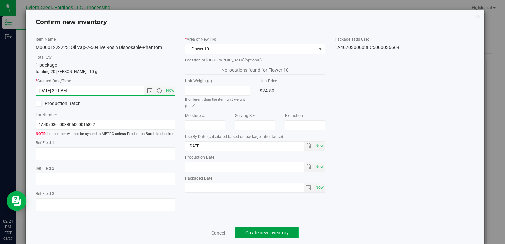
click at [272, 235] on button "Create new inventory" at bounding box center [267, 232] width 64 height 11
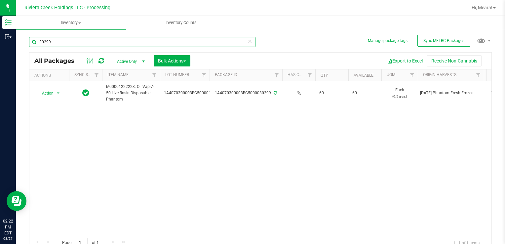
drag, startPoint x: 63, startPoint y: 45, endPoint x: 505, endPoint y: 238, distance: 482.1
click at [0, 43] on div "Inventory Outbound 02:22 PM EDT [DATE] 08/27 Riviera Creek Holdings LLC - Proce…" at bounding box center [252, 122] width 505 height 244
type input "30967"
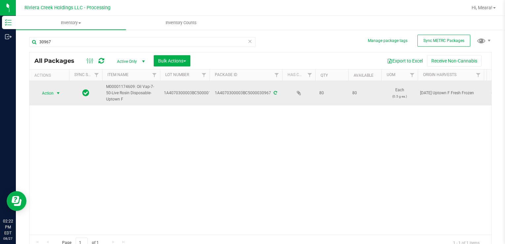
click at [54, 95] on span "Action" at bounding box center [45, 93] width 18 height 9
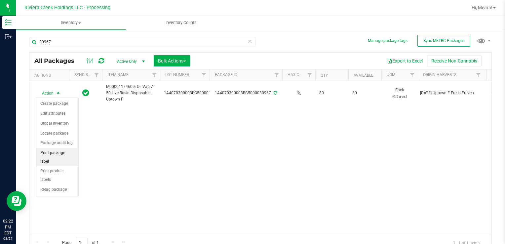
click at [73, 151] on li "Print package label" at bounding box center [57, 157] width 42 height 18
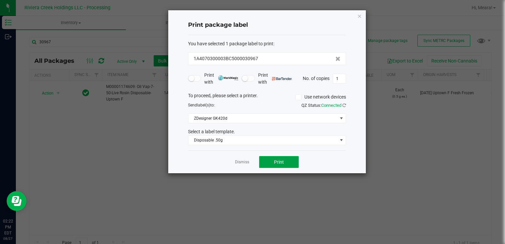
drag, startPoint x: 271, startPoint y: 163, endPoint x: 267, endPoint y: 163, distance: 4.0
click at [267, 163] on button "Print" at bounding box center [279, 162] width 40 height 12
click at [245, 161] on link "Dismiss" at bounding box center [242, 162] width 14 height 6
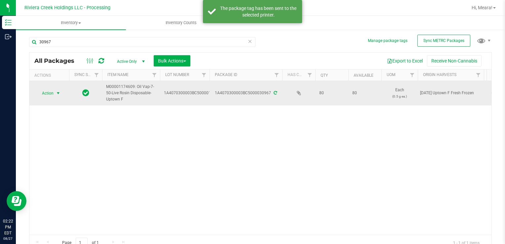
click at [48, 95] on span "Action" at bounding box center [45, 93] width 18 height 9
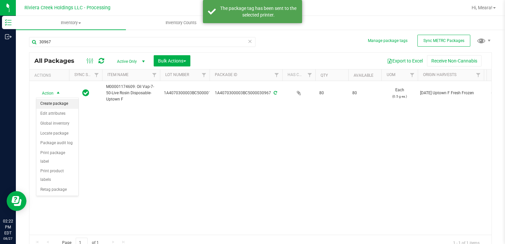
click at [57, 101] on li "Create package" at bounding box center [57, 104] width 42 height 10
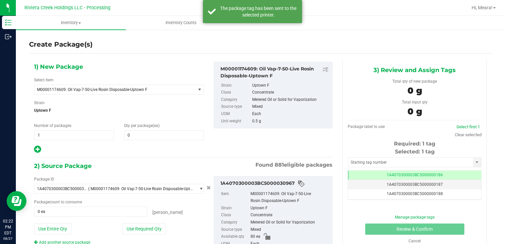
drag, startPoint x: 138, startPoint y: 141, endPoint x: 138, endPoint y: 138, distance: 3.6
click at [138, 141] on div "1) New Package Select Item M00001174609: Oil Vap-7-50-Live Rosin Disposable-Upt…" at bounding box center [119, 108] width 180 height 92
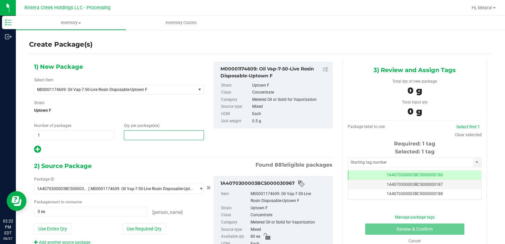
click at [138, 138] on span at bounding box center [164, 135] width 80 height 10
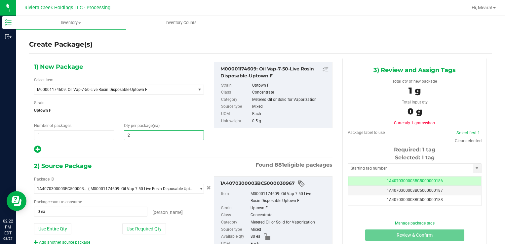
type input "20"
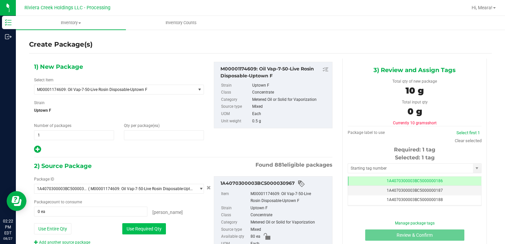
type input "20"
click at [152, 230] on button "Use Required Qty" at bounding box center [144, 228] width 44 height 11
type input "20 ea"
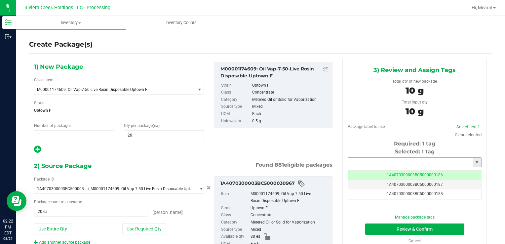
click at [367, 159] on input "text" at bounding box center [410, 162] width 125 height 9
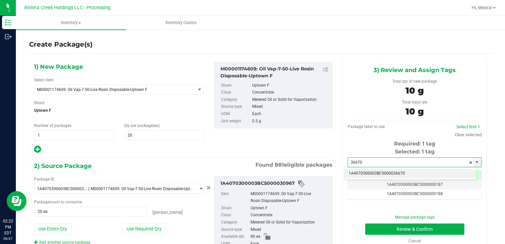
click at [386, 173] on li "1A4070300003BC5000036670" at bounding box center [411, 174] width 132 height 10
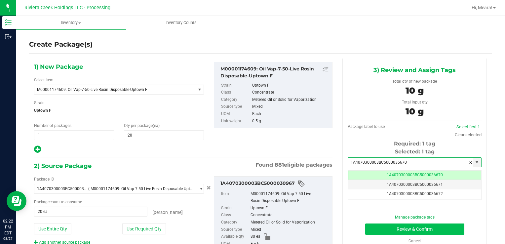
type input "1A4070300003BC5000036670"
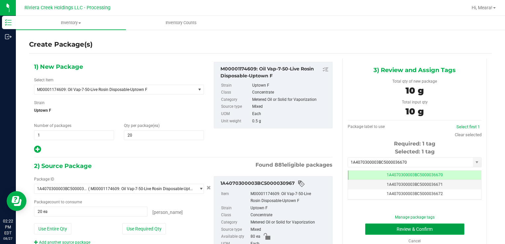
click at [375, 231] on button "Review & Confirm" at bounding box center [414, 228] width 99 height 11
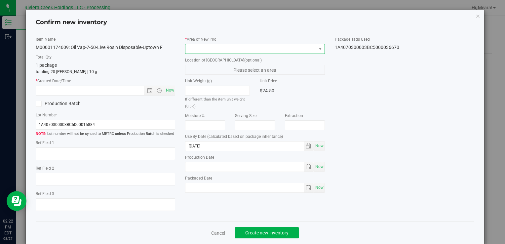
drag, startPoint x: 295, startPoint y: 53, endPoint x: 291, endPoint y: 50, distance: 4.3
click at [294, 52] on span at bounding box center [250, 48] width 131 height 9
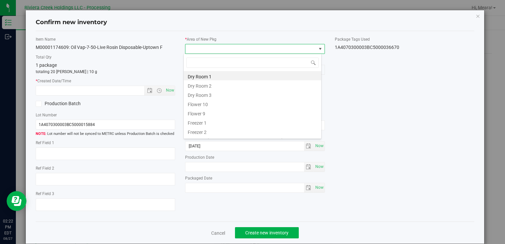
click at [212, 104] on li "Flower 10" at bounding box center [253, 103] width 138 height 9
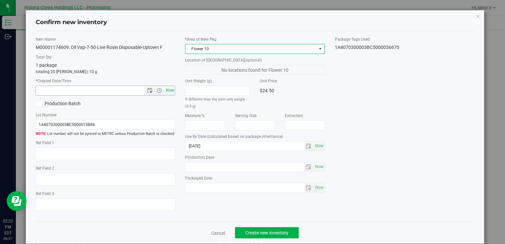
click at [165, 90] on span "Now" at bounding box center [169, 91] width 11 height 10
type input "[DATE] 2:22 PM"
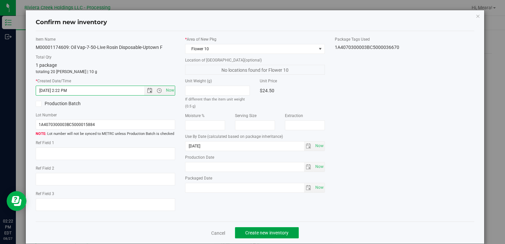
click at [289, 229] on button "Create new inventory" at bounding box center [267, 232] width 64 height 11
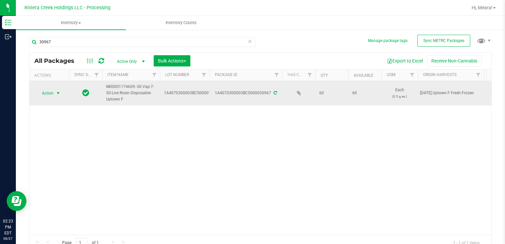
click at [48, 91] on span "Action" at bounding box center [45, 93] width 18 height 9
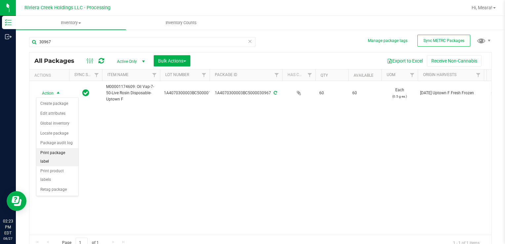
click at [66, 154] on li "Print package label" at bounding box center [57, 157] width 42 height 18
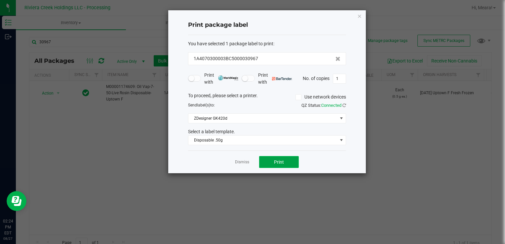
click at [281, 166] on button "Print" at bounding box center [279, 162] width 40 height 12
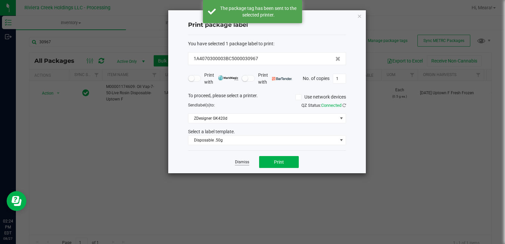
click at [240, 164] on link "Dismiss" at bounding box center [242, 162] width 14 height 6
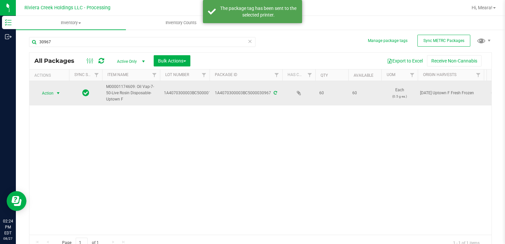
click at [55, 91] on span "select" at bounding box center [58, 93] width 8 height 9
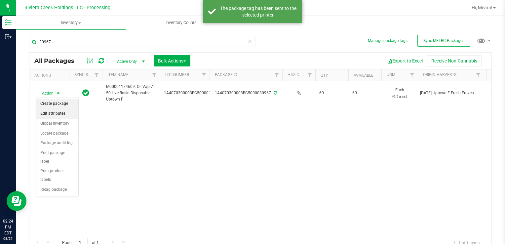
click at [57, 105] on li "Create package" at bounding box center [57, 104] width 42 height 10
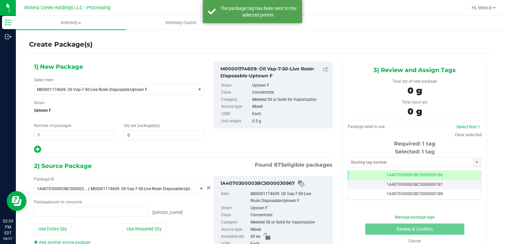
type input "0 ea"
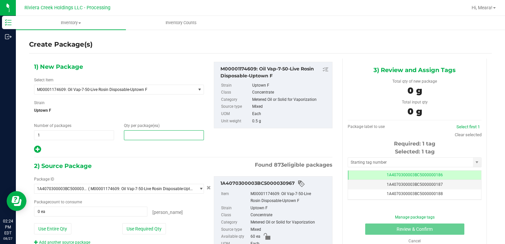
click at [137, 135] on span at bounding box center [164, 135] width 80 height 10
type input "20"
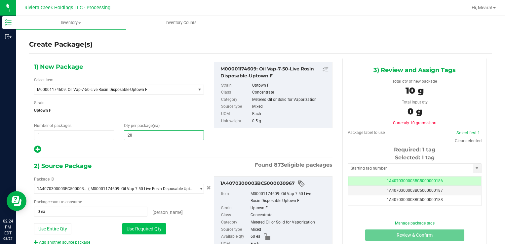
type input "20"
click at [134, 227] on button "Use Required Qty" at bounding box center [144, 228] width 44 height 11
type input "20 ea"
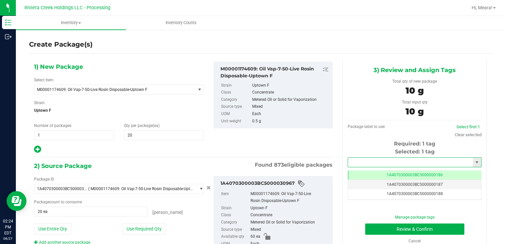
click at [395, 161] on input "text" at bounding box center [410, 162] width 125 height 9
click at [403, 171] on li "1A4070300003BC5000036671" at bounding box center [411, 174] width 132 height 10
type input "1A4070300003BC5000036671"
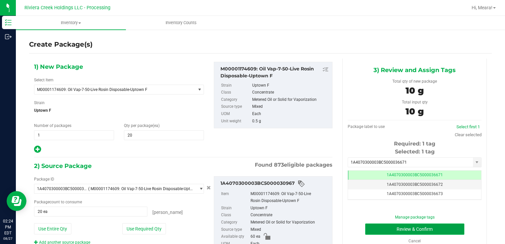
click at [384, 228] on button "Review & Confirm" at bounding box center [414, 228] width 99 height 11
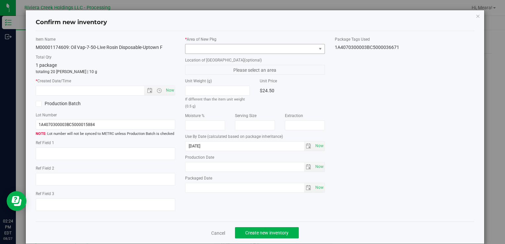
click at [297, 43] on div "* Area of [GEOGRAPHIC_DATA]" at bounding box center [254, 45] width 139 height 18
drag, startPoint x: 295, startPoint y: 49, endPoint x: 293, endPoint y: 53, distance: 4.2
click at [296, 49] on span at bounding box center [250, 48] width 131 height 9
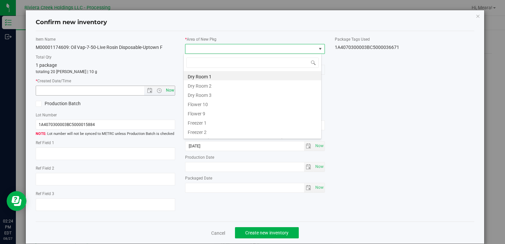
drag, startPoint x: 213, startPoint y: 104, endPoint x: 169, endPoint y: 92, distance: 45.5
click at [212, 104] on li "Flower 10" at bounding box center [253, 103] width 138 height 9
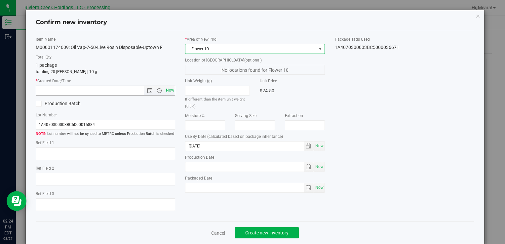
click at [169, 91] on span "Now" at bounding box center [169, 91] width 11 height 10
type input "[DATE] 2:24 PM"
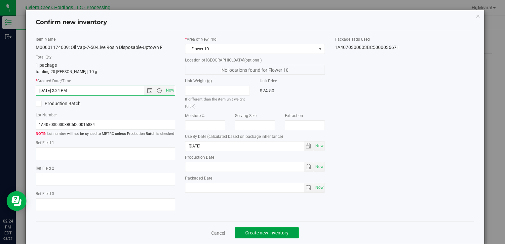
click at [276, 238] on button "Create new inventory" at bounding box center [267, 232] width 64 height 11
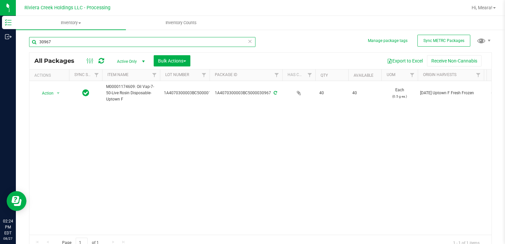
drag, startPoint x: 73, startPoint y: 43, endPoint x: 27, endPoint y: 38, distance: 46.2
click at [27, 38] on div "Manage package tags Sync METRC Packages 30967 All Packages Active Only Active O…" at bounding box center [260, 130] width 489 height 202
type input "30299"
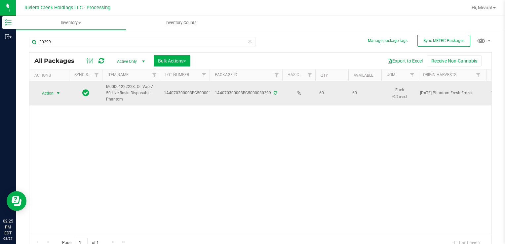
click at [53, 93] on span "Action" at bounding box center [45, 93] width 18 height 9
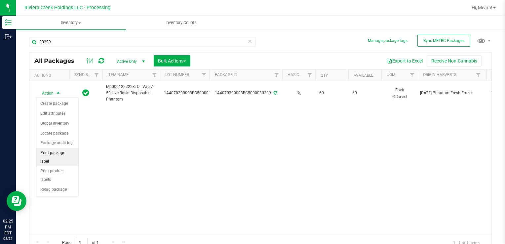
drag, startPoint x: 74, startPoint y: 151, endPoint x: 78, endPoint y: 147, distance: 5.6
click at [74, 151] on li "Print package label" at bounding box center [57, 157] width 42 height 18
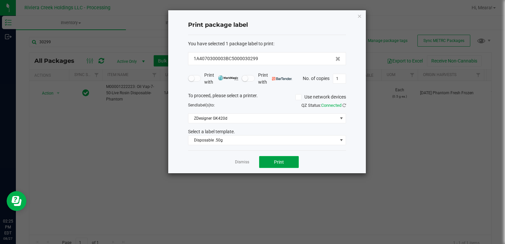
click at [286, 162] on button "Print" at bounding box center [279, 162] width 40 height 12
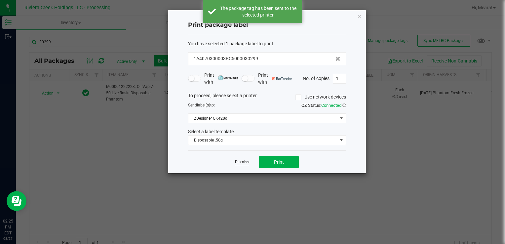
click at [245, 160] on link "Dismiss" at bounding box center [242, 162] width 14 height 6
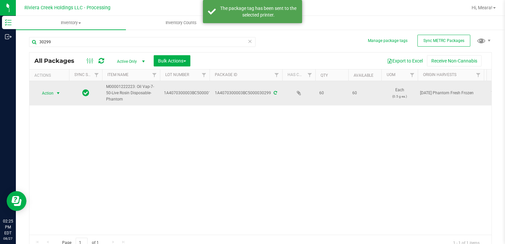
click at [62, 93] on span "select" at bounding box center [58, 93] width 8 height 9
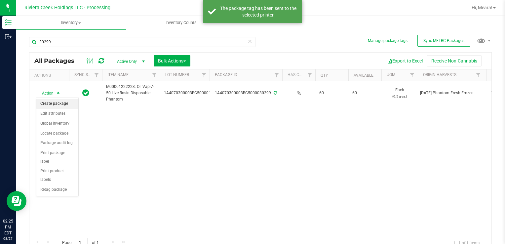
click at [59, 102] on li "Create package" at bounding box center [57, 104] width 42 height 10
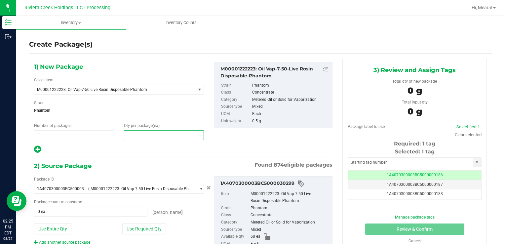
click at [143, 138] on span at bounding box center [164, 135] width 80 height 10
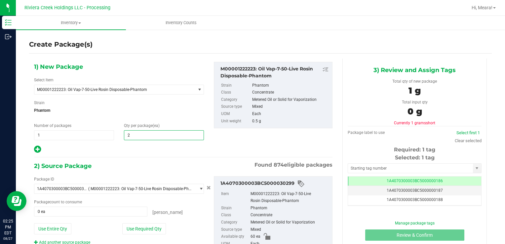
type input "20"
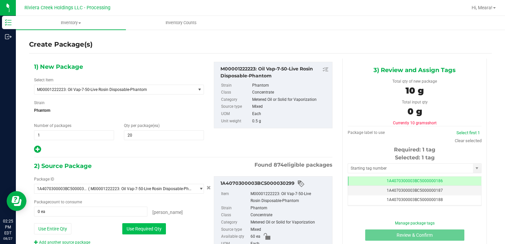
click at [134, 222] on div "Package ID 1A4070300003BC5000030299 ( M00001222223: Oil Vap-7-50-Live Rosin Dis…" at bounding box center [119, 210] width 180 height 69
click at [132, 224] on button "Use Required Qty" at bounding box center [144, 228] width 44 height 11
type input "20 ea"
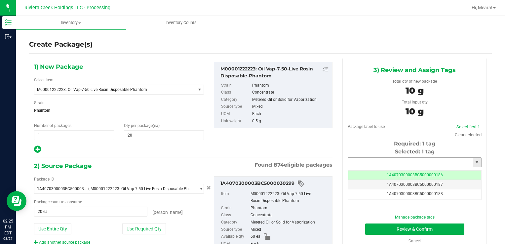
click at [368, 162] on input "text" at bounding box center [410, 162] width 125 height 9
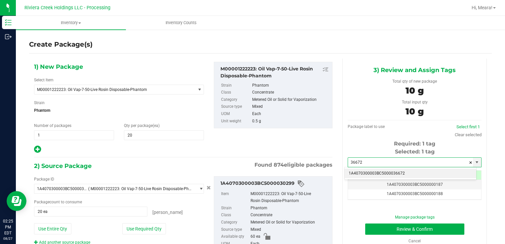
click at [366, 174] on li "1A4070300003BC5000036672" at bounding box center [411, 174] width 132 height 10
type input "1A4070300003BC5000036672"
click at [370, 222] on div "Manage package tags Review & Confirm Cancel" at bounding box center [415, 229] width 124 height 30
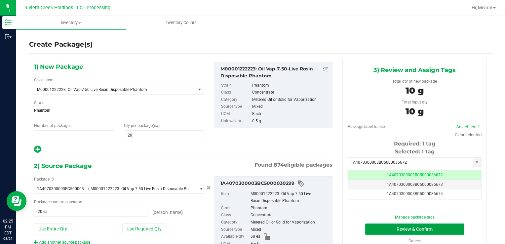
click at [370, 225] on button "Review & Confirm" at bounding box center [414, 228] width 99 height 11
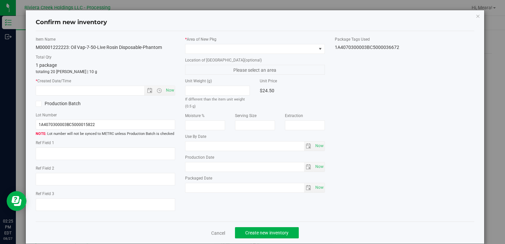
type input "[DATE]"
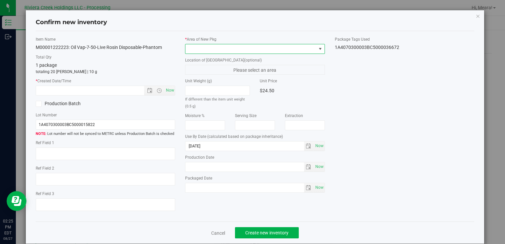
drag, startPoint x: 267, startPoint y: 51, endPoint x: 262, endPoint y: 53, distance: 5.3
click at [267, 51] on span at bounding box center [250, 48] width 131 height 9
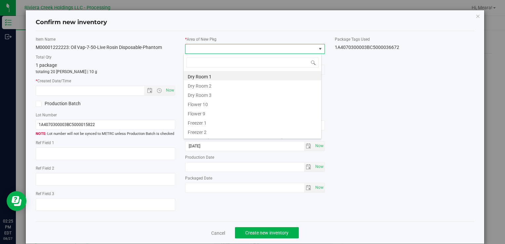
click at [215, 105] on li "Flower 10" at bounding box center [253, 103] width 138 height 9
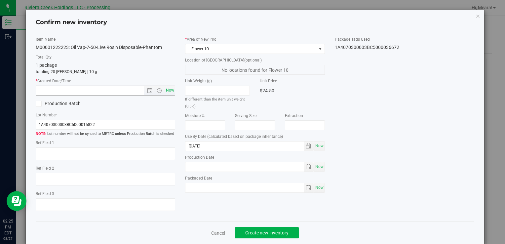
drag, startPoint x: 159, startPoint y: 83, endPoint x: 165, endPoint y: 92, distance: 10.7
click at [160, 84] on label "* Created Date/Time" at bounding box center [105, 81] width 139 height 6
click at [167, 94] on span "Now" at bounding box center [169, 91] width 11 height 10
type input "[DATE] 2:25 PM"
click at [272, 233] on span "Create new inventory" at bounding box center [266, 232] width 43 height 5
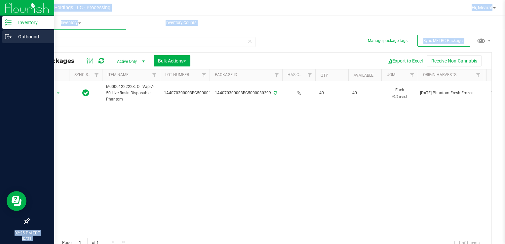
drag, startPoint x: 60, startPoint y: 38, endPoint x: 0, endPoint y: 43, distance: 60.4
click at [0, 43] on html "Inventory Outbound 02:25 PM EDT [DATE] 08/27 Riviera Creek Holdings LLC - Proce…" at bounding box center [252, 122] width 505 height 244
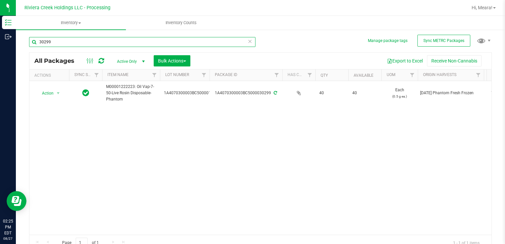
click at [106, 40] on input "30299" at bounding box center [142, 42] width 226 height 10
drag, startPoint x: 42, startPoint y: 39, endPoint x: 19, endPoint y: 39, distance: 23.1
click at [19, 39] on div "Manage package tags Sync METRC Packages 30299 All Packages Active Only Active O…" at bounding box center [260, 130] width 489 height 202
type input "35958"
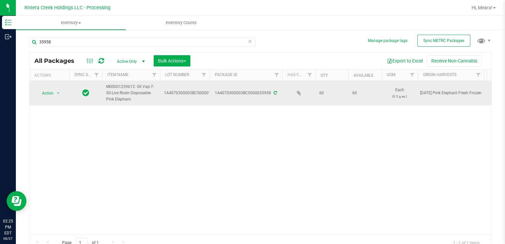
click at [63, 90] on div "Action Action Create package Edit attributes Global inventory Locate package Pa…" at bounding box center [49, 93] width 32 height 9
click at [50, 91] on span "Action" at bounding box center [45, 93] width 18 height 9
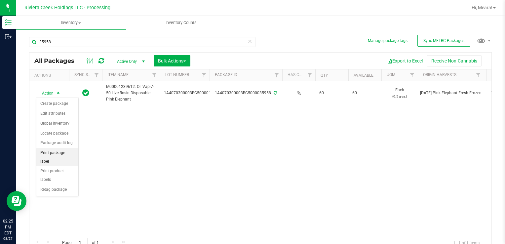
click at [65, 149] on li "Print package label" at bounding box center [57, 157] width 42 height 18
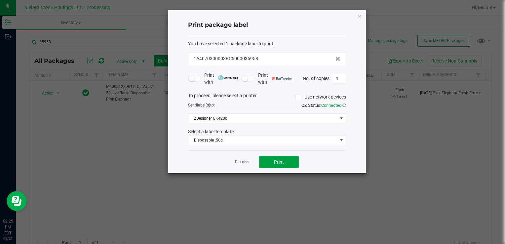
click at [286, 166] on button "Print" at bounding box center [279, 162] width 40 height 12
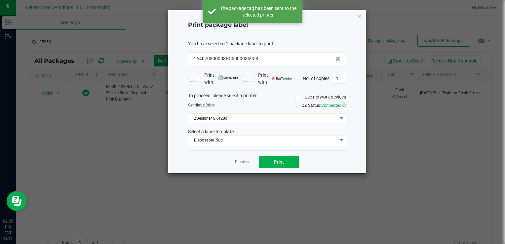
click at [242, 159] on link "Dismiss" at bounding box center [242, 162] width 14 height 6
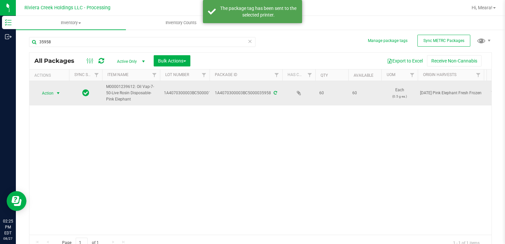
drag, startPoint x: 40, startPoint y: 91, endPoint x: 47, endPoint y: 96, distance: 8.9
click at [40, 92] on span "Action" at bounding box center [45, 93] width 18 height 9
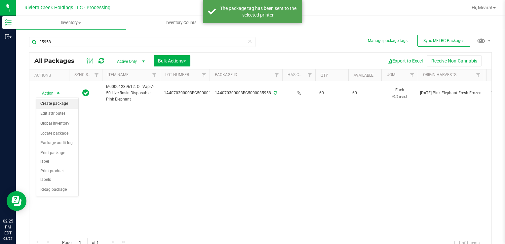
click at [51, 100] on li "Create package" at bounding box center [57, 104] width 42 height 10
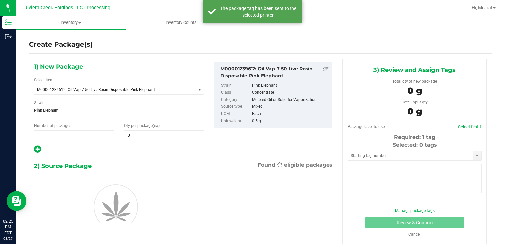
type input "0"
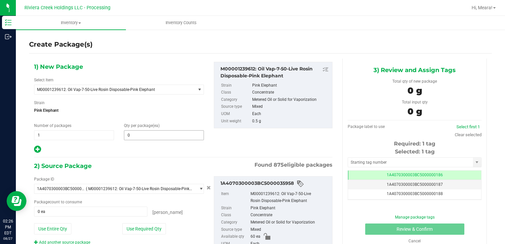
drag, startPoint x: 169, startPoint y: 130, endPoint x: 168, endPoint y: 136, distance: 5.4
click at [169, 131] on div "Qty per package (ea) 0 0" at bounding box center [164, 132] width 90 height 18
click at [170, 134] on span at bounding box center [164, 135] width 80 height 10
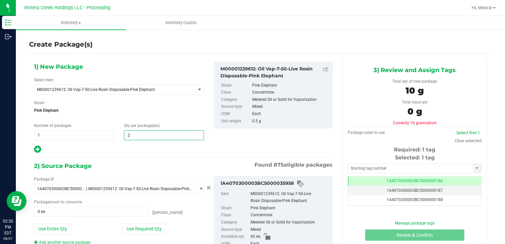
type input "20"
click at [132, 228] on button "Use Required Qty" at bounding box center [144, 228] width 44 height 11
type input "20 ea"
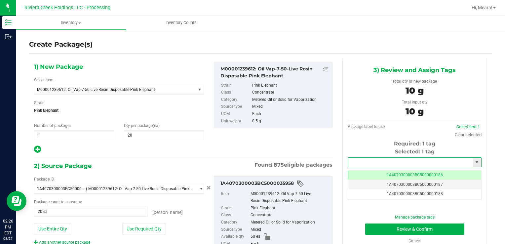
click at [352, 160] on input "text" at bounding box center [410, 162] width 125 height 9
click at [362, 171] on li "1A4070300003BC5000036673" at bounding box center [411, 174] width 132 height 10
type input "1A4070300003BC5000036673"
click at [376, 225] on button "Review & Confirm" at bounding box center [414, 228] width 99 height 11
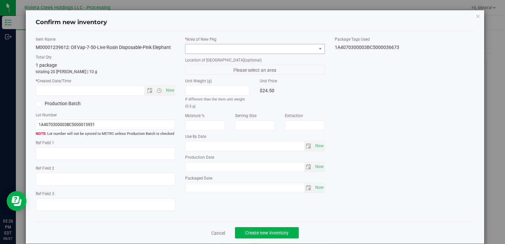
type input "[DATE]"
click at [301, 41] on label "* Area of [GEOGRAPHIC_DATA]" at bounding box center [254, 39] width 139 height 6
click at [300, 46] on span at bounding box center [250, 48] width 131 height 9
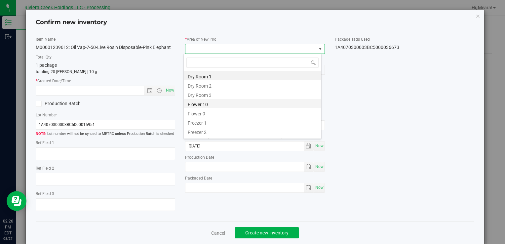
click at [201, 104] on li "Flower 10" at bounding box center [253, 103] width 138 height 9
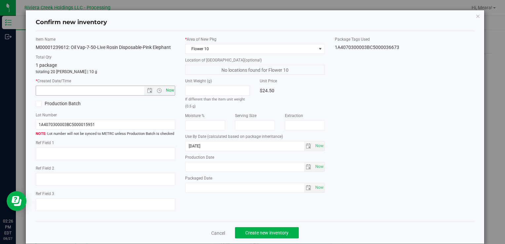
drag, startPoint x: 175, startPoint y: 94, endPoint x: 169, endPoint y: 91, distance: 6.5
click at [174, 94] on div "Item Name M00001239612: Oil Vap-7-50-Live Rosin Disposable-Pink Elephant Total …" at bounding box center [105, 126] width 149 height 180
click at [169, 91] on span "Now" at bounding box center [169, 91] width 11 height 10
type input "[DATE] 2:26 PM"
click at [271, 233] on span "Create new inventory" at bounding box center [266, 232] width 43 height 5
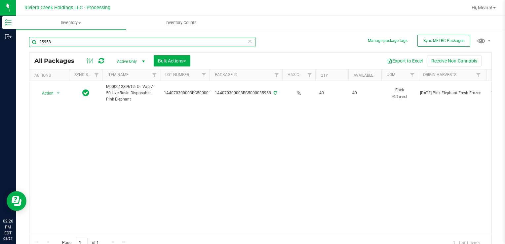
drag, startPoint x: 59, startPoint y: 41, endPoint x: 331, endPoint y: 174, distance: 302.9
click at [0, 44] on html "Inventory Outbound 02:26 PM EDT [DATE] 08/27 Riviera Creek Holdings LLC - Proce…" at bounding box center [252, 122] width 505 height 244
type input "35842"
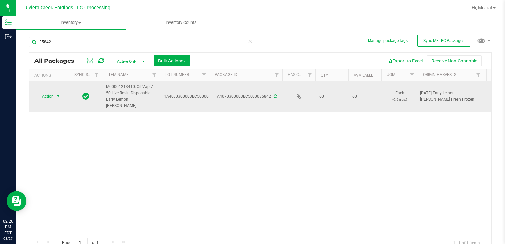
click at [53, 95] on span "Action" at bounding box center [45, 96] width 18 height 9
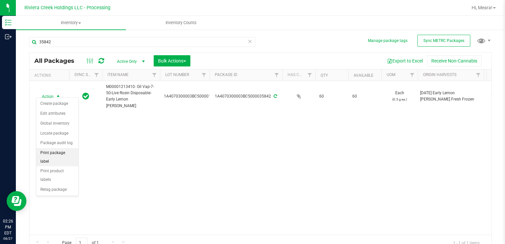
click at [68, 156] on li "Print package label" at bounding box center [57, 157] width 42 height 18
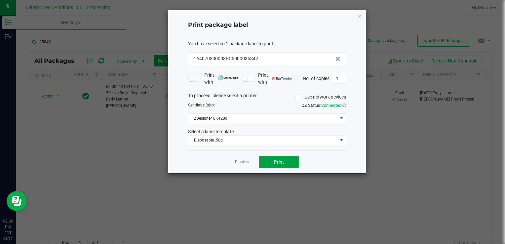
click at [280, 163] on span "Print" at bounding box center [279, 161] width 10 height 5
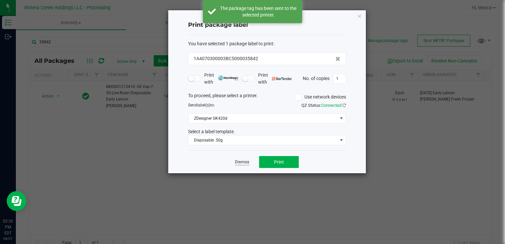
click at [243, 161] on link "Dismiss" at bounding box center [242, 162] width 14 height 6
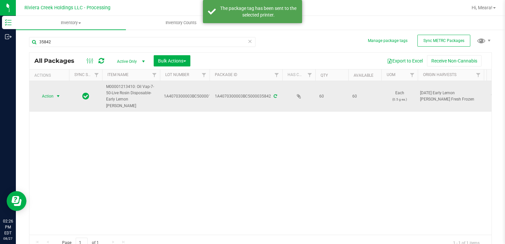
click at [50, 94] on span "Action" at bounding box center [45, 96] width 18 height 9
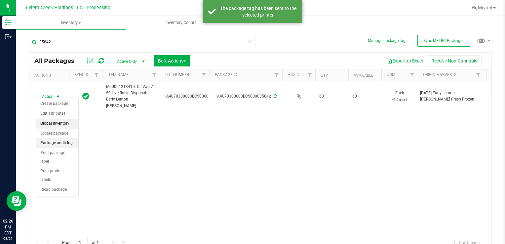
click at [54, 102] on li "Create package" at bounding box center [57, 104] width 42 height 10
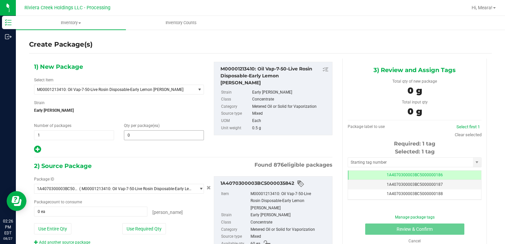
drag, startPoint x: 200, startPoint y: 124, endPoint x: 196, endPoint y: 130, distance: 7.5
click at [197, 128] on div "Qty per package (ea) 0 0" at bounding box center [164, 132] width 90 height 18
click at [191, 134] on span at bounding box center [164, 135] width 80 height 10
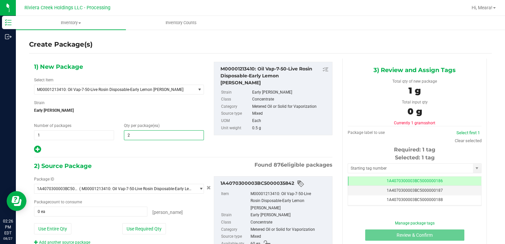
type input "20"
click at [136, 226] on button "Use Required Qty" at bounding box center [144, 228] width 44 height 11
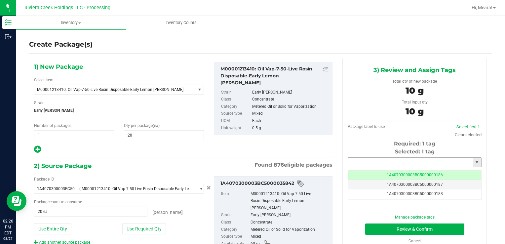
click at [377, 165] on input "text" at bounding box center [410, 162] width 125 height 9
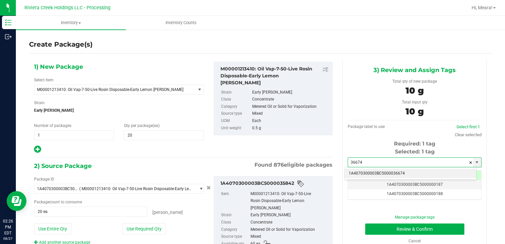
click at [375, 173] on li "1A4070300003BC5000036674" at bounding box center [411, 174] width 132 height 10
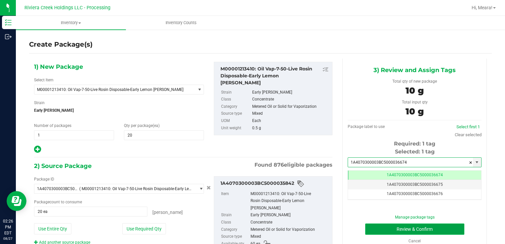
click at [369, 224] on button "Review & Confirm" at bounding box center [414, 228] width 99 height 11
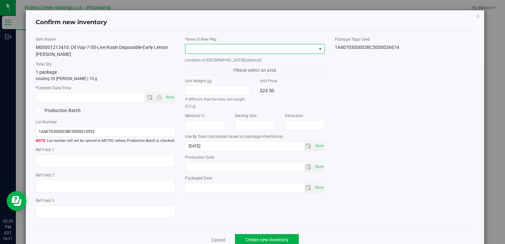
drag, startPoint x: 249, startPoint y: 52, endPoint x: 243, endPoint y: 53, distance: 6.0
click at [249, 52] on span at bounding box center [250, 48] width 131 height 9
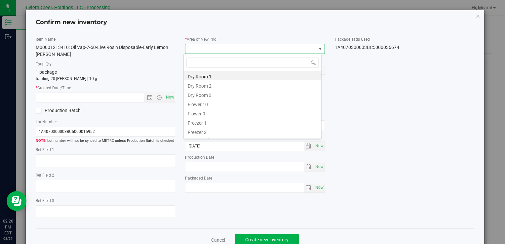
click at [206, 101] on li "Flower 10" at bounding box center [253, 103] width 138 height 9
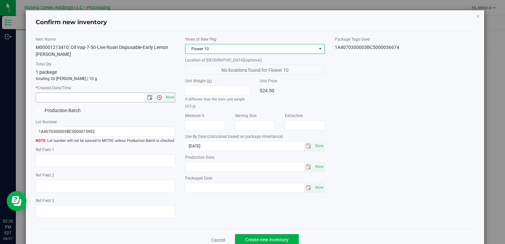
click at [159, 96] on span "Open the time view" at bounding box center [159, 97] width 5 height 5
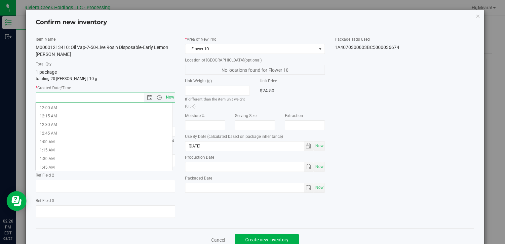
click at [167, 98] on span "Now" at bounding box center [169, 98] width 11 height 10
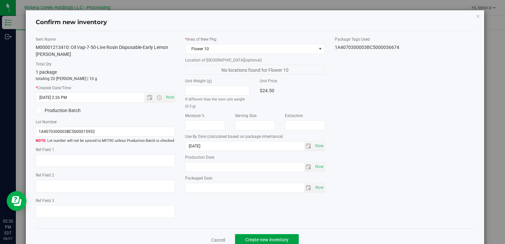
click at [257, 236] on button "Create new inventory" at bounding box center [267, 239] width 64 height 11
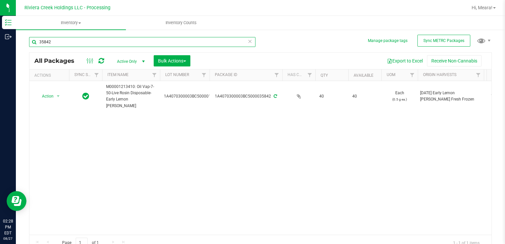
drag, startPoint x: 66, startPoint y: 43, endPoint x: 31, endPoint y: 42, distance: 35.4
click at [20, 42] on div "Manage package tags Sync METRC Packages 35842 All Packages Active Only Active O…" at bounding box center [260, 130] width 489 height 202
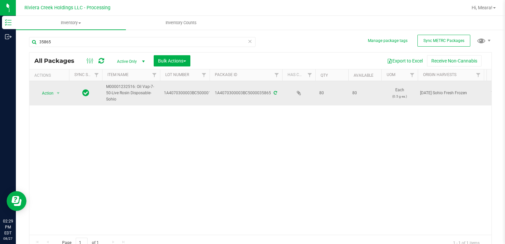
click at [35, 92] on div "Action Action Create package Edit attributes Global inventory Locate package Pa…" at bounding box center [49, 93] width 32 height 9
click at [46, 94] on span "Action" at bounding box center [45, 93] width 18 height 9
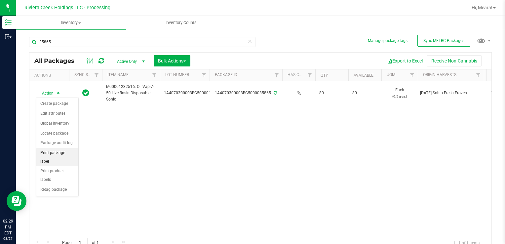
drag, startPoint x: 65, startPoint y: 154, endPoint x: 78, endPoint y: 150, distance: 13.4
click at [65, 154] on li "Print package label" at bounding box center [57, 157] width 42 height 18
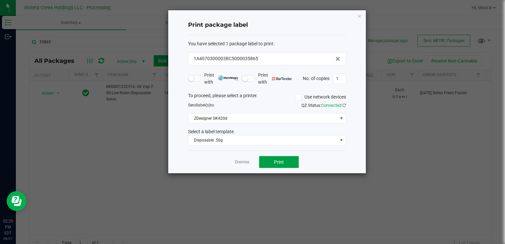
click at [278, 160] on span "Print" at bounding box center [279, 161] width 10 height 5
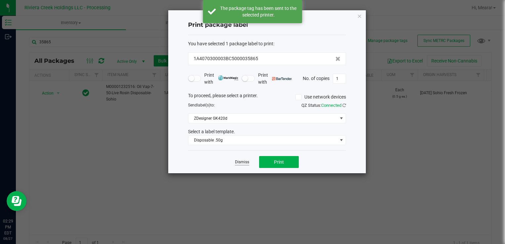
click at [245, 161] on link "Dismiss" at bounding box center [242, 162] width 14 height 6
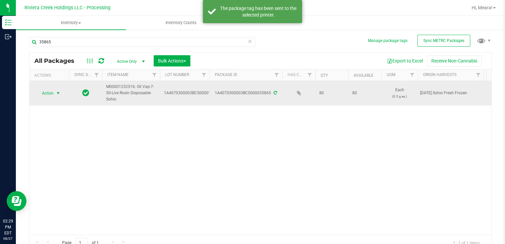
click at [44, 96] on span "Action" at bounding box center [45, 93] width 18 height 9
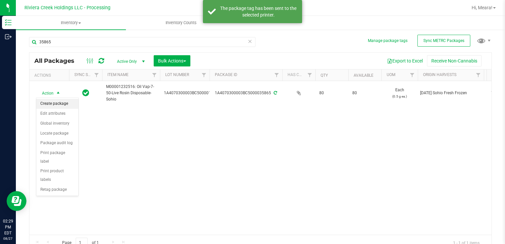
click at [53, 103] on li "Create package" at bounding box center [57, 104] width 42 height 10
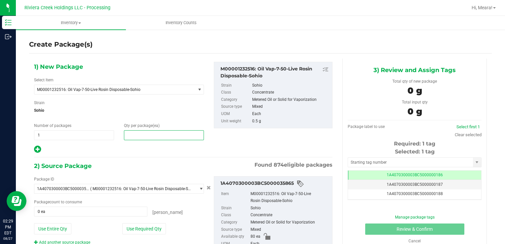
click at [179, 135] on span at bounding box center [164, 135] width 80 height 10
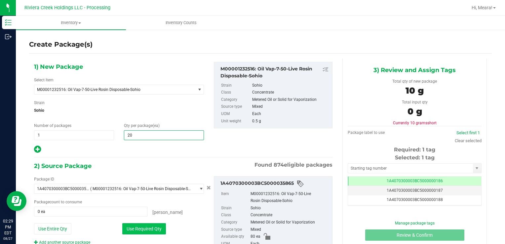
click at [129, 231] on button "Use Required Qty" at bounding box center [144, 228] width 44 height 11
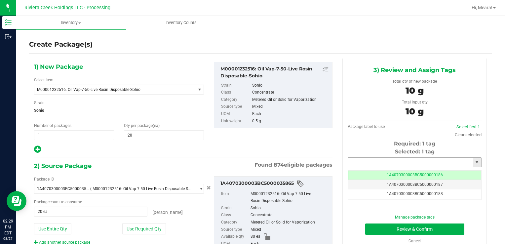
click at [351, 163] on input "text" at bounding box center [410, 162] width 125 height 9
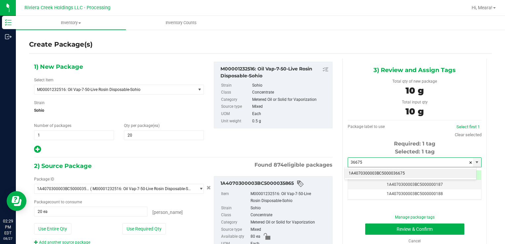
click at [368, 173] on li "1A4070300003BC5000036675" at bounding box center [411, 174] width 132 height 10
click at [374, 221] on div "Manage package tags Review & Confirm Cancel" at bounding box center [415, 229] width 124 height 30
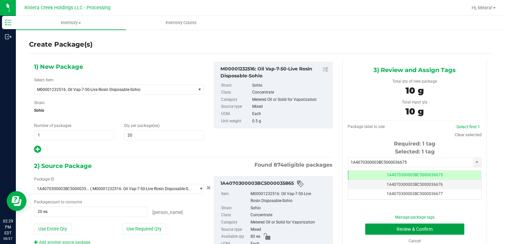
click at [370, 225] on button "Review & Confirm" at bounding box center [414, 228] width 99 height 11
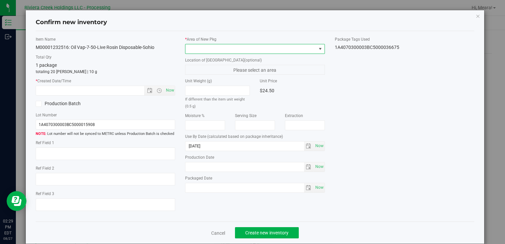
drag, startPoint x: 272, startPoint y: 44, endPoint x: 268, endPoint y: 53, distance: 9.3
click at [271, 47] on span at bounding box center [250, 48] width 131 height 9
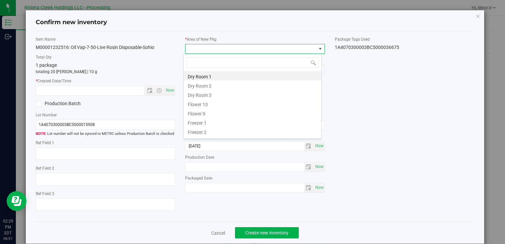
drag, startPoint x: 211, startPoint y: 104, endPoint x: 175, endPoint y: 95, distance: 36.6
click at [210, 104] on li "Flower 10" at bounding box center [253, 103] width 138 height 9
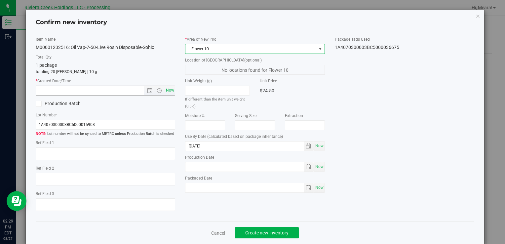
click at [172, 92] on span "Now" at bounding box center [105, 91] width 139 height 10
click at [167, 93] on span "Now" at bounding box center [169, 91] width 11 height 10
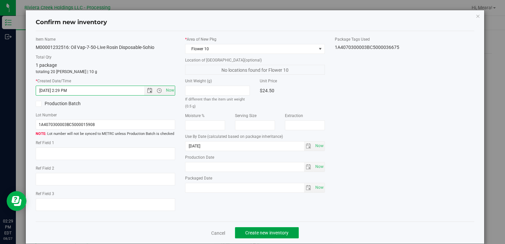
drag, startPoint x: 272, startPoint y: 231, endPoint x: 282, endPoint y: 221, distance: 13.8
click at [272, 231] on span "Create new inventory" at bounding box center [266, 232] width 43 height 5
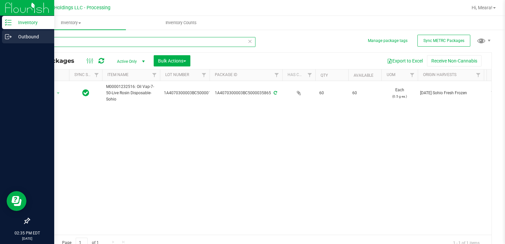
drag, startPoint x: 67, startPoint y: 42, endPoint x: 3, endPoint y: 43, distance: 64.1
click at [3, 43] on div "Inventory Outbound 02:35 PM EDT [DATE] 08/27 Riviera Creek Holdings LLC - Proce…" at bounding box center [252, 122] width 505 height 244
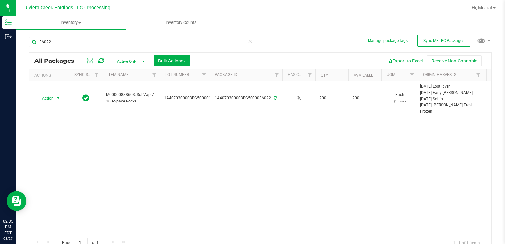
click at [53, 98] on span "Action" at bounding box center [45, 98] width 18 height 9
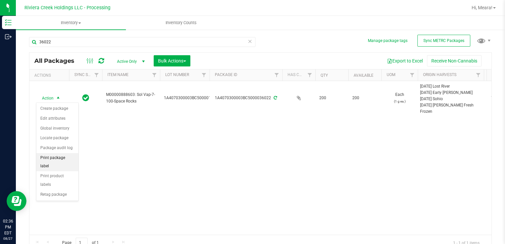
click at [74, 158] on li "Print package label" at bounding box center [57, 162] width 42 height 18
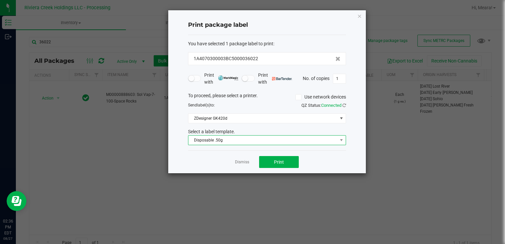
click at [266, 142] on span "Disposable .50g" at bounding box center [262, 140] width 149 height 9
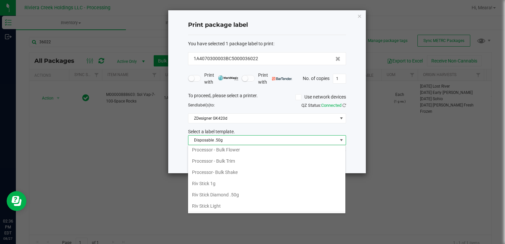
scroll to position [311, 0]
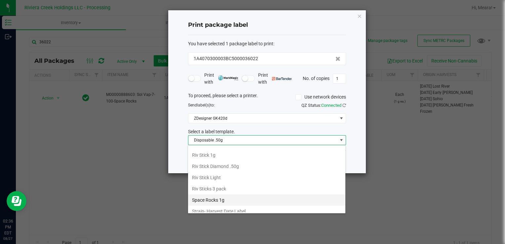
click at [227, 194] on li "Space Rocks 1g" at bounding box center [266, 199] width 157 height 11
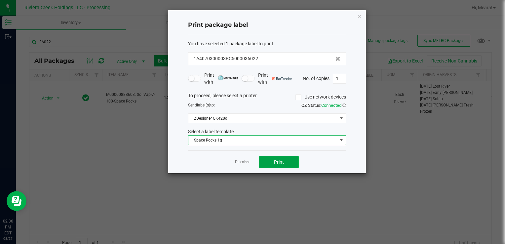
click at [268, 158] on button "Print" at bounding box center [279, 162] width 40 height 12
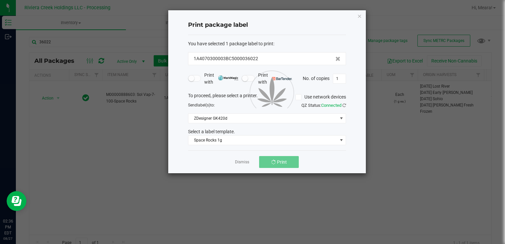
drag, startPoint x: 268, startPoint y: 158, endPoint x: 244, endPoint y: 163, distance: 24.3
click at [247, 163] on link "Dismiss" at bounding box center [242, 162] width 14 height 6
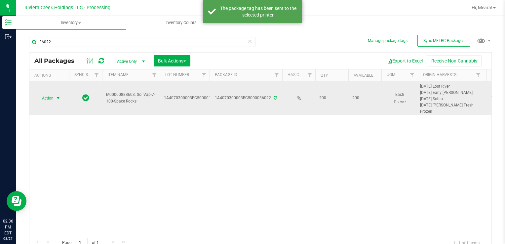
click at [54, 100] on span "Action" at bounding box center [45, 98] width 18 height 9
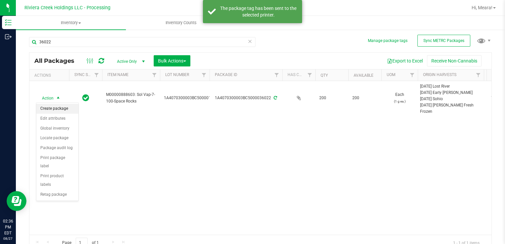
click at [55, 108] on li "Create package" at bounding box center [57, 109] width 42 height 10
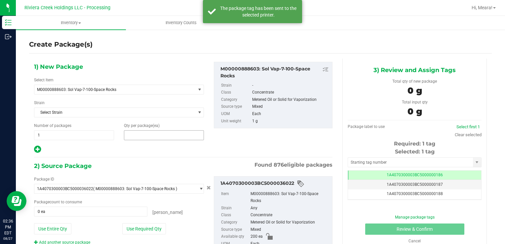
click at [149, 137] on span at bounding box center [164, 135] width 80 height 10
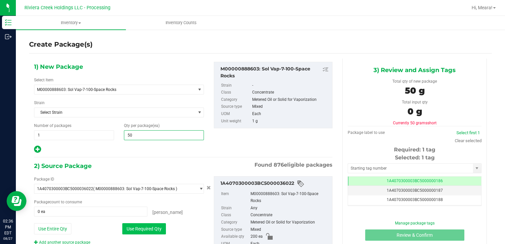
drag, startPoint x: 155, startPoint y: 228, endPoint x: 228, endPoint y: 154, distance: 104.5
click at [155, 228] on button "Use Required Qty" at bounding box center [144, 228] width 44 height 11
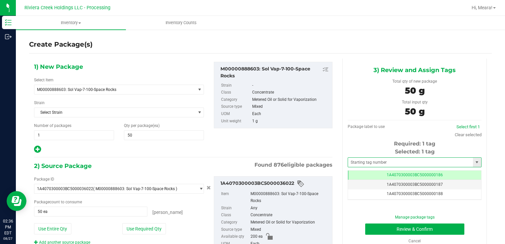
click at [395, 167] on span at bounding box center [415, 162] width 134 height 10
drag, startPoint x: 393, startPoint y: 165, endPoint x: 390, endPoint y: 163, distance: 3.6
click at [391, 164] on input "text" at bounding box center [410, 162] width 125 height 9
click at [387, 169] on li "1A4070300003BC5000036676" at bounding box center [411, 174] width 132 height 10
click at [377, 228] on button "Review & Confirm" at bounding box center [414, 228] width 99 height 11
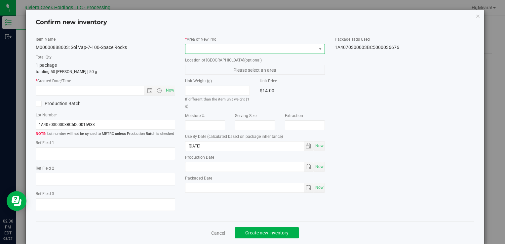
click at [276, 50] on span at bounding box center [250, 48] width 131 height 9
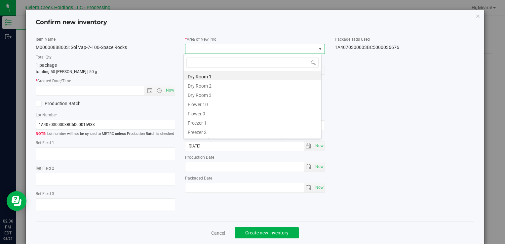
drag, startPoint x: 203, startPoint y: 105, endPoint x: 196, endPoint y: 101, distance: 7.8
click at [203, 104] on li "Flower 10" at bounding box center [253, 103] width 138 height 9
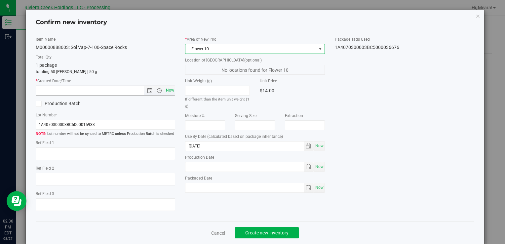
click at [169, 92] on span "Now" at bounding box center [169, 91] width 11 height 10
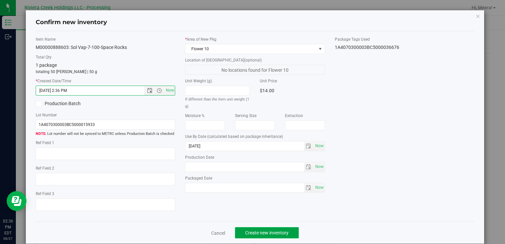
click at [282, 230] on span "Create new inventory" at bounding box center [266, 232] width 43 height 5
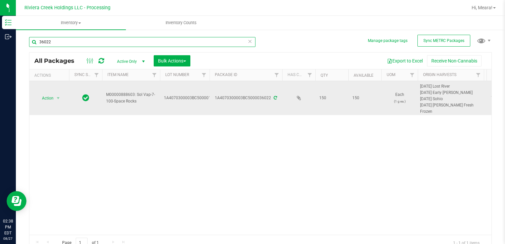
drag, startPoint x: 57, startPoint y: 40, endPoint x: 132, endPoint y: 81, distance: 85.8
click at [0, 37] on div "Inventory Outbound 02:38 PM EDT [DATE] 08/27 Riviera Creek Holdings LLC - Proce…" at bounding box center [252, 122] width 505 height 244
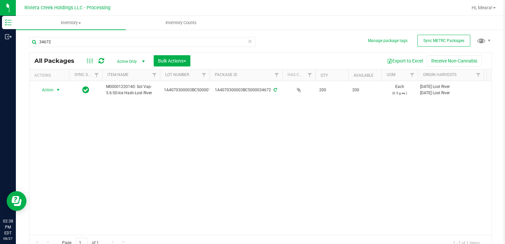
drag, startPoint x: 51, startPoint y: 89, endPoint x: 60, endPoint y: 96, distance: 11.8
click at [51, 89] on span "Action" at bounding box center [45, 89] width 18 height 9
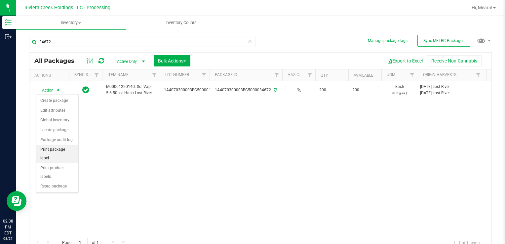
click at [70, 145] on li "Print package label" at bounding box center [57, 154] width 42 height 18
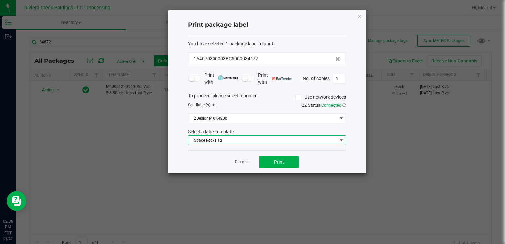
click at [230, 142] on span "Space Rocks 1g" at bounding box center [262, 140] width 149 height 9
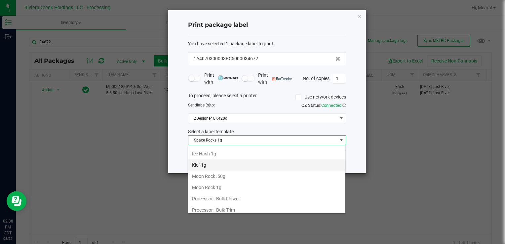
scroll to position [201, 0]
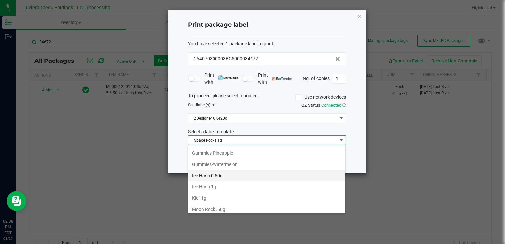
click at [231, 171] on li "Ice Hash 0.50g" at bounding box center [266, 175] width 157 height 11
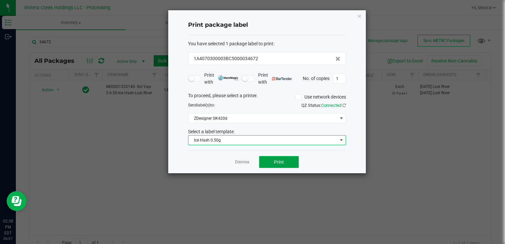
click at [282, 157] on button "Print" at bounding box center [279, 162] width 40 height 12
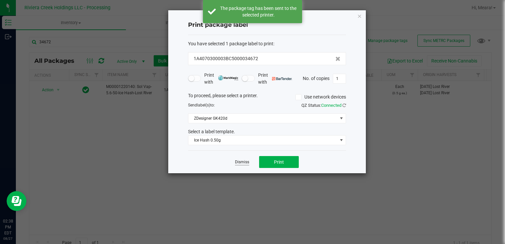
drag, startPoint x: 243, startPoint y: 161, endPoint x: 188, endPoint y: 136, distance: 60.8
click at [243, 161] on link "Dismiss" at bounding box center [242, 162] width 14 height 6
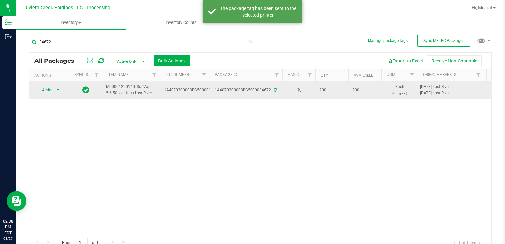
click at [52, 87] on span "Action" at bounding box center [45, 89] width 18 height 9
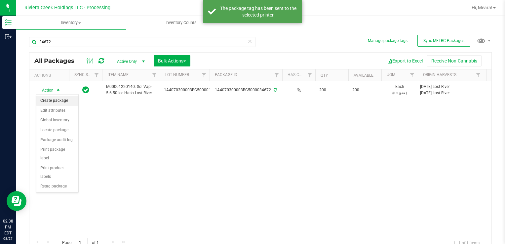
click at [61, 98] on li "Create package" at bounding box center [57, 101] width 42 height 10
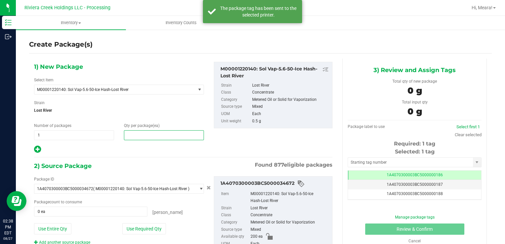
click at [201, 134] on span at bounding box center [164, 135] width 80 height 10
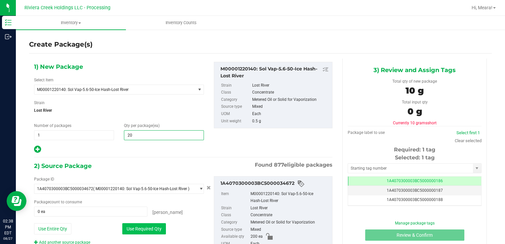
click at [132, 229] on button "Use Required Qty" at bounding box center [144, 228] width 44 height 11
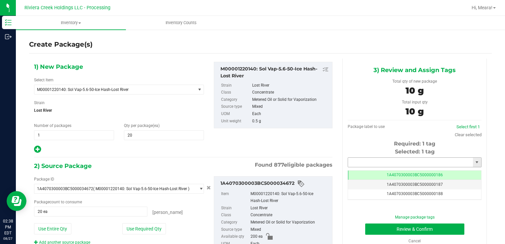
click at [382, 161] on input "text" at bounding box center [410, 162] width 125 height 9
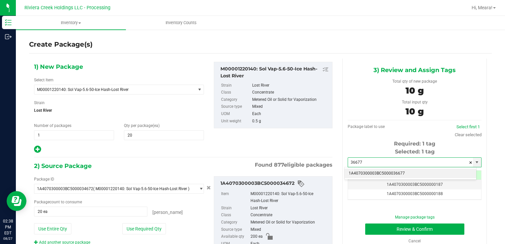
click at [377, 168] on div "1A4070300003BC5000036677 No matching tags" at bounding box center [410, 173] width 132 height 13
click at [375, 176] on li "1A4070300003BC5000036677" at bounding box center [411, 174] width 132 height 10
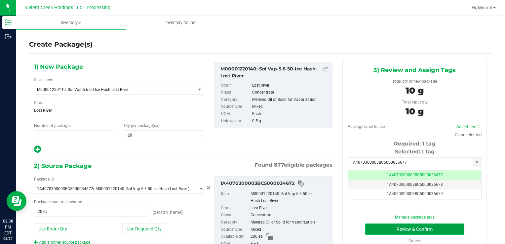
click at [369, 223] on button "Review & Confirm" at bounding box center [414, 228] width 99 height 11
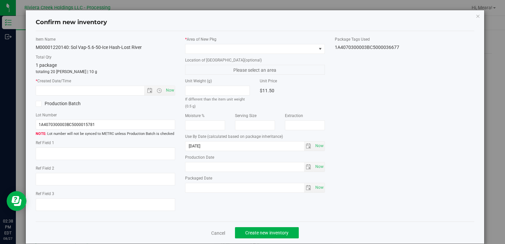
click at [280, 40] on label "* Area of [GEOGRAPHIC_DATA]" at bounding box center [254, 39] width 139 height 6
drag, startPoint x: 279, startPoint y: 50, endPoint x: 274, endPoint y: 52, distance: 5.8
click at [279, 51] on span at bounding box center [250, 48] width 131 height 9
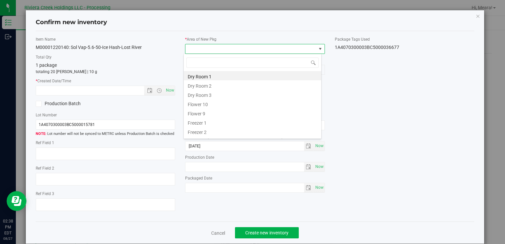
drag, startPoint x: 205, startPoint y: 102, endPoint x: 183, endPoint y: 93, distance: 23.8
click at [205, 102] on li "Flower 10" at bounding box center [253, 103] width 138 height 9
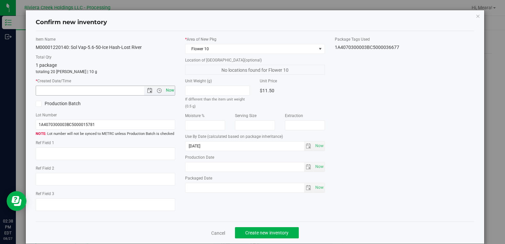
click at [172, 89] on span "Now" at bounding box center [105, 91] width 139 height 10
click at [170, 87] on span "Now" at bounding box center [169, 91] width 11 height 10
click at [276, 233] on span "Create new inventory" at bounding box center [266, 232] width 43 height 5
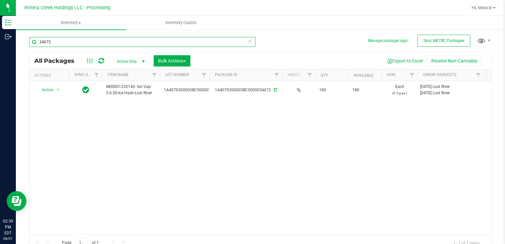
drag, startPoint x: 73, startPoint y: 42, endPoint x: 358, endPoint y: 236, distance: 345.2
click at [3, 54] on div "Inventory Outbound 02:39 PM EDT 08/27/2025 08/27 Riviera Creek Holdings LLC - P…" at bounding box center [252, 122] width 505 height 244
type input "36172"
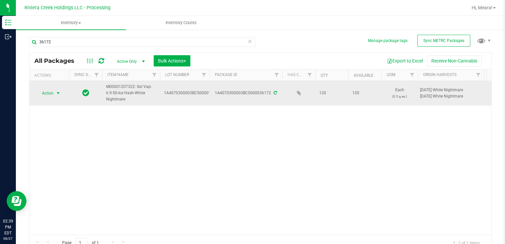
click at [54, 95] on span "select" at bounding box center [58, 93] width 8 height 9
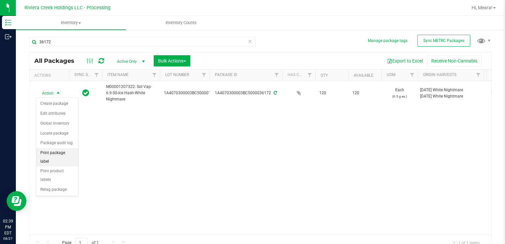
click at [70, 149] on li "Print package label" at bounding box center [57, 157] width 42 height 18
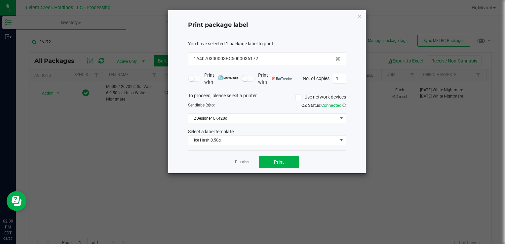
drag, startPoint x: 289, startPoint y: 147, endPoint x: 286, endPoint y: 151, distance: 4.8
click at [288, 149] on div "You have selected 1 package label to print : 1A4070300003BC5000036172 Print wit…" at bounding box center [267, 93] width 158 height 116
click at [282, 156] on button "Print" at bounding box center [279, 162] width 40 height 12
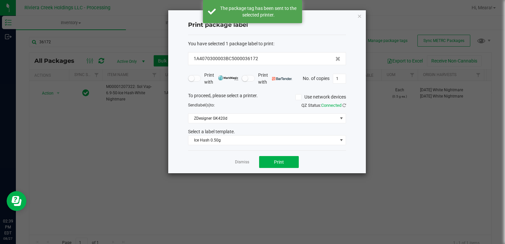
click at [242, 157] on div "Dismiss Print" at bounding box center [267, 161] width 158 height 23
click at [243, 162] on link "Dismiss" at bounding box center [242, 162] width 14 height 6
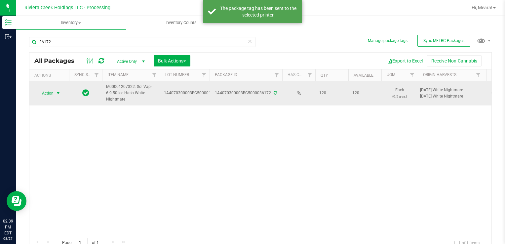
drag, startPoint x: 58, startPoint y: 93, endPoint x: 53, endPoint y: 91, distance: 4.8
click at [56, 92] on span "select" at bounding box center [58, 93] width 5 height 5
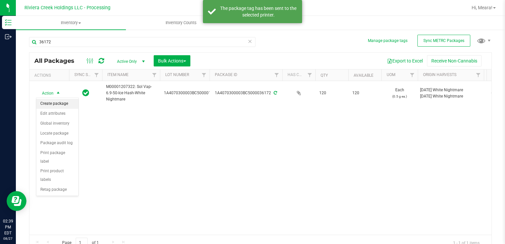
click at [54, 104] on li "Create package" at bounding box center [57, 104] width 42 height 10
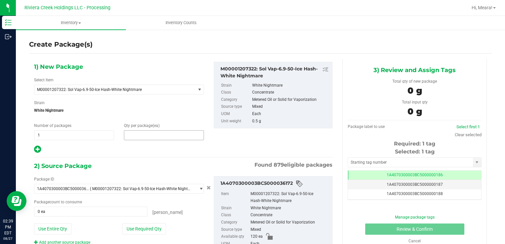
click at [152, 138] on span at bounding box center [164, 135] width 80 height 10
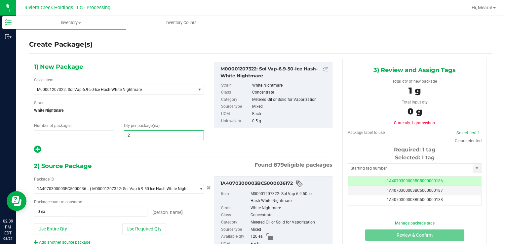
type input "20"
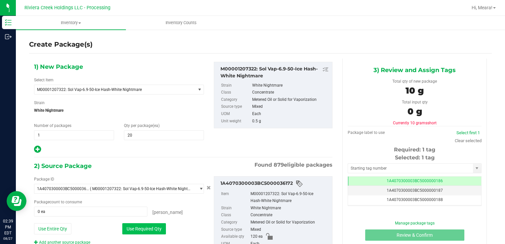
click at [126, 225] on button "Use Required Qty" at bounding box center [144, 228] width 44 height 11
type input "20 ea"
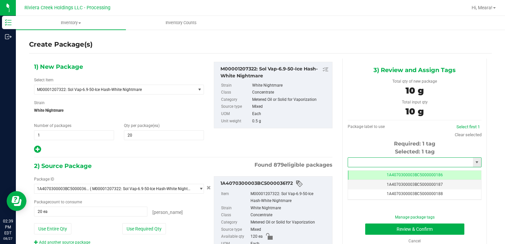
click at [400, 164] on input "text" at bounding box center [410, 162] width 125 height 9
click at [395, 174] on li "1A4070300003BC5000036678" at bounding box center [411, 174] width 132 height 10
type input "1A4070300003BC5000036678"
click at [382, 225] on button "Review & Confirm" at bounding box center [414, 228] width 99 height 11
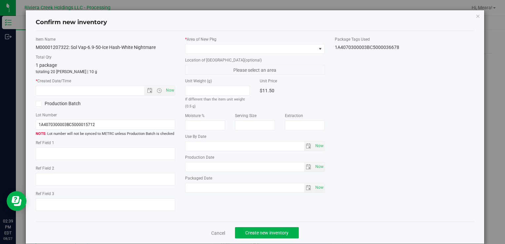
type input "2026-04-23"
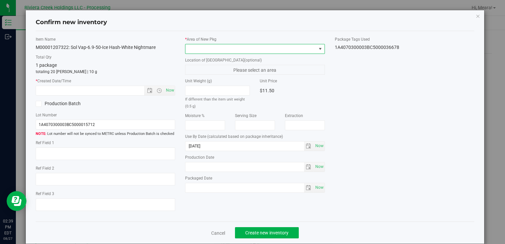
click at [278, 47] on span at bounding box center [250, 48] width 131 height 9
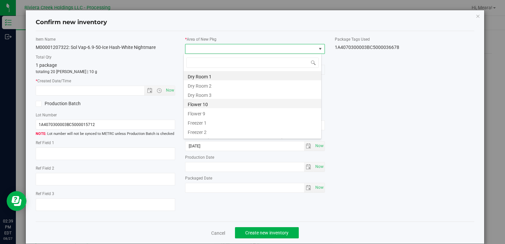
click at [207, 106] on li "Flower 10" at bounding box center [253, 103] width 138 height 9
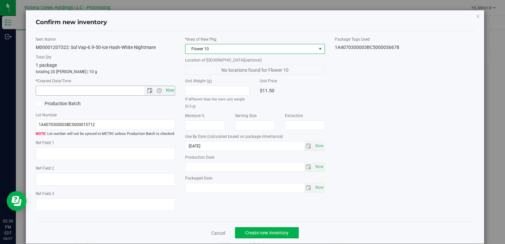
click at [171, 90] on span "Now" at bounding box center [169, 91] width 11 height 10
type input "8/27/2025 2:39 PM"
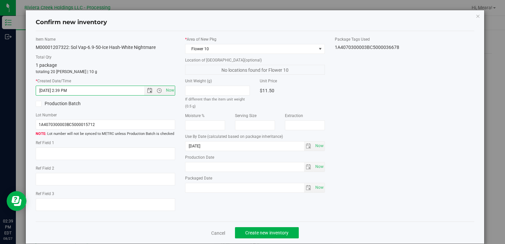
click at [272, 227] on div "Cancel Create new inventory" at bounding box center [255, 232] width 439 height 22
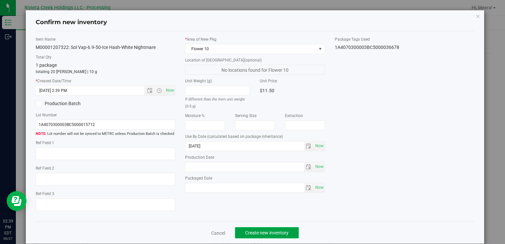
drag, startPoint x: 272, startPoint y: 229, endPoint x: 259, endPoint y: 223, distance: 15.1
click at [272, 229] on button "Create new inventory" at bounding box center [267, 232] width 64 height 11
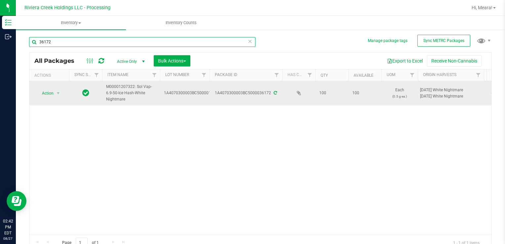
drag, startPoint x: 63, startPoint y: 42, endPoint x: 229, endPoint y: 98, distance: 175.2
click at [0, 41] on div "Inventory Outbound 02:42 PM EDT 08/27/2025 08/27 Riviera Creek Holdings LLC - P…" at bounding box center [252, 122] width 505 height 244
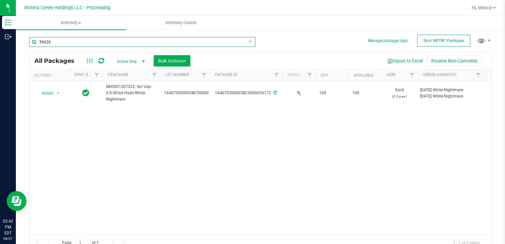
type input "36626"
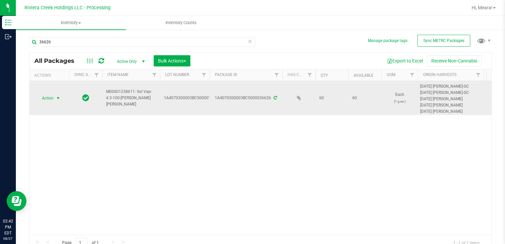
click at [50, 94] on span "Action" at bounding box center [45, 98] width 18 height 9
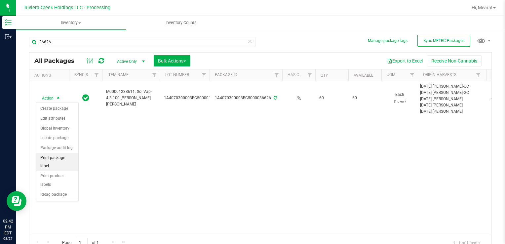
click at [74, 155] on li "Print package label" at bounding box center [57, 162] width 42 height 18
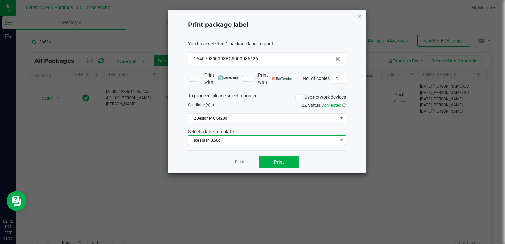
click at [199, 142] on span "Ice Hash 0.50g" at bounding box center [262, 140] width 149 height 9
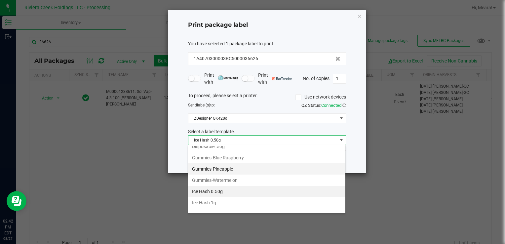
scroll to position [200, 0]
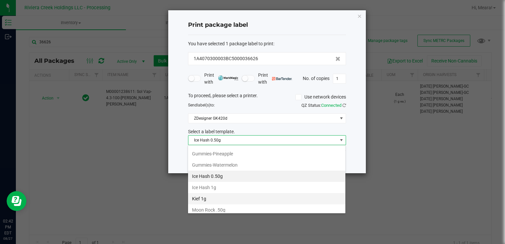
click at [223, 193] on li "Kief 1g" at bounding box center [266, 198] width 157 height 11
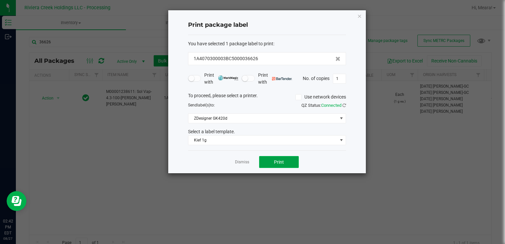
click at [268, 166] on button "Print" at bounding box center [279, 162] width 40 height 12
drag, startPoint x: 244, startPoint y: 163, endPoint x: 240, endPoint y: 162, distance: 3.5
click at [243, 163] on link "Dismiss" at bounding box center [242, 162] width 14 height 6
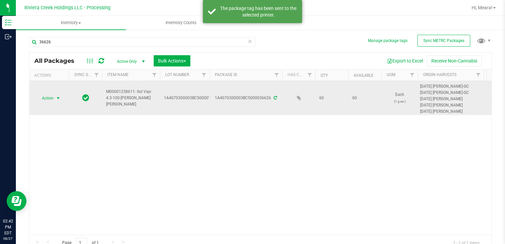
click at [49, 99] on span "Action" at bounding box center [45, 98] width 18 height 9
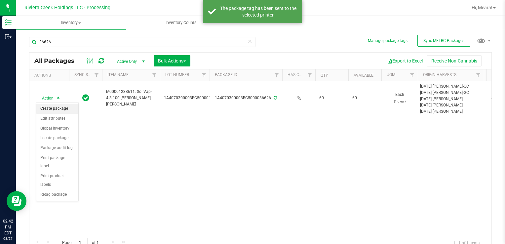
click at [54, 107] on li "Create package" at bounding box center [57, 109] width 42 height 10
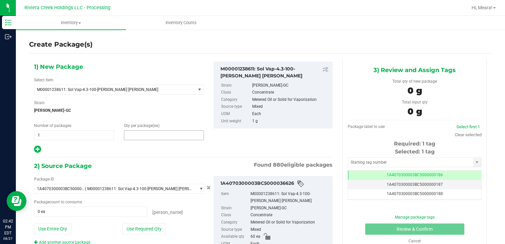
click at [187, 136] on span at bounding box center [164, 135] width 80 height 10
type input "20"
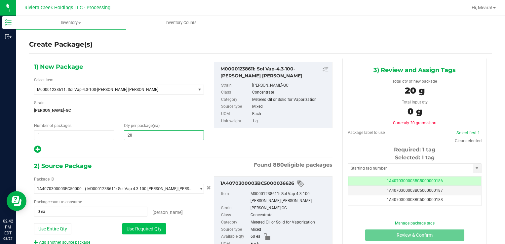
type input "20"
click at [127, 229] on button "Use Required Qty" at bounding box center [144, 228] width 44 height 11
type input "20 ea"
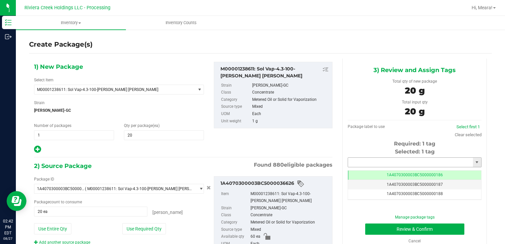
click at [352, 157] on span at bounding box center [415, 162] width 134 height 10
click at [357, 162] on input "text" at bounding box center [410, 162] width 125 height 9
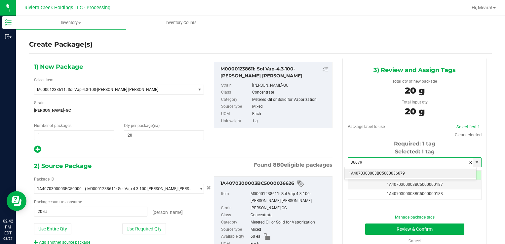
click at [359, 172] on li "1A4070300003BC5000036679" at bounding box center [411, 174] width 132 height 10
type input "1A4070300003BC5000036679"
click at [365, 222] on div "Manage package tags Review & Confirm Cancel" at bounding box center [415, 229] width 124 height 30
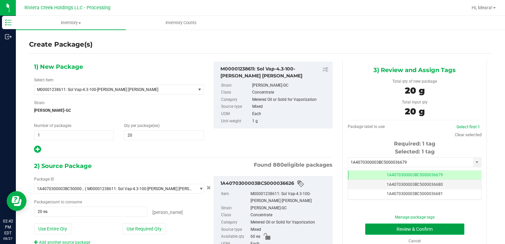
click at [368, 225] on button "Review & Confirm" at bounding box center [414, 228] width 99 height 11
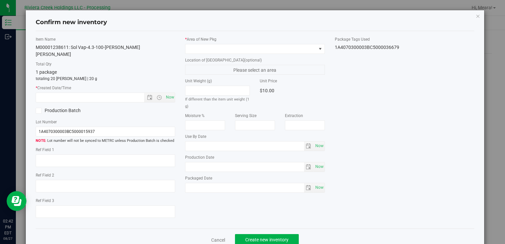
type input "[DATE]"
click at [278, 55] on div "* Area of New Pkg Location of New Pkg (optional) Please select an area Unit Wei…" at bounding box center [254, 116] width 149 height 160
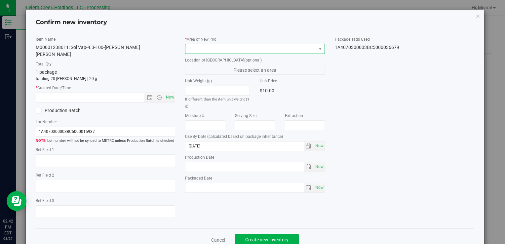
drag, startPoint x: 269, startPoint y: 50, endPoint x: 265, endPoint y: 51, distance: 3.7
click at [269, 50] on span at bounding box center [250, 48] width 131 height 9
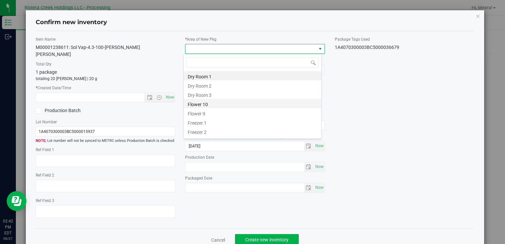
click at [207, 104] on li "Flower 10" at bounding box center [253, 103] width 138 height 9
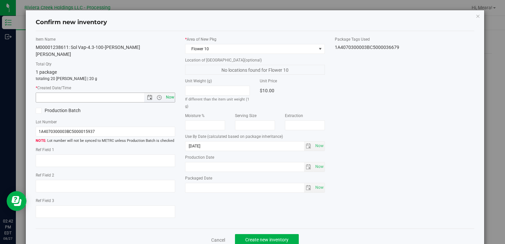
click at [173, 90] on div "Item Name M00001238611: Sol Vap-4.3-100-Stambaugh GC Kief Total Qty 1 package t…" at bounding box center [105, 129] width 149 height 187
click at [171, 93] on span "Now" at bounding box center [169, 98] width 11 height 10
type input "8/27/2025 2:42 PM"
click at [275, 237] on span "Create new inventory" at bounding box center [266, 239] width 43 height 5
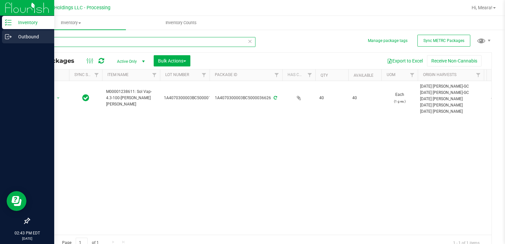
drag, startPoint x: 39, startPoint y: 44, endPoint x: 15, endPoint y: 42, distance: 23.9
click at [15, 42] on div "Inventory Outbound 02:43 PM EDT 08/27/2025 08/27 Riviera Creek Holdings LLC - P…" at bounding box center [252, 122] width 505 height 244
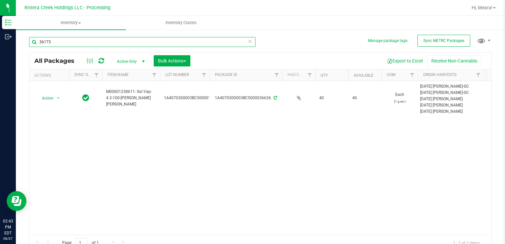
type input "36173"
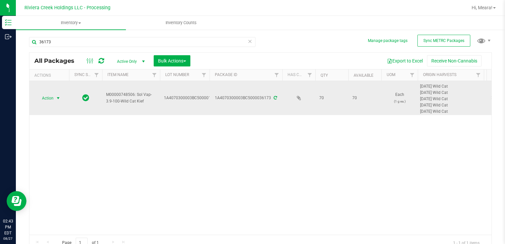
click at [58, 98] on span "select" at bounding box center [58, 98] width 5 height 5
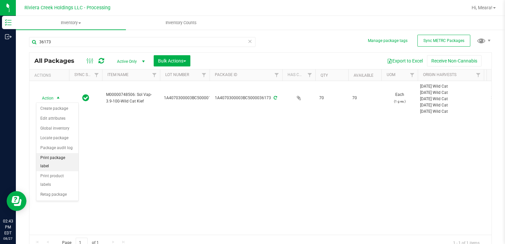
click at [75, 157] on li "Print package label" at bounding box center [57, 162] width 42 height 18
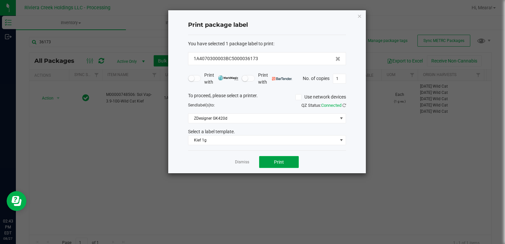
click at [285, 160] on button "Print" at bounding box center [279, 162] width 40 height 12
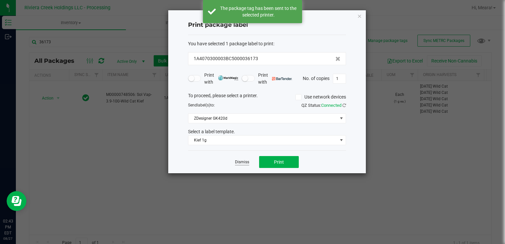
click at [240, 161] on link "Dismiss" at bounding box center [242, 162] width 14 height 6
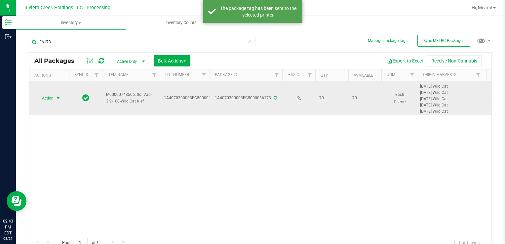
click at [52, 97] on span "Action" at bounding box center [45, 98] width 18 height 9
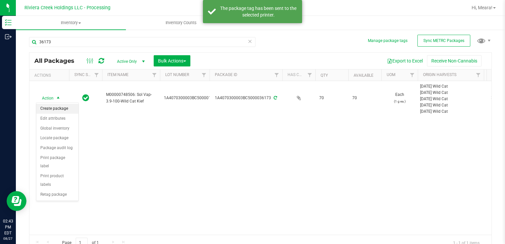
click at [55, 109] on li "Create package" at bounding box center [57, 109] width 42 height 10
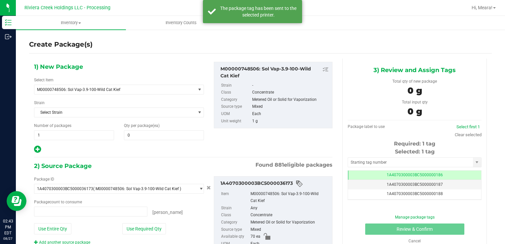
type input "0 ea"
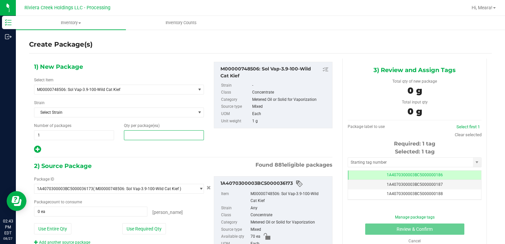
drag, startPoint x: 152, startPoint y: 138, endPoint x: 149, endPoint y: 136, distance: 4.7
click at [150, 137] on span at bounding box center [164, 135] width 80 height 10
type input "10"
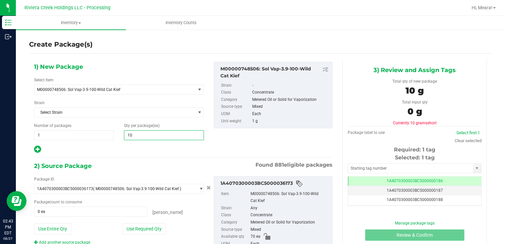
type input "10"
drag, startPoint x: 131, startPoint y: 224, endPoint x: 136, endPoint y: 221, distance: 5.8
click at [132, 224] on button "Use Required Qty" at bounding box center [144, 228] width 44 height 11
type input "10 ea"
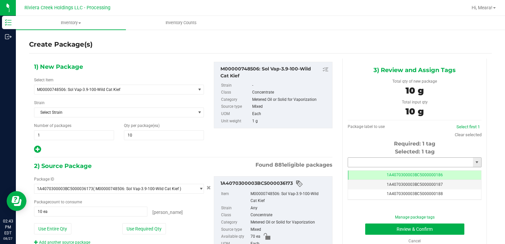
click at [364, 162] on input "text" at bounding box center [410, 162] width 125 height 9
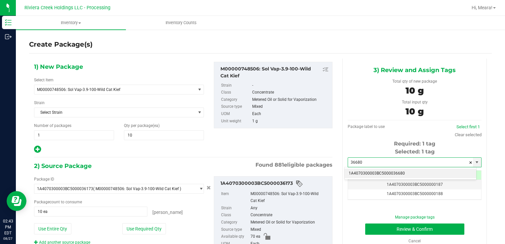
click at [387, 178] on div "1A4070300003BC5000036680 No matching tags" at bounding box center [410, 173] width 132 height 13
click at [385, 176] on li "1A4070300003BC5000036680" at bounding box center [411, 174] width 132 height 10
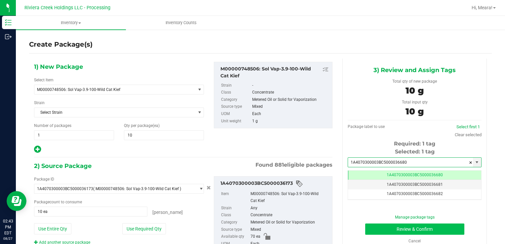
type input "1A4070300003BC5000036680"
click at [373, 228] on button "Review & Confirm" at bounding box center [414, 228] width 99 height 11
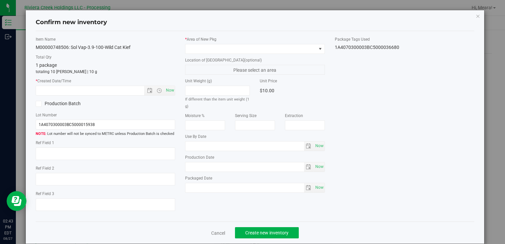
type input "2026-07-22"
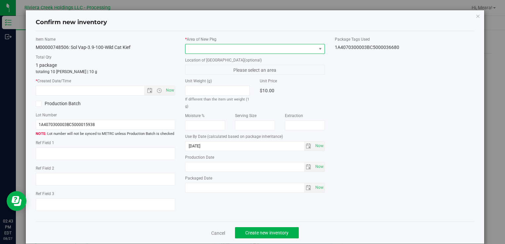
click at [283, 50] on span at bounding box center [250, 48] width 131 height 9
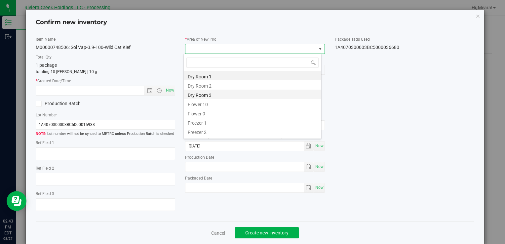
click at [211, 97] on li "Dry Room 3" at bounding box center [253, 94] width 138 height 9
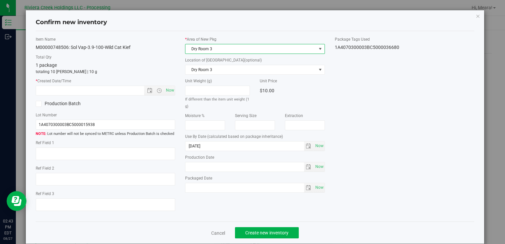
drag, startPoint x: 194, startPoint y: 46, endPoint x: 194, endPoint y: 51, distance: 4.6
click at [194, 48] on span "Dry Room 3" at bounding box center [250, 48] width 131 height 9
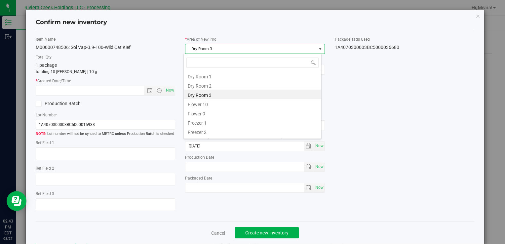
click at [208, 102] on li "Flower 10" at bounding box center [253, 103] width 138 height 9
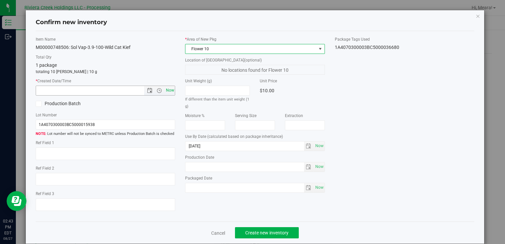
click at [171, 90] on span "Now" at bounding box center [169, 91] width 11 height 10
type input "8/27/2025 2:43 PM"
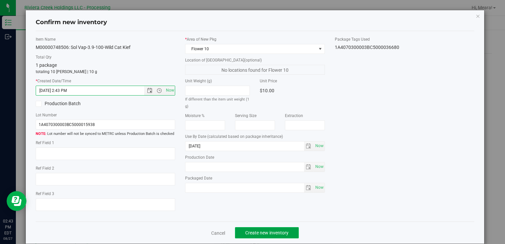
click at [263, 234] on span "Create new inventory" at bounding box center [266, 232] width 43 height 5
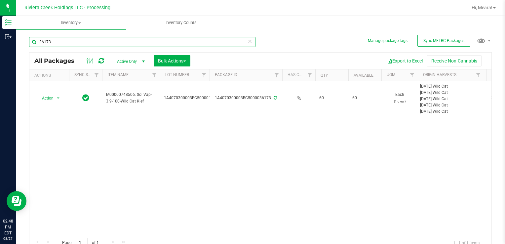
drag, startPoint x: -1, startPoint y: 44, endPoint x: 157, endPoint y: 68, distance: 159.9
click at [0, 44] on html "Inventory Outbound 02:48 PM EDT 08/27/2025 08/27 Riviera Creek Holdings LLC - P…" at bounding box center [252, 122] width 505 height 244
type input "30969"
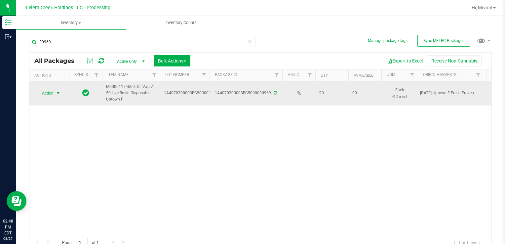
click at [54, 92] on span "select" at bounding box center [58, 93] width 8 height 9
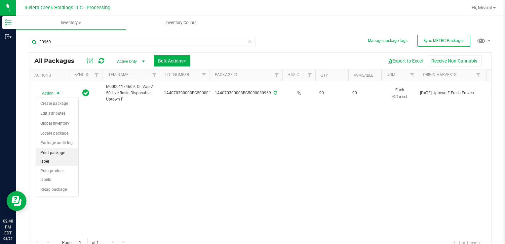
click at [70, 153] on li "Print package label" at bounding box center [57, 157] width 42 height 18
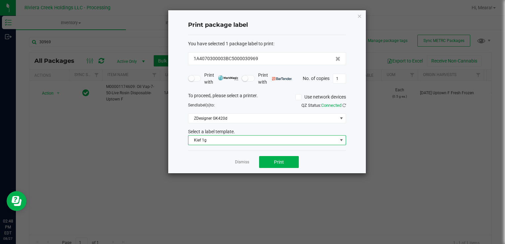
click at [199, 138] on span "Kief 1g" at bounding box center [262, 140] width 149 height 9
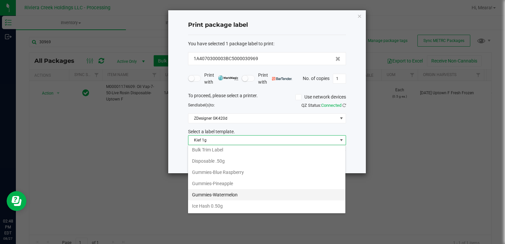
scroll to position [156, 0]
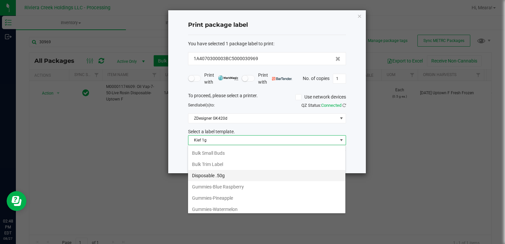
click at [219, 172] on li "Disposable .50g" at bounding box center [266, 175] width 157 height 11
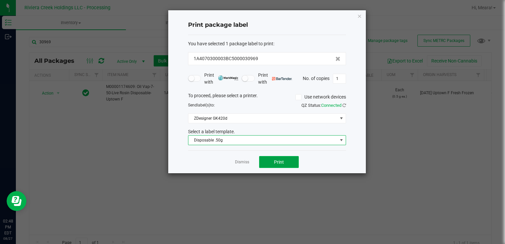
click at [270, 165] on button "Print" at bounding box center [279, 162] width 40 height 12
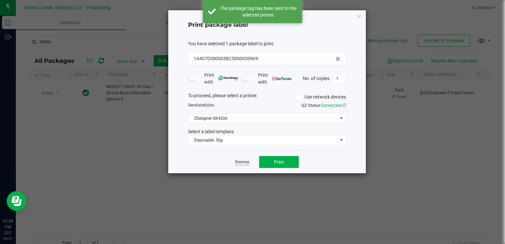
click at [246, 159] on link "Dismiss" at bounding box center [242, 162] width 14 height 6
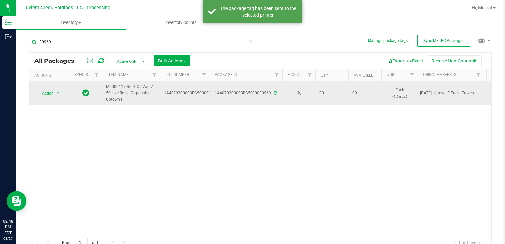
drag, startPoint x: 28, startPoint y: 81, endPoint x: 43, endPoint y: 93, distance: 18.6
click at [29, 83] on div "Manage package tags Sync METRC Packages 30969 All Packages Active Only Active O…" at bounding box center [260, 130] width 489 height 202
click at [46, 94] on span "Action" at bounding box center [45, 93] width 18 height 9
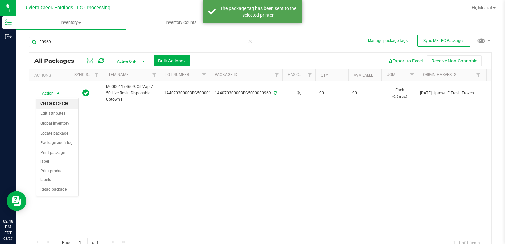
click at [58, 104] on li "Create package" at bounding box center [57, 104] width 42 height 10
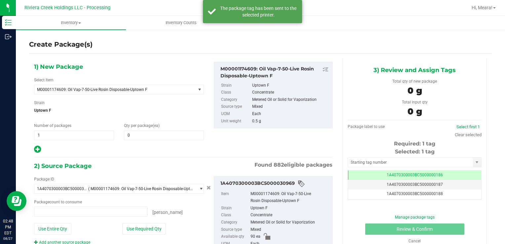
type input "0 ea"
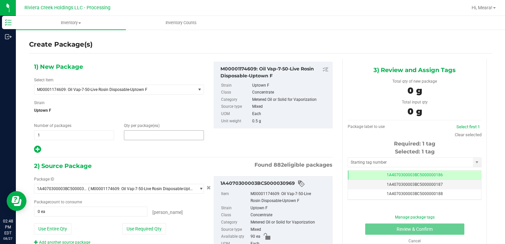
click at [157, 133] on span at bounding box center [164, 135] width 80 height 10
type input "10"
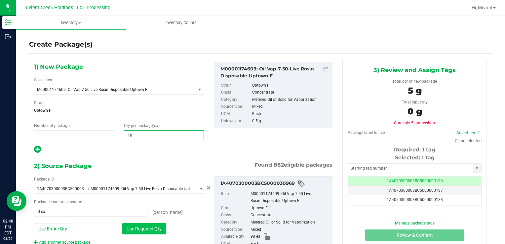
type input "10"
click at [134, 229] on button "Use Required Qty" at bounding box center [144, 228] width 44 height 11
type input "10 ea"
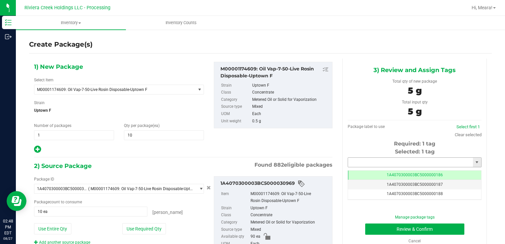
click at [358, 162] on input "text" at bounding box center [410, 162] width 125 height 9
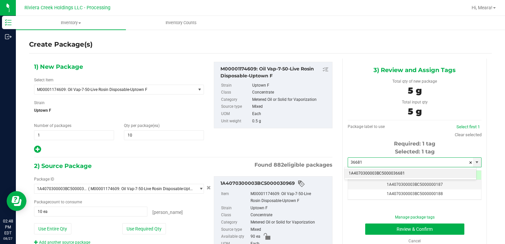
click at [371, 173] on li "1A4070300003BC5000036681" at bounding box center [411, 174] width 132 height 10
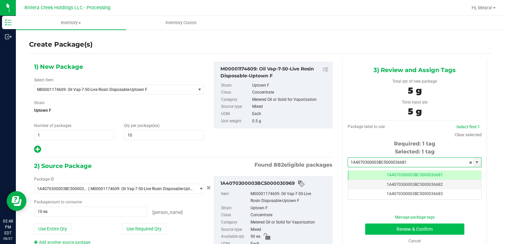
type input "1A4070300003BC5000036681"
click at [377, 228] on button "Review & Confirm" at bounding box center [414, 228] width 99 height 11
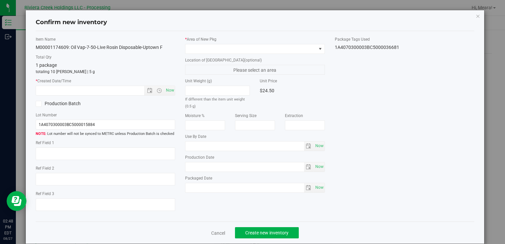
type input "[DATE]"
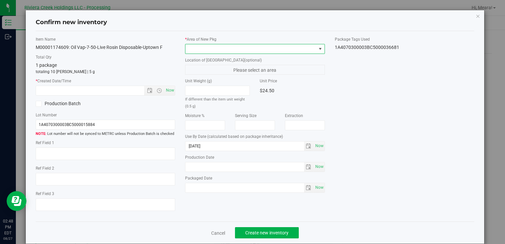
click at [282, 47] on span at bounding box center [250, 48] width 131 height 9
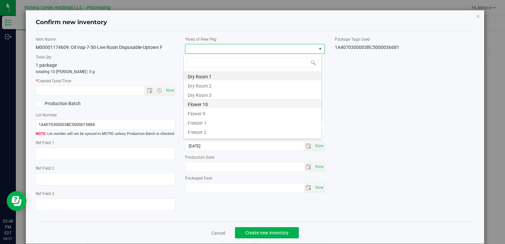
drag, startPoint x: 208, startPoint y: 106, endPoint x: 180, endPoint y: 95, distance: 29.5
click at [207, 105] on li "Flower 10" at bounding box center [253, 103] width 138 height 9
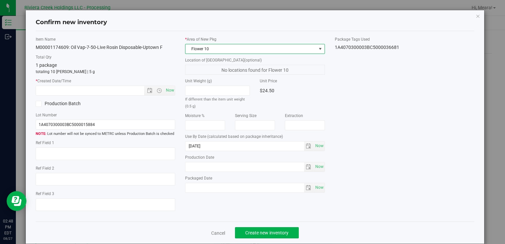
click at [176, 92] on div "Item Name M00001174609: Oil Vap-7-50-Live Rosin Disposable-Uptown F Total Qty 1…" at bounding box center [255, 126] width 449 height 180
click at [165, 91] on span "Now" at bounding box center [169, 91] width 11 height 10
type input "8/27/2025 2:48 PM"
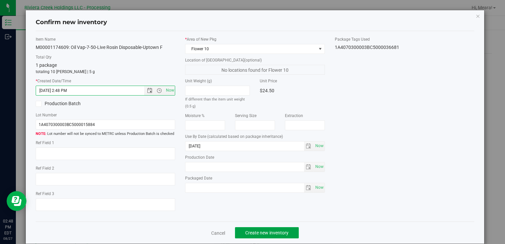
drag, startPoint x: 273, startPoint y: 234, endPoint x: 268, endPoint y: 223, distance: 11.8
click at [272, 233] on span "Create new inventory" at bounding box center [266, 232] width 43 height 5
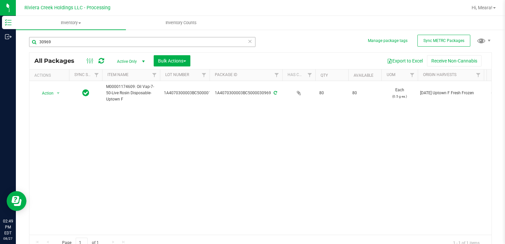
drag, startPoint x: 82, startPoint y: 35, endPoint x: 51, endPoint y: 43, distance: 32.0
click at [36, 44] on div "30969" at bounding box center [144, 41] width 231 height 21
drag, startPoint x: 56, startPoint y: 42, endPoint x: 441, endPoint y: 221, distance: 425.3
click at [6, 43] on div "Inventory Outbound 02:49 PM EDT 08/27/2025 08/27 Riviera Creek Holdings LLC - P…" at bounding box center [252, 122] width 505 height 244
type input "35867"
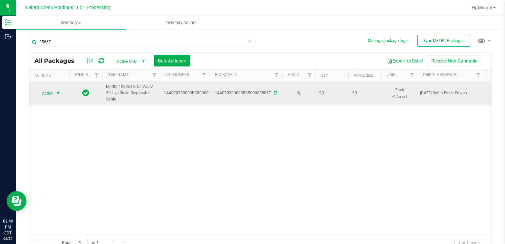
click at [45, 96] on span "Action" at bounding box center [45, 93] width 18 height 9
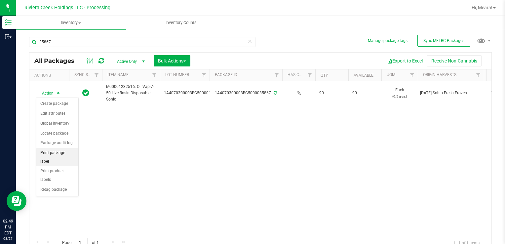
click at [69, 154] on li "Print package label" at bounding box center [57, 157] width 42 height 18
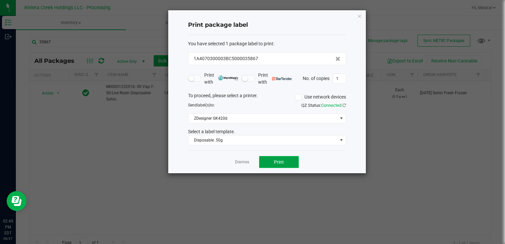
click at [294, 162] on button "Print" at bounding box center [279, 162] width 40 height 12
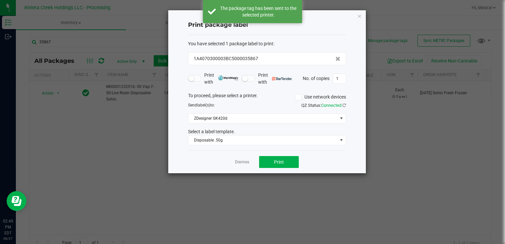
click at [240, 160] on link "Dismiss" at bounding box center [242, 162] width 14 height 6
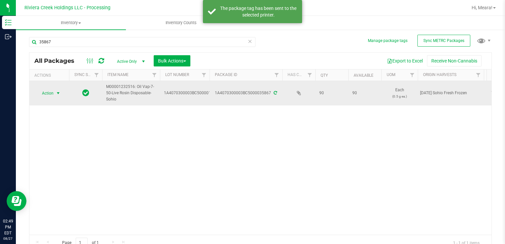
click at [53, 94] on span "Action" at bounding box center [45, 93] width 18 height 9
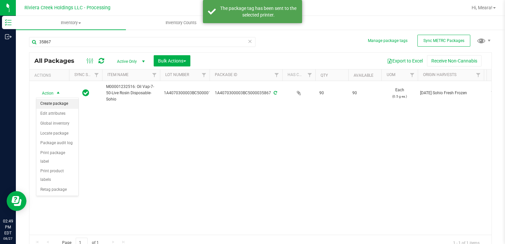
click at [57, 104] on li "Create package" at bounding box center [57, 104] width 42 height 10
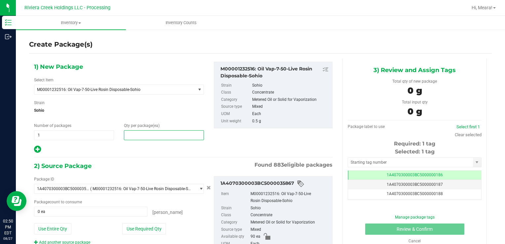
click at [125, 135] on span at bounding box center [164, 135] width 80 height 10
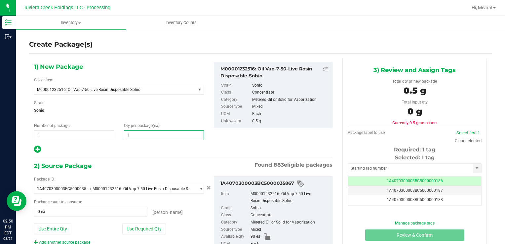
type input "10"
click at [129, 224] on button "Use Required Qty" at bounding box center [144, 228] width 44 height 11
type input "10 ea"
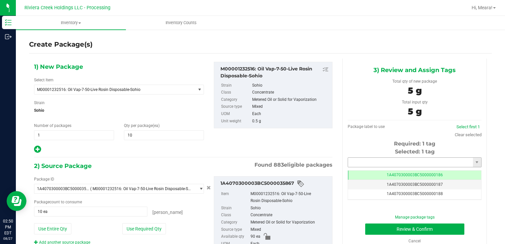
click at [363, 163] on input "text" at bounding box center [410, 162] width 125 height 9
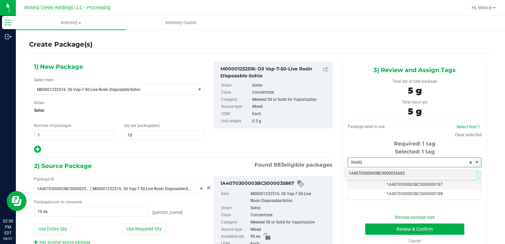
click at [369, 173] on li "1A4070300003BC5000036682" at bounding box center [411, 174] width 132 height 10
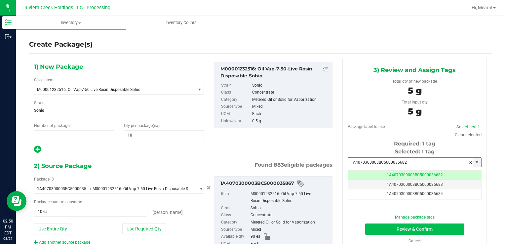
type input "1A4070300003BC5000036682"
click at [375, 225] on button "Review & Confirm" at bounding box center [414, 228] width 99 height 11
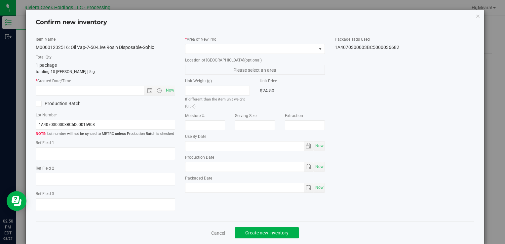
type input "[DATE]"
drag, startPoint x: 263, startPoint y: 54, endPoint x: 260, endPoint y: 51, distance: 3.5
click at [263, 54] on div "* Area of New Pkg Location of New Pkg (optional) Please select an area Unit Wei…" at bounding box center [254, 116] width 149 height 160
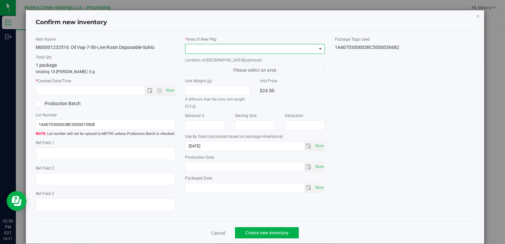
click at [260, 51] on span at bounding box center [250, 48] width 131 height 9
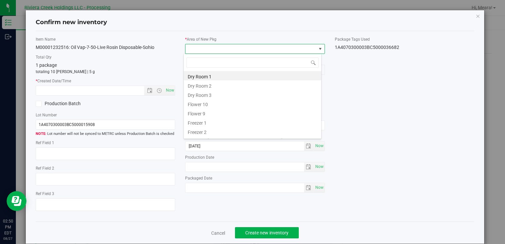
drag, startPoint x: 200, startPoint y: 106, endPoint x: 190, endPoint y: 101, distance: 11.8
click at [200, 106] on li "Flower 10" at bounding box center [253, 103] width 138 height 9
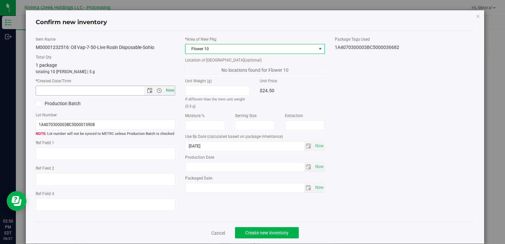
click at [172, 92] on span "Now" at bounding box center [169, 91] width 11 height 10
type input "8/27/2025 2:50 PM"
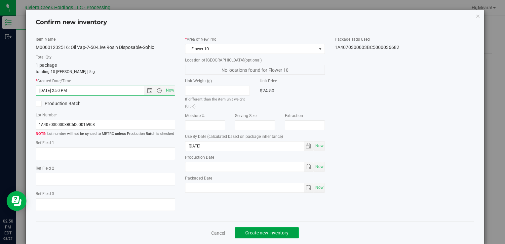
click at [280, 231] on span "Create new inventory" at bounding box center [266, 232] width 43 height 5
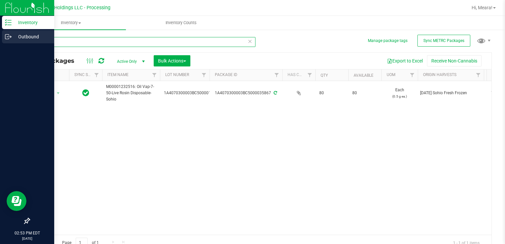
drag, startPoint x: 60, startPoint y: 43, endPoint x: 0, endPoint y: 43, distance: 59.8
click at [0, 43] on html "Inventory Outbound 02:53 PM EDT 08/27/2025 08/27 Riviera Creek Holdings LLC - P…" at bounding box center [252, 122] width 505 height 244
type input "35191"
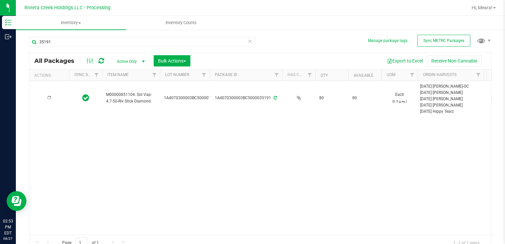
click at [50, 92] on td at bounding box center [49, 98] width 40 height 34
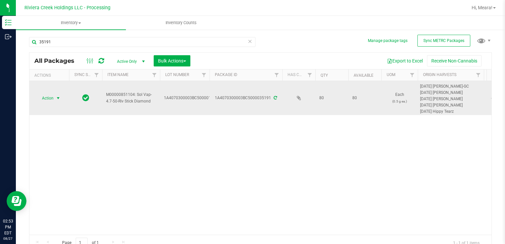
click at [50, 98] on span "Action" at bounding box center [45, 98] width 18 height 9
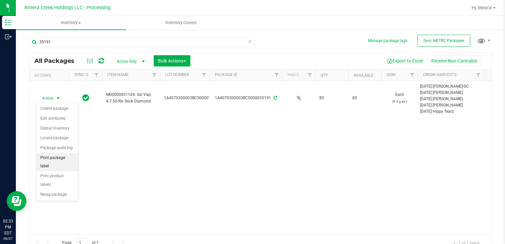
click at [71, 153] on li "Print package label" at bounding box center [57, 162] width 42 height 18
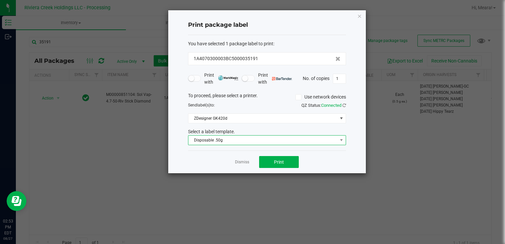
click at [230, 142] on span "Disposable .50g" at bounding box center [262, 140] width 149 height 9
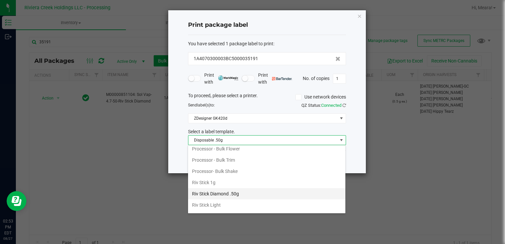
scroll to position [311, 0]
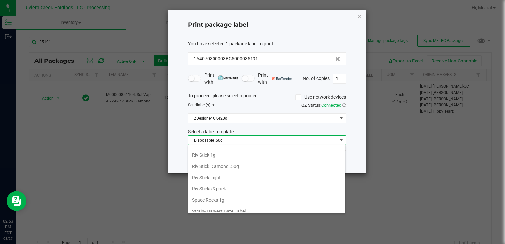
click at [222, 166] on li "Riv Stick Diamond .50g" at bounding box center [266, 166] width 157 height 11
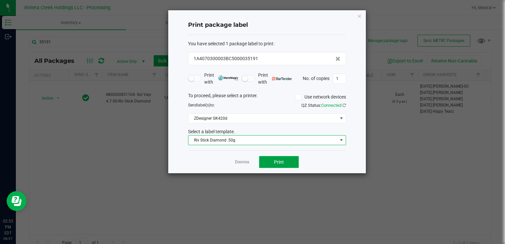
click at [268, 156] on button "Print" at bounding box center [279, 162] width 40 height 12
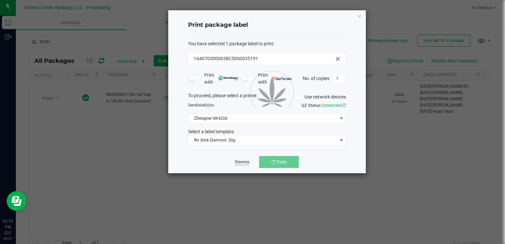
click at [243, 161] on link "Dismiss" at bounding box center [242, 162] width 14 height 6
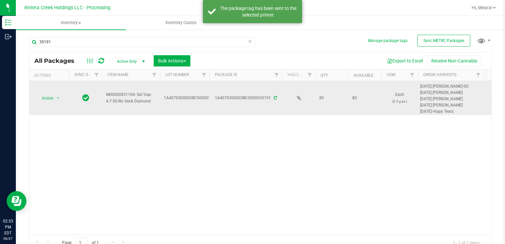
click at [50, 104] on td "Action Action Create package Edit attributes Global inventory Locate package Pa…" at bounding box center [49, 98] width 40 height 34
click at [53, 103] on td "Action Action Create package Edit attributes Global inventory Locate package Pa…" at bounding box center [49, 98] width 40 height 34
drag, startPoint x: 53, startPoint y: 103, endPoint x: 49, endPoint y: 102, distance: 3.9
click at [49, 102] on span "Action" at bounding box center [45, 98] width 18 height 9
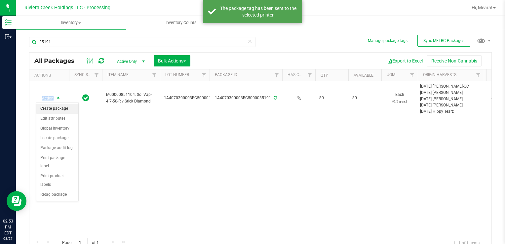
click at [52, 105] on li "Create package" at bounding box center [57, 109] width 42 height 10
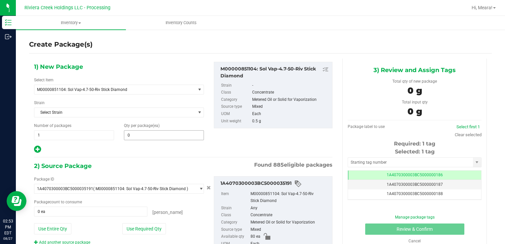
click at [162, 139] on div "1) New Package Select Item M00000851104: Sol Vap-4.7-50-Riv Stick Diamond M0000…" at bounding box center [119, 108] width 180 height 92
click at [166, 133] on span at bounding box center [164, 135] width 80 height 10
type input "20"
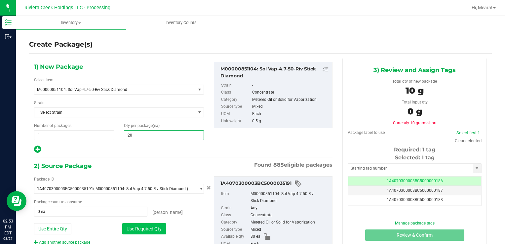
click at [123, 227] on button "Use Required Qty" at bounding box center [144, 228] width 44 height 11
type input "20"
click at [123, 227] on button "Use Required Qty" at bounding box center [144, 228] width 44 height 11
type input "20 ea"
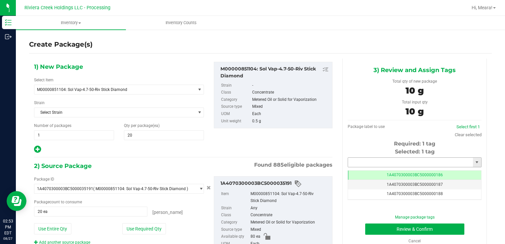
click at [376, 162] on input "text" at bounding box center [410, 162] width 125 height 9
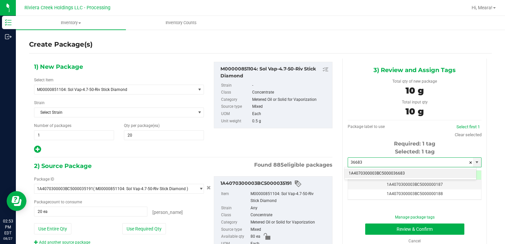
click at [393, 175] on li "1A4070300003BC5000036683" at bounding box center [411, 174] width 132 height 10
drag, startPoint x: 393, startPoint y: 175, endPoint x: 383, endPoint y: 213, distance: 39.2
click at [392, 175] on div "1A4070300003BC5000036683 No matching tags" at bounding box center [410, 173] width 132 height 13
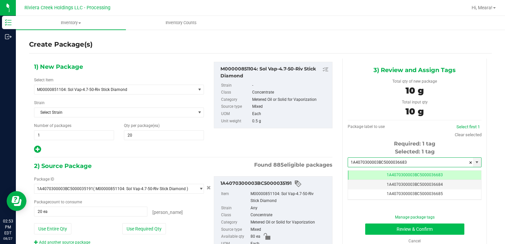
type input "1A4070300003BC5000036683"
click at [377, 228] on button "Review & Confirm" at bounding box center [414, 228] width 99 height 11
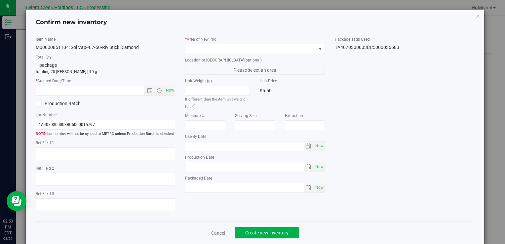
type input "[DATE]"
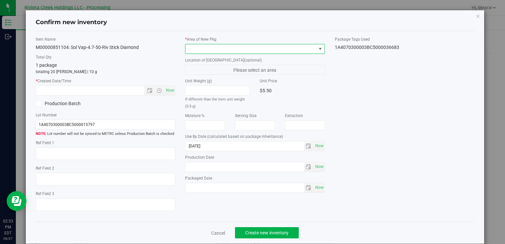
click at [265, 52] on span at bounding box center [250, 48] width 131 height 9
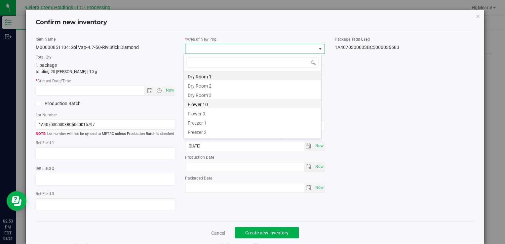
click at [209, 103] on li "Flower 10" at bounding box center [253, 103] width 138 height 9
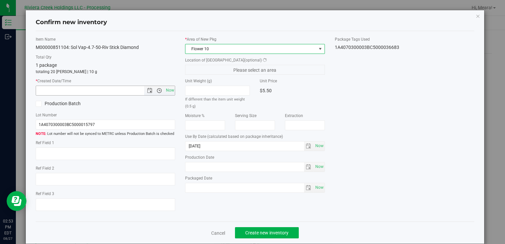
click at [160, 88] on span "Open the time view" at bounding box center [159, 90] width 11 height 5
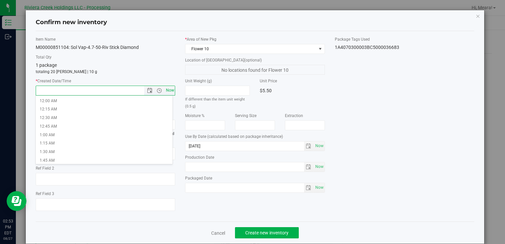
click at [168, 90] on span "Now" at bounding box center [169, 91] width 11 height 10
type input "8/27/2025 2:53 PM"
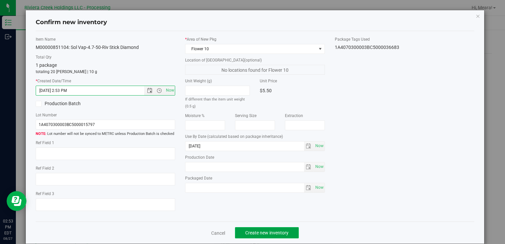
click at [257, 235] on button "Create new inventory" at bounding box center [267, 232] width 64 height 11
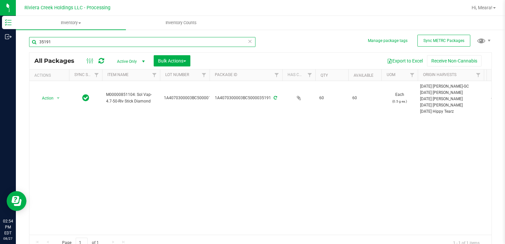
drag, startPoint x: 64, startPoint y: 38, endPoint x: 399, endPoint y: 219, distance: 381.1
click at [0, 42] on html "Inventory Outbound 02:54 PM EDT 08/27/2025 08/27 Riviera Creek Holdings LLC - P…" at bounding box center [252, 122] width 505 height 244
type input "36205"
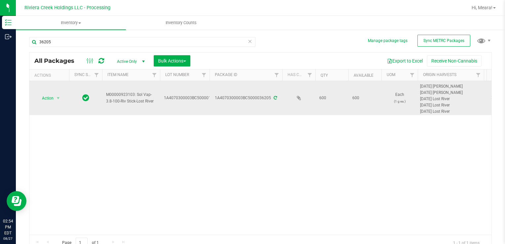
click at [48, 100] on span "Action" at bounding box center [45, 98] width 18 height 9
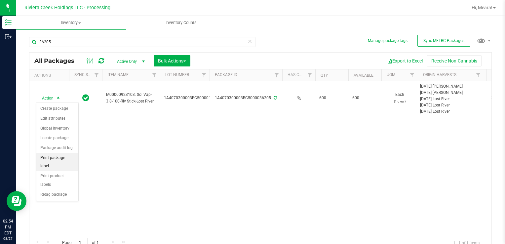
click at [69, 155] on li "Print package label" at bounding box center [57, 162] width 42 height 18
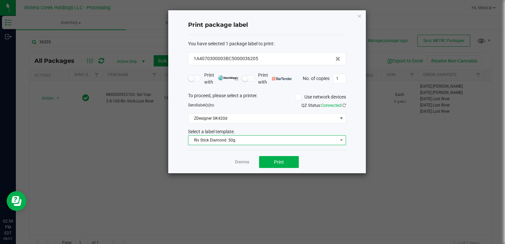
click at [211, 141] on span "Riv Stick Diamond .50g" at bounding box center [262, 140] width 149 height 9
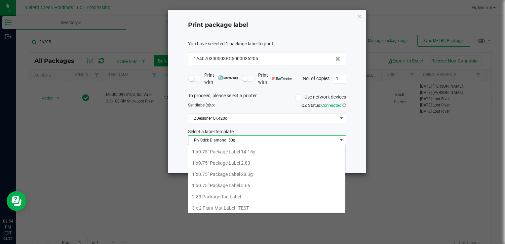
scroll to position [10, 158]
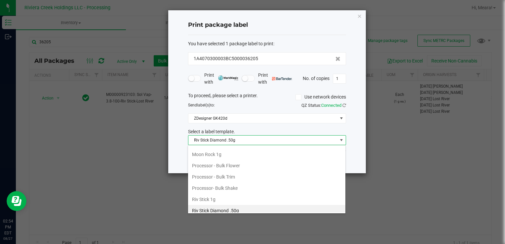
drag, startPoint x: 226, startPoint y: 192, endPoint x: 231, endPoint y: 178, distance: 14.2
click at [226, 194] on li "Riv Stick 1g" at bounding box center [266, 199] width 157 height 11
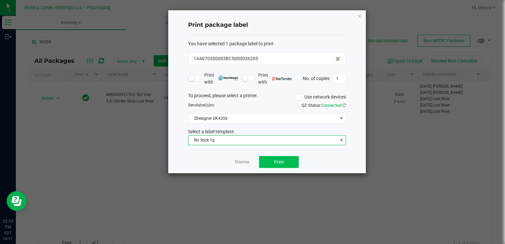
drag, startPoint x: 283, startPoint y: 155, endPoint x: 280, endPoint y: 158, distance: 3.8
click at [280, 158] on div "Dismiss Print" at bounding box center [267, 161] width 158 height 23
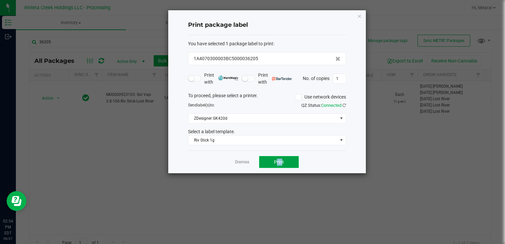
drag, startPoint x: 280, startPoint y: 158, endPoint x: 272, endPoint y: 161, distance: 8.7
click at [272, 161] on button "Print" at bounding box center [279, 162] width 40 height 12
click at [241, 163] on div at bounding box center [267, 91] width 198 height 163
click at [242, 161] on div at bounding box center [267, 91] width 198 height 163
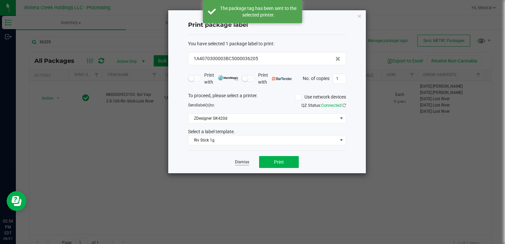
click at [243, 163] on link "Dismiss" at bounding box center [242, 162] width 14 height 6
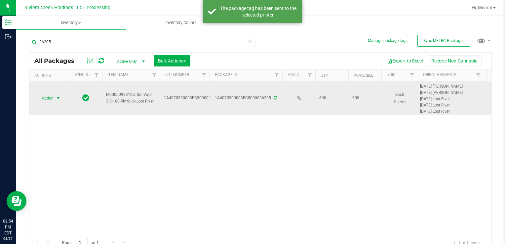
click at [57, 99] on span "select" at bounding box center [58, 98] width 5 height 5
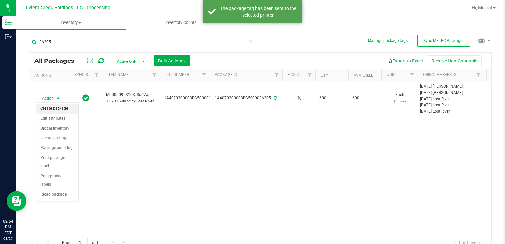
click at [60, 106] on li "Create package" at bounding box center [57, 109] width 42 height 10
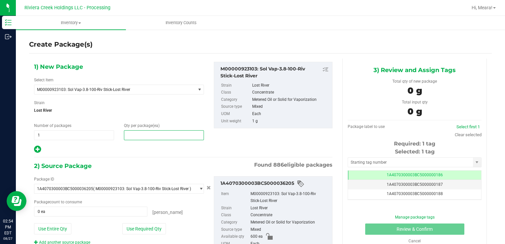
click at [146, 131] on span at bounding box center [164, 135] width 80 height 10
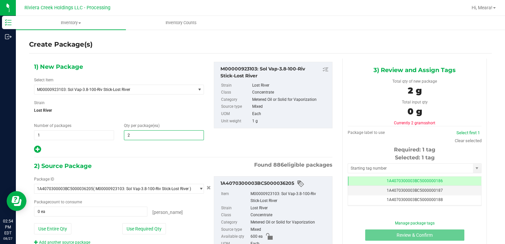
type input "20"
click at [128, 228] on button "Use Required Qty" at bounding box center [144, 228] width 44 height 11
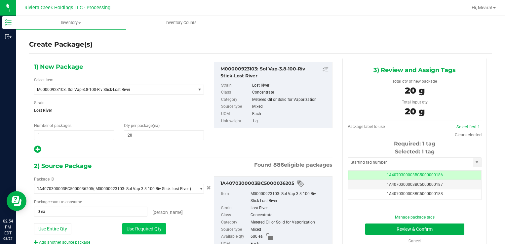
type input "20 ea"
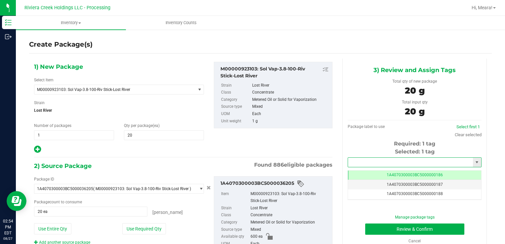
click at [353, 160] on input "text" at bounding box center [410, 162] width 125 height 9
click at [363, 166] on input "36684" at bounding box center [410, 162] width 125 height 9
click at [365, 171] on li "1A4070300003BC5000036684" at bounding box center [411, 174] width 132 height 10
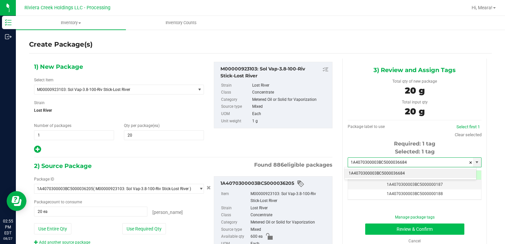
type input "1A4070300003BC5000036684"
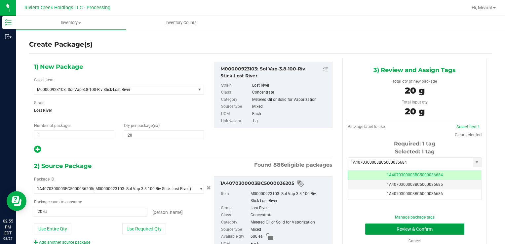
click at [374, 228] on button "Review & Confirm" at bounding box center [414, 228] width 99 height 11
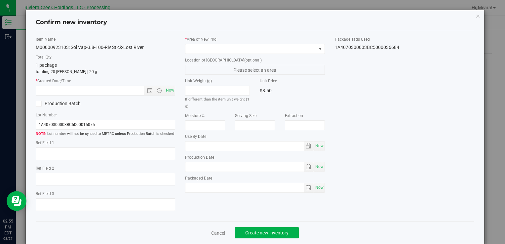
type input "[DATE]"
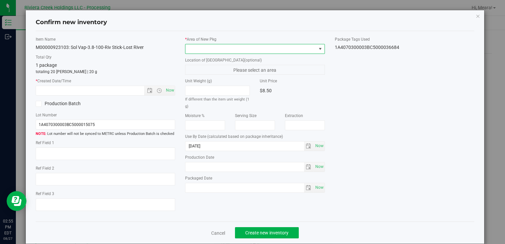
click at [283, 50] on span at bounding box center [250, 48] width 131 height 9
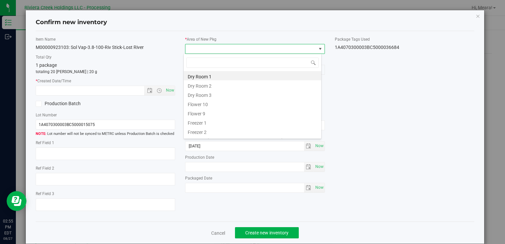
drag, startPoint x: 210, startPoint y: 104, endPoint x: 183, endPoint y: 99, distance: 27.9
click at [209, 104] on li "Flower 10" at bounding box center [253, 103] width 138 height 9
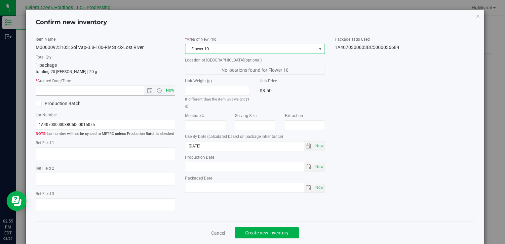
click at [172, 91] on span "Now" at bounding box center [169, 91] width 11 height 10
type input "8/27/2025 2:55 PM"
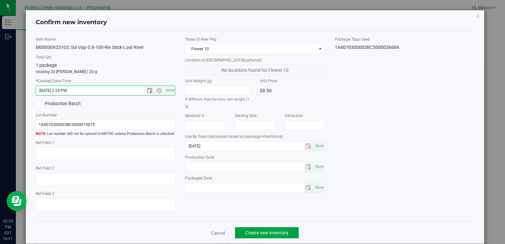
click at [270, 233] on span "Create new inventory" at bounding box center [266, 232] width 43 height 5
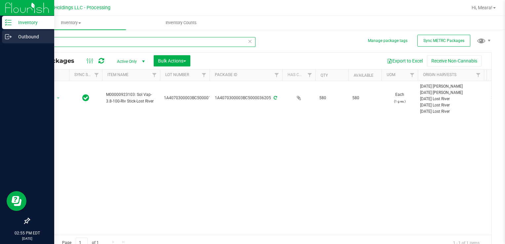
drag, startPoint x: 62, startPoint y: 41, endPoint x: 0, endPoint y: 41, distance: 62.1
click at [0, 43] on div "Inventory Outbound 02:55 PM EDT 08/27/2025 08/27 Riviera Creek Holdings LLC - P…" at bounding box center [252, 122] width 505 height 244
type input "33217"
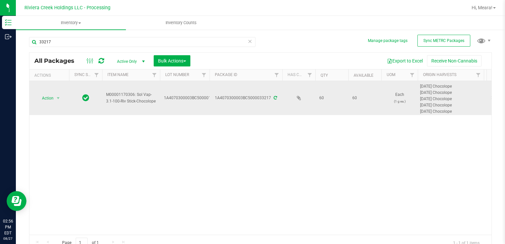
click at [42, 101] on span "Action" at bounding box center [45, 98] width 18 height 9
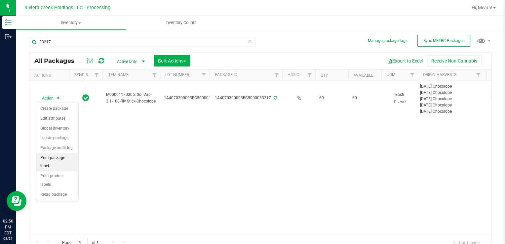
click at [74, 155] on li "Print package label" at bounding box center [57, 162] width 42 height 18
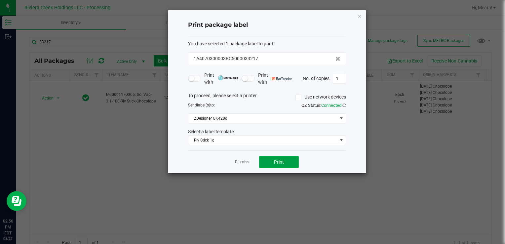
click at [280, 165] on button "Print" at bounding box center [279, 162] width 40 height 12
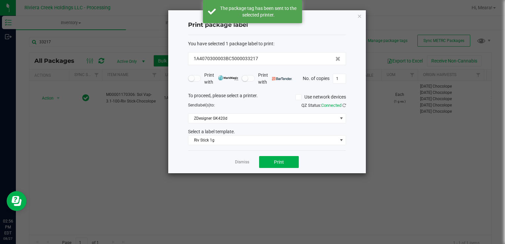
click at [245, 160] on link "Dismiss" at bounding box center [242, 162] width 14 height 6
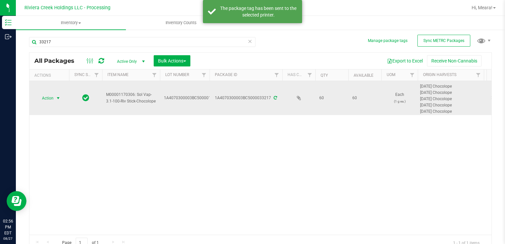
click at [42, 95] on span "Action" at bounding box center [45, 98] width 18 height 9
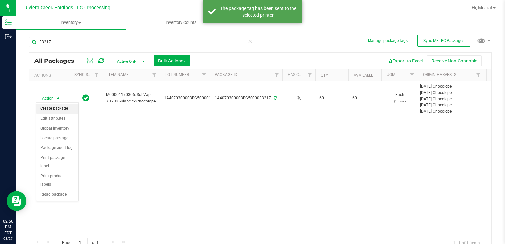
click at [54, 105] on li "Create package" at bounding box center [57, 109] width 42 height 10
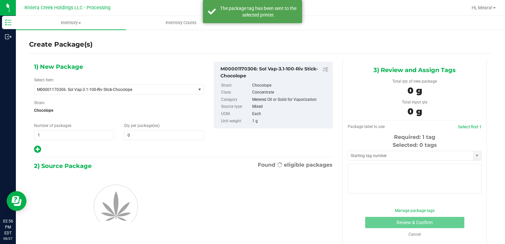
type input "0"
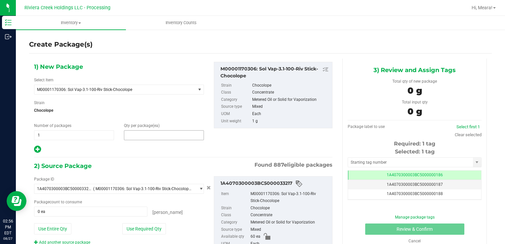
click at [141, 134] on span at bounding box center [164, 135] width 80 height 10
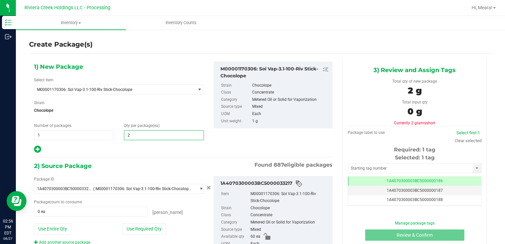
type input "20"
click at [135, 225] on button "Use Required Qty" at bounding box center [144, 228] width 44 height 11
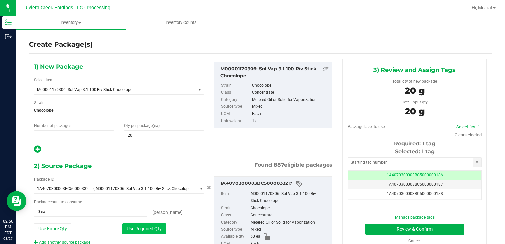
type input "20 ea"
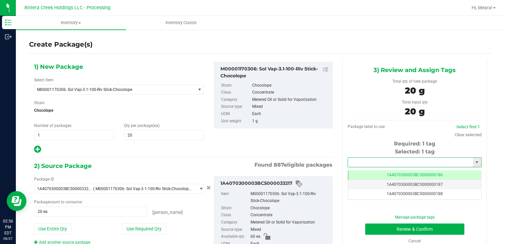
click at [349, 160] on input "text" at bounding box center [410, 162] width 125 height 9
click at [361, 172] on li "1A4070300003BC5000036685" at bounding box center [411, 174] width 132 height 10
type input "1A4070300003BC5000036685"
click at [375, 229] on button "Review & Confirm" at bounding box center [414, 228] width 99 height 11
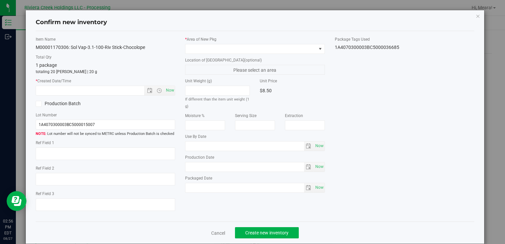
type input "[DATE]"
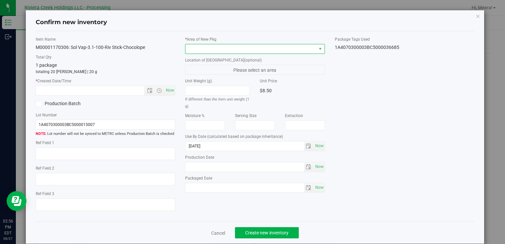
drag, startPoint x: 289, startPoint y: 47, endPoint x: 287, endPoint y: 53, distance: 6.3
click at [289, 46] on span at bounding box center [250, 48] width 131 height 9
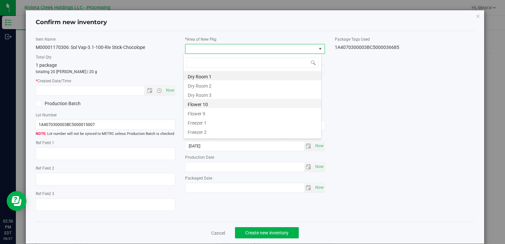
drag, startPoint x: 213, startPoint y: 107, endPoint x: 178, endPoint y: 96, distance: 36.3
click at [213, 107] on li "Flower 10" at bounding box center [253, 103] width 138 height 9
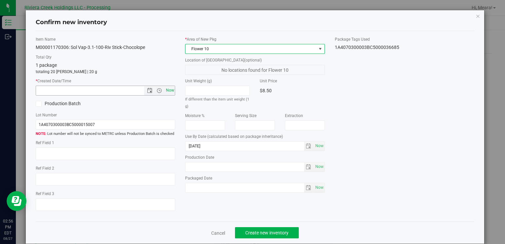
click at [166, 91] on span "Now" at bounding box center [169, 91] width 11 height 10
type input "8/27/2025 2:56 PM"
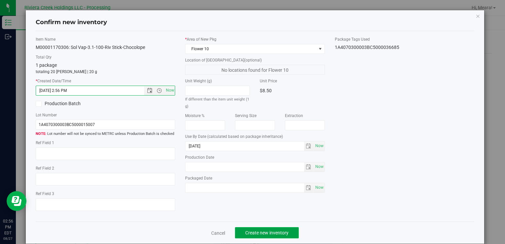
click at [291, 231] on button "Create new inventory" at bounding box center [267, 232] width 64 height 11
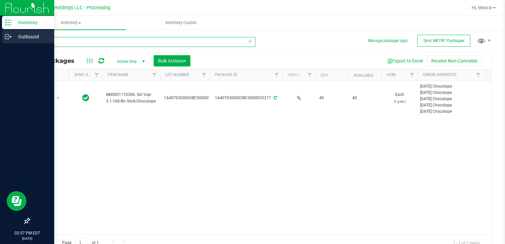
drag, startPoint x: 96, startPoint y: 42, endPoint x: 24, endPoint y: 42, distance: 71.7
click at [2, 39] on div "Inventory Outbound 02:57 PM EDT 08/27/2025 08/27 Riviera Creek Holdings LLC - P…" at bounding box center [252, 122] width 505 height 244
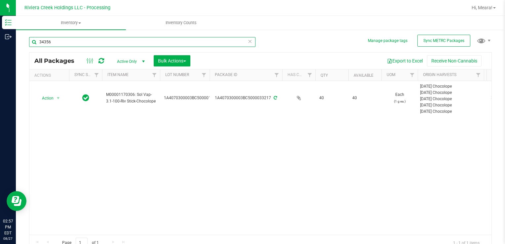
type input "34356"
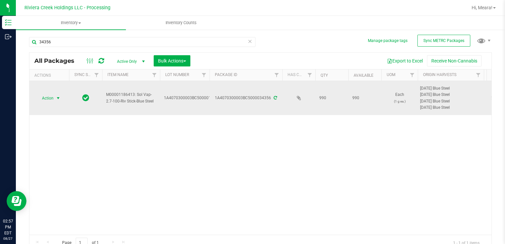
click at [57, 98] on span "select" at bounding box center [58, 98] width 5 height 5
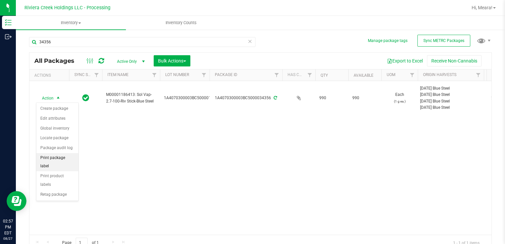
click at [65, 155] on li "Print package label" at bounding box center [57, 162] width 42 height 18
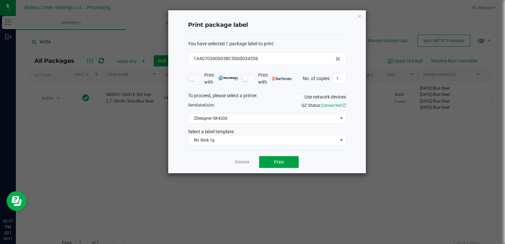
click at [295, 165] on button "Print" at bounding box center [279, 162] width 40 height 12
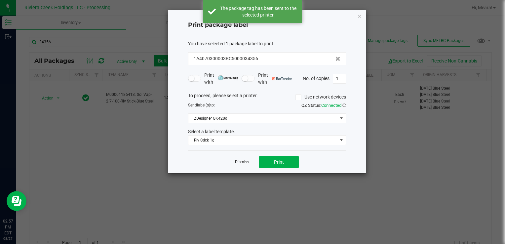
click at [242, 160] on link "Dismiss" at bounding box center [242, 162] width 14 height 6
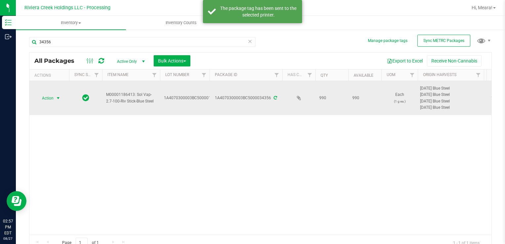
click at [49, 100] on span "Action" at bounding box center [45, 98] width 18 height 9
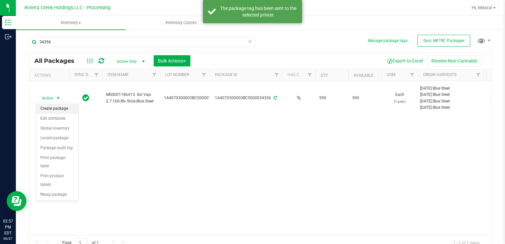
click at [57, 112] on li "Create package" at bounding box center [57, 109] width 42 height 10
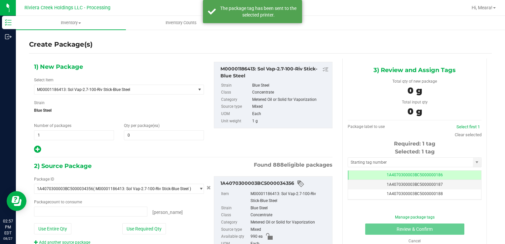
type input "0 ea"
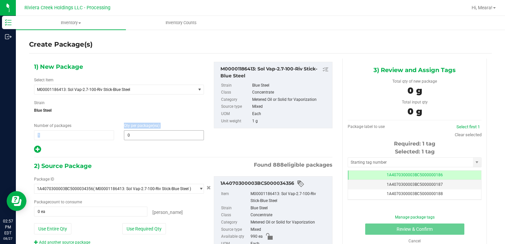
drag, startPoint x: 118, startPoint y: 129, endPoint x: 123, endPoint y: 136, distance: 8.2
click at [121, 134] on div "Number of packages 1 1 Qty per package (ea) 0 0" at bounding box center [119, 132] width 180 height 18
drag, startPoint x: 123, startPoint y: 136, endPoint x: 131, endPoint y: 138, distance: 8.3
click at [131, 138] on span at bounding box center [164, 135] width 80 height 10
type input "20"
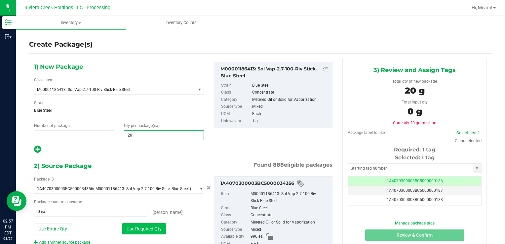
type input "20"
click at [125, 223] on button "Use Required Qty" at bounding box center [144, 228] width 44 height 11
type input "20 ea"
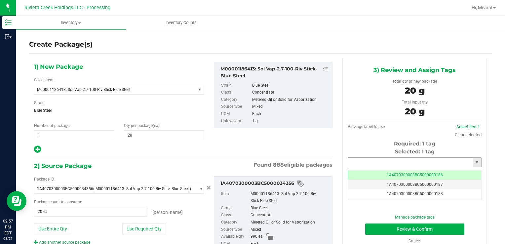
click at [352, 164] on input "text" at bounding box center [410, 162] width 125 height 9
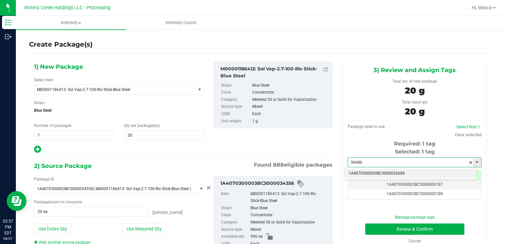
click at [362, 172] on li "1A4070300003BC5000036686" at bounding box center [411, 174] width 132 height 10
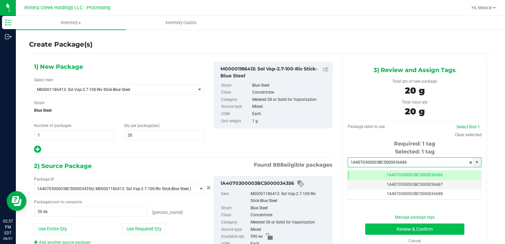
type input "1A4070300003BC5000036686"
click at [377, 231] on button "Review & Confirm" at bounding box center [414, 228] width 99 height 11
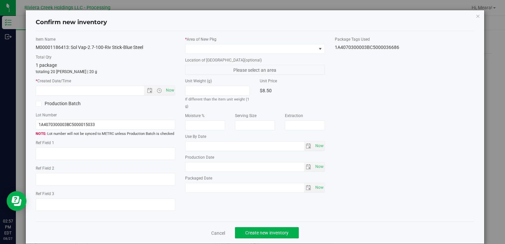
type input "2026-03-16"
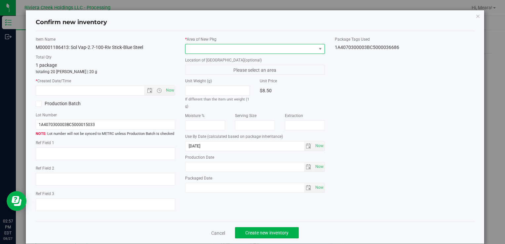
click at [284, 44] on span at bounding box center [250, 48] width 131 height 9
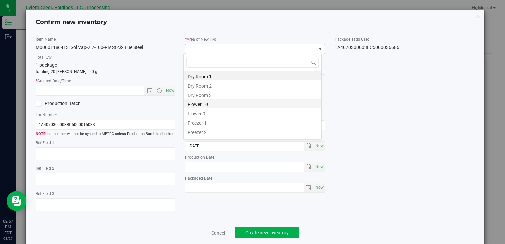
click at [217, 101] on li "Flower 10" at bounding box center [253, 103] width 138 height 9
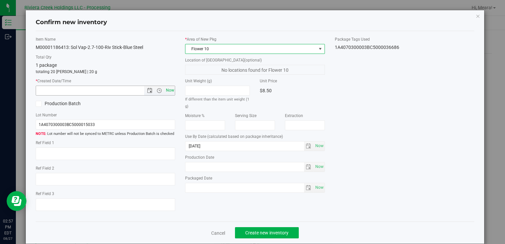
click at [166, 89] on span "Now" at bounding box center [169, 91] width 11 height 10
type input "8/27/2025 2:57 PM"
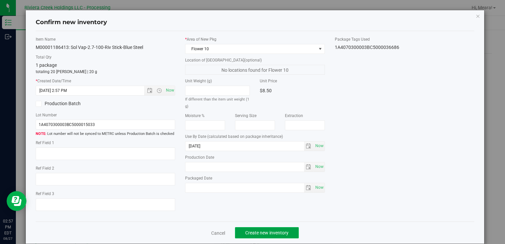
click at [267, 229] on button "Create new inventory" at bounding box center [267, 232] width 64 height 11
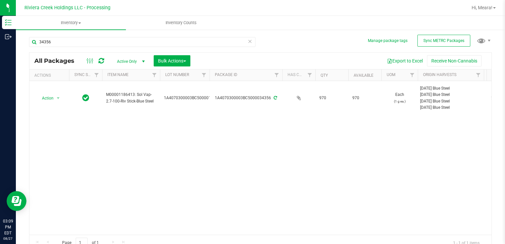
click at [357, 194] on div "Action Action Create package Edit attributes Global inventory Locate package Pa…" at bounding box center [260, 158] width 462 height 154
click at [397, 174] on div "Action Action Create package Edit attributes Global inventory Locate package Pa…" at bounding box center [260, 158] width 462 height 154
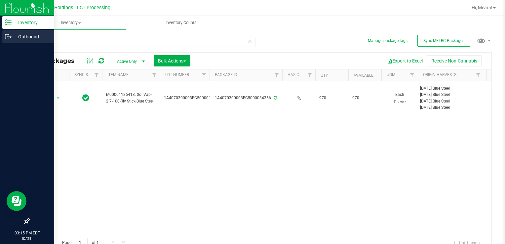
click at [15, 37] on p "Outbound" at bounding box center [32, 37] width 40 height 8
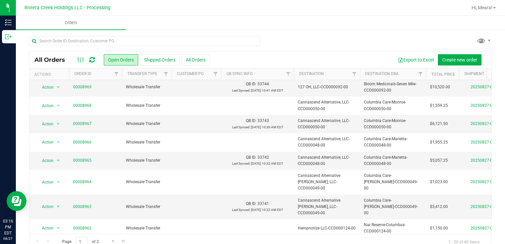
scroll to position [12, 0]
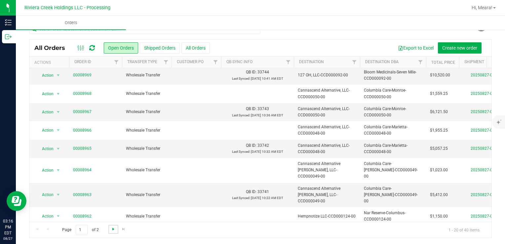
click at [115, 229] on span "Go to the next page" at bounding box center [113, 228] width 5 height 5
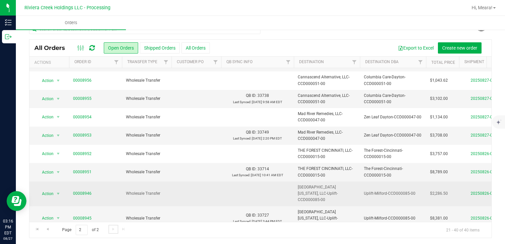
scroll to position [84, 0]
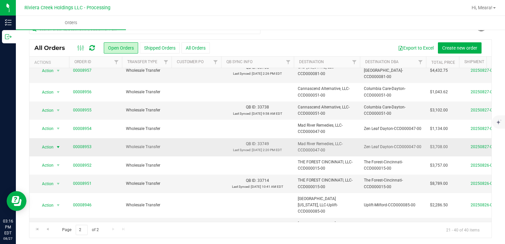
click at [45, 142] on span "Action" at bounding box center [45, 146] width 18 height 9
click at [49, 142] on span "Action" at bounding box center [45, 146] width 18 height 9
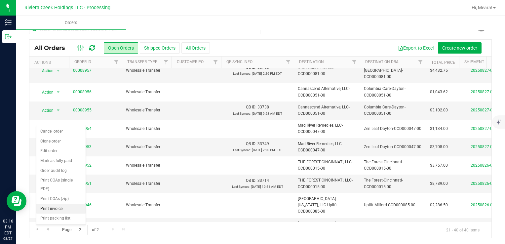
click at [57, 208] on li "Print invoice" at bounding box center [60, 209] width 49 height 10
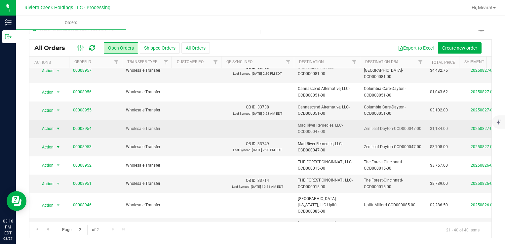
click at [47, 124] on span "Action" at bounding box center [45, 128] width 18 height 9
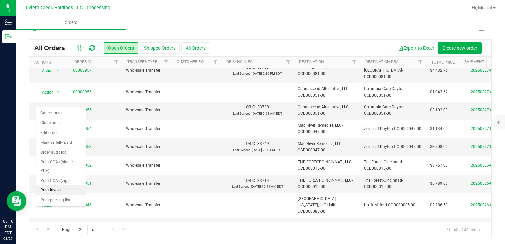
click at [62, 187] on li "Print invoice" at bounding box center [60, 190] width 49 height 10
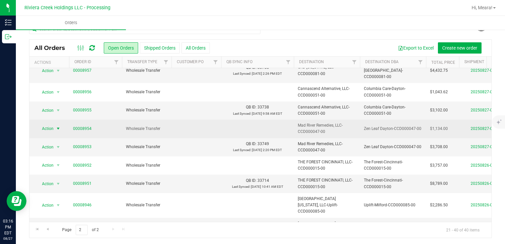
scroll to position [51, 0]
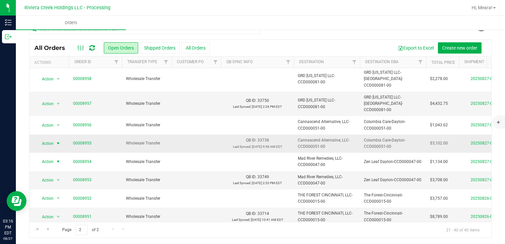
click at [53, 139] on span "Action" at bounding box center [45, 143] width 18 height 9
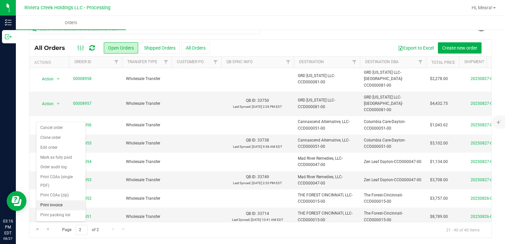
click at [60, 205] on li "Print invoice" at bounding box center [60, 205] width 49 height 10
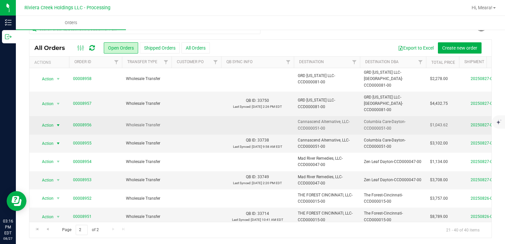
click at [50, 121] on span "Action" at bounding box center [45, 125] width 18 height 9
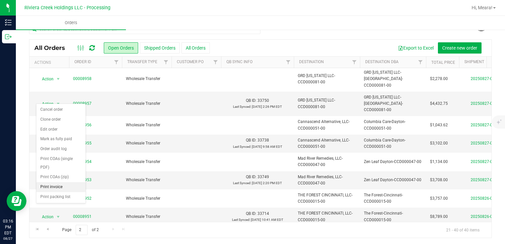
click at [62, 186] on li "Print invoice" at bounding box center [60, 187] width 49 height 10
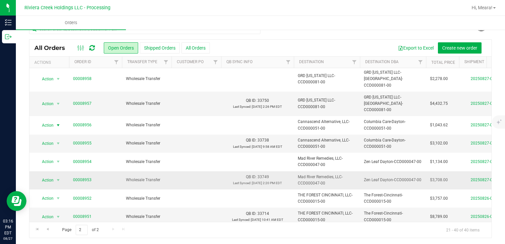
scroll to position [18, 0]
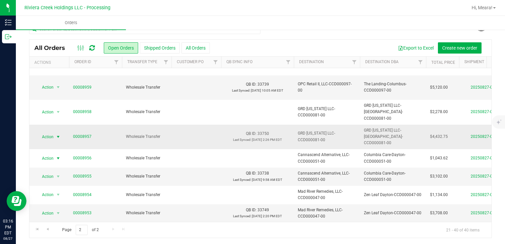
click at [54, 132] on span "select" at bounding box center [58, 136] width 8 height 9
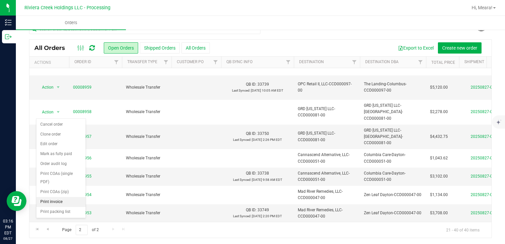
click at [59, 199] on li "Print invoice" at bounding box center [60, 202] width 49 height 10
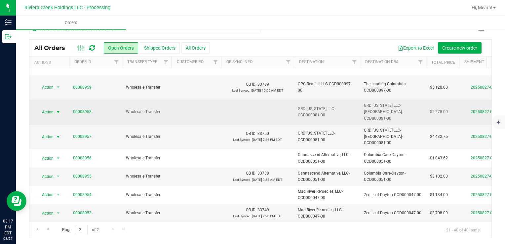
click at [50, 107] on span "Action" at bounding box center [45, 111] width 18 height 9
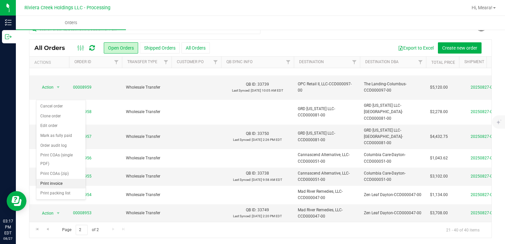
click at [66, 181] on li "Print invoice" at bounding box center [60, 184] width 49 height 10
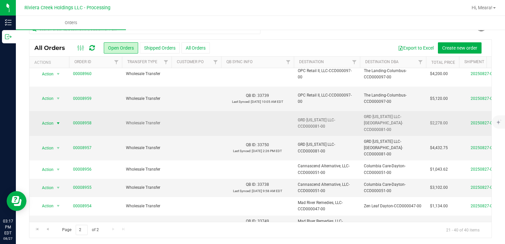
scroll to position [0, 0]
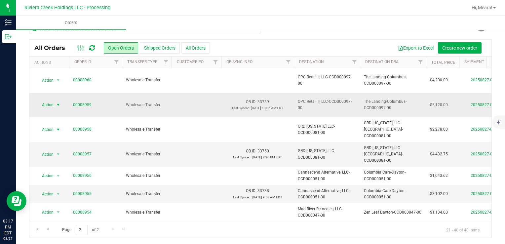
click at [47, 100] on span "Action" at bounding box center [45, 104] width 18 height 9
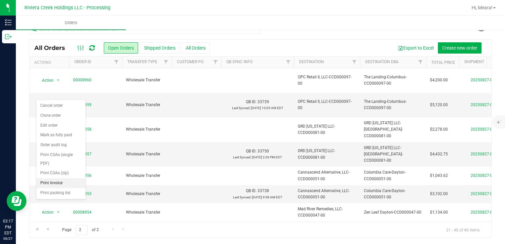
click at [58, 182] on li "Print invoice" at bounding box center [60, 183] width 49 height 10
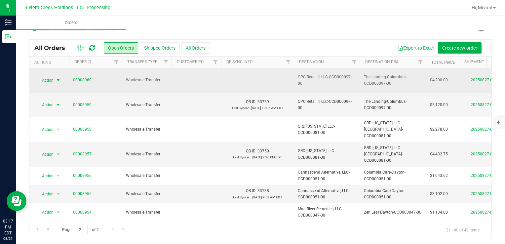
click at [53, 78] on span "Action" at bounding box center [45, 80] width 18 height 9
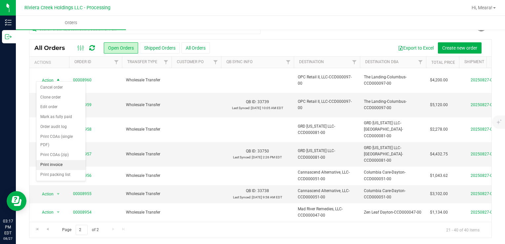
click at [65, 163] on li "Print invoice" at bounding box center [60, 165] width 49 height 10
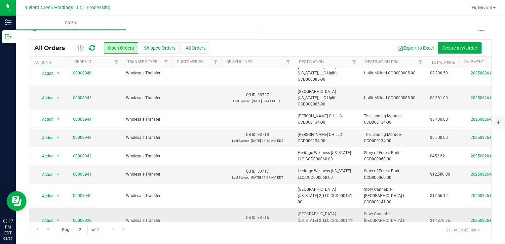
scroll to position [216, 0]
click at [46, 228] on span "Go to the previous page" at bounding box center [47, 228] width 5 height 5
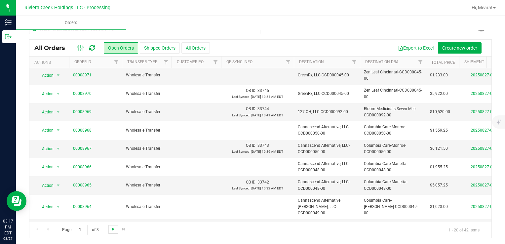
click at [114, 229] on span "Go to the next page" at bounding box center [113, 228] width 5 height 5
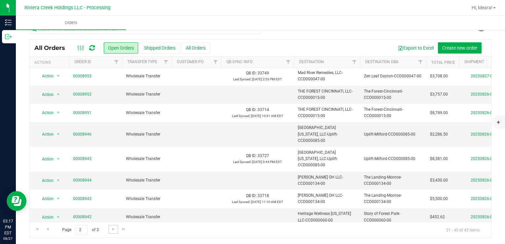
scroll to position [0, 0]
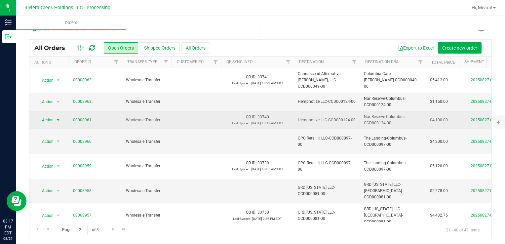
click at [39, 115] on span "Action" at bounding box center [45, 119] width 18 height 9
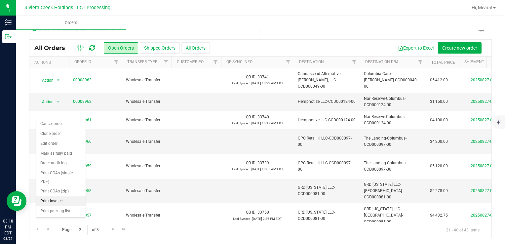
click at [61, 201] on li "Print invoice" at bounding box center [60, 201] width 49 height 10
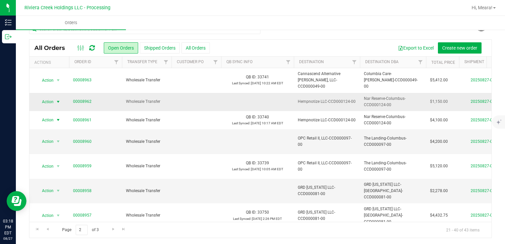
click at [50, 97] on span "Action" at bounding box center [45, 101] width 18 height 9
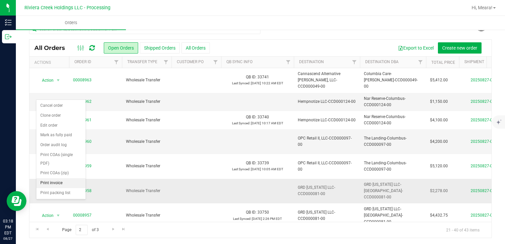
drag, startPoint x: 70, startPoint y: 180, endPoint x: 53, endPoint y: 166, distance: 22.8
click at [70, 180] on li "Print invoice" at bounding box center [60, 183] width 49 height 10
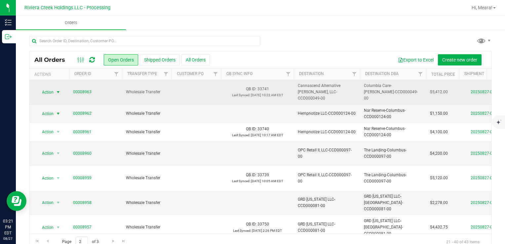
click at [53, 90] on span "Action" at bounding box center [45, 92] width 18 height 9
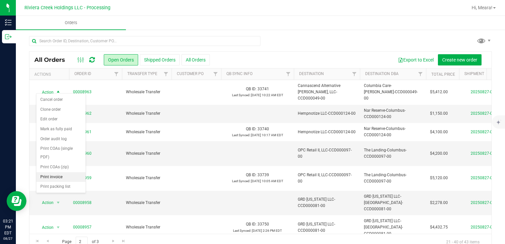
click at [59, 177] on li "Print invoice" at bounding box center [60, 177] width 49 height 10
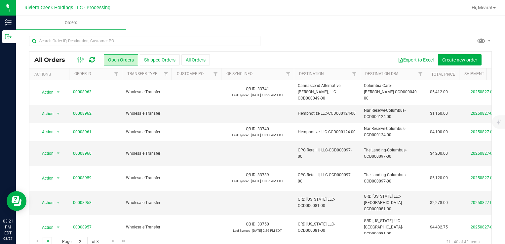
click at [49, 240] on span "Go to the previous page" at bounding box center [47, 240] width 5 height 5
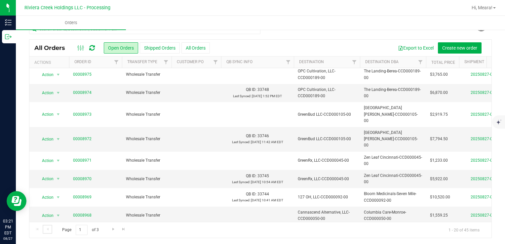
scroll to position [216, 0]
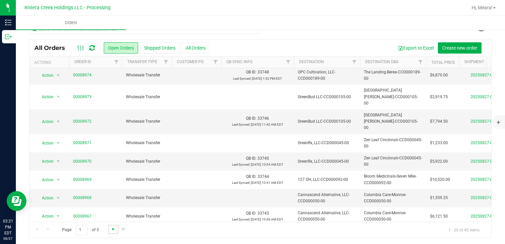
click at [112, 230] on span "Go to the next page" at bounding box center [113, 228] width 5 height 5
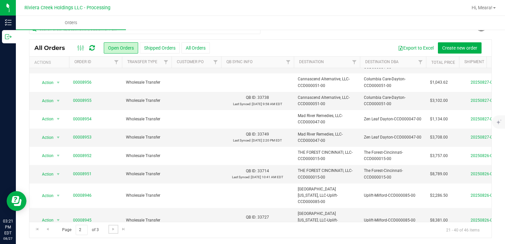
scroll to position [0, 0]
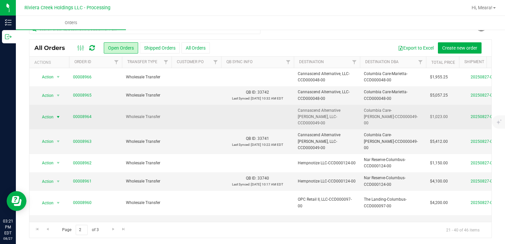
click at [51, 112] on span "Action" at bounding box center [45, 116] width 18 height 9
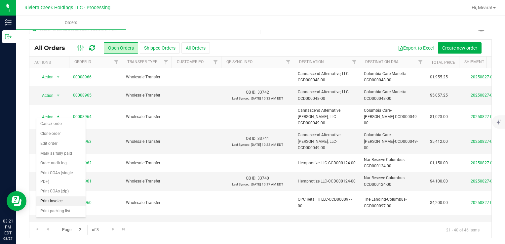
click at [64, 201] on li "Print invoice" at bounding box center [60, 201] width 49 height 10
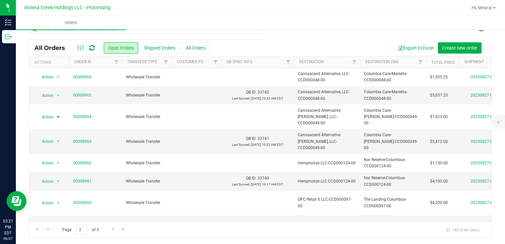
click at [410, 43] on outbound "Orders All Orders Open Orders Shipped Orders All Orders Export to Excel Create …" at bounding box center [260, 124] width 489 height 241
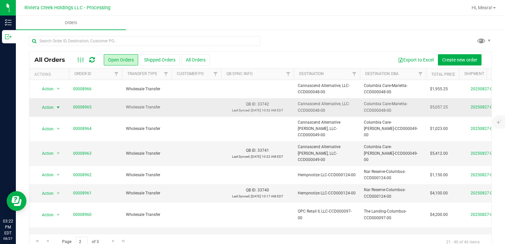
click at [58, 106] on span "select" at bounding box center [58, 107] width 5 height 5
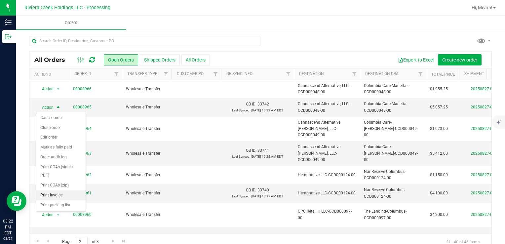
click at [59, 192] on li "Print invoice" at bounding box center [60, 195] width 49 height 10
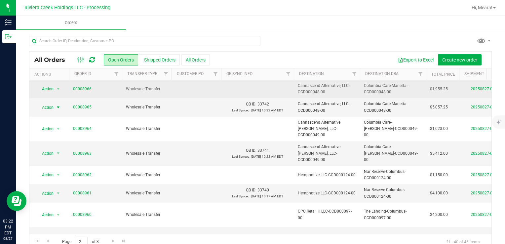
click at [47, 91] on span "Action" at bounding box center [45, 88] width 18 height 9
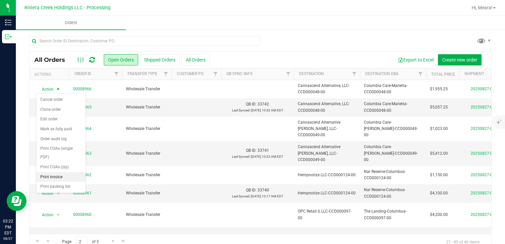
click at [62, 177] on li "Print invoice" at bounding box center [60, 177] width 49 height 10
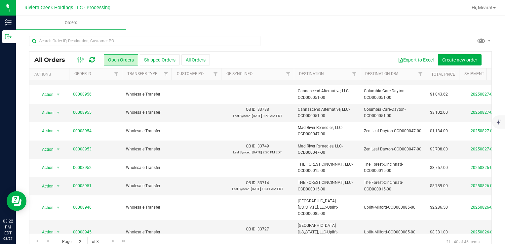
scroll to position [12, 0]
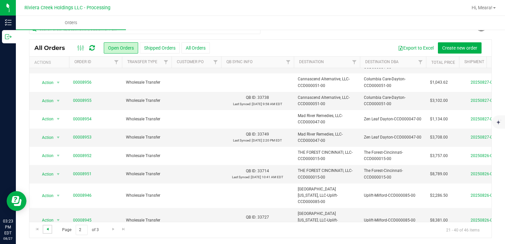
click at [49, 228] on span "Go to the previous page" at bounding box center [47, 228] width 5 height 5
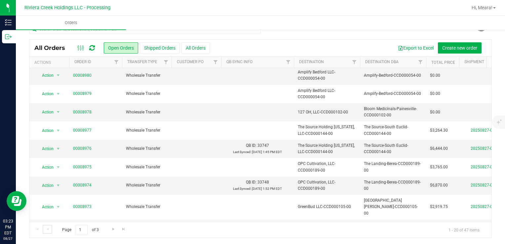
scroll to position [216, 0]
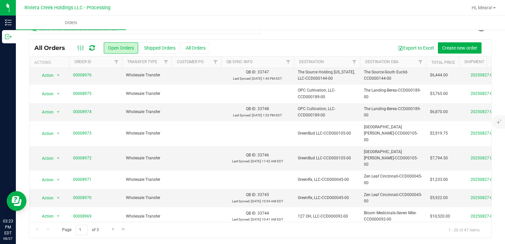
click at [40, 230] on span "Action" at bounding box center [45, 234] width 18 height 9
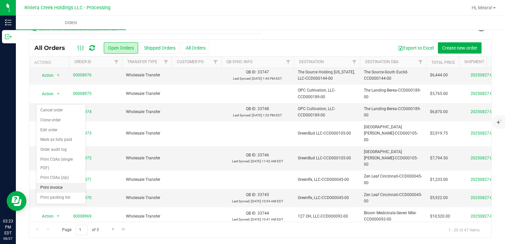
click at [52, 186] on li "Print invoice" at bounding box center [60, 188] width 49 height 10
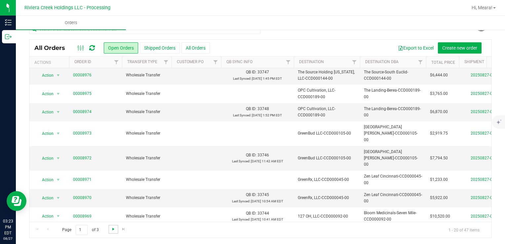
click at [111, 229] on span "Go to the next page" at bounding box center [113, 228] width 5 height 5
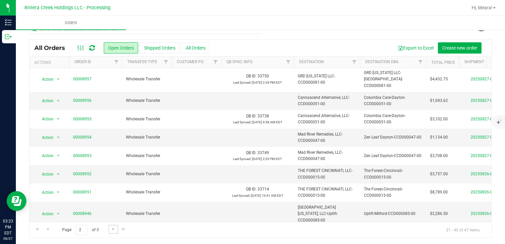
scroll to position [0, 0]
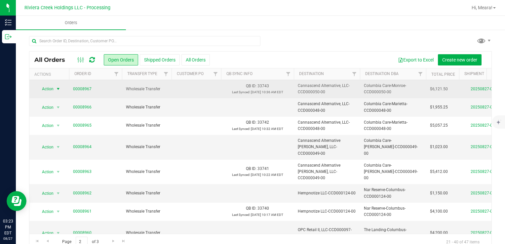
click at [51, 84] on span "Action" at bounding box center [45, 88] width 18 height 9
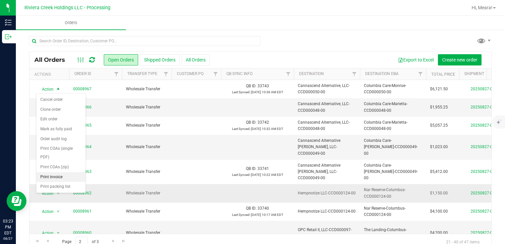
drag, startPoint x: 63, startPoint y: 177, endPoint x: 65, endPoint y: 174, distance: 3.6
click at [63, 177] on li "Print invoice" at bounding box center [60, 177] width 49 height 10
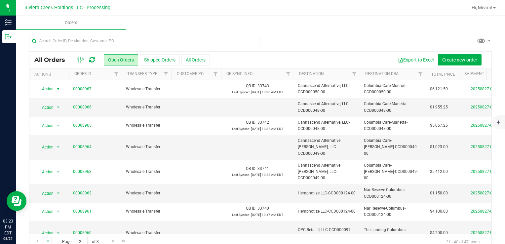
click at [50, 239] on link "Go to the previous page" at bounding box center [48, 241] width 10 height 9
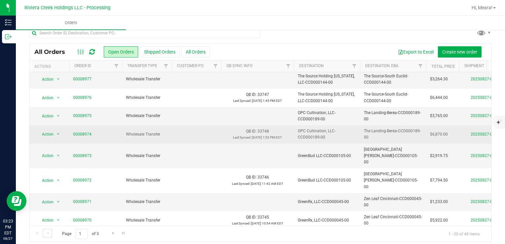
scroll to position [12, 0]
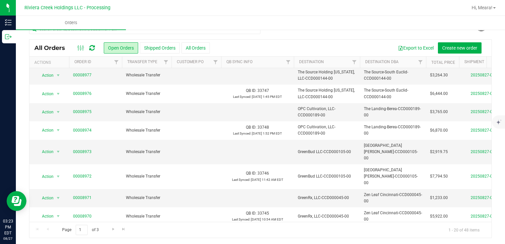
click at [54, 230] on span "select" at bounding box center [58, 234] width 8 height 9
click at [57, 187] on li "Print invoice" at bounding box center [60, 188] width 49 height 10
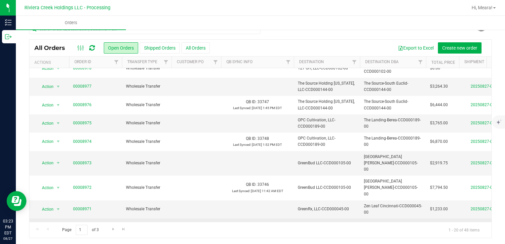
scroll to position [216, 0]
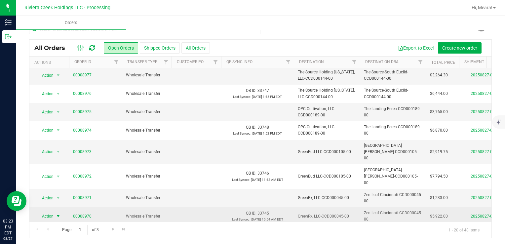
click at [58, 214] on span "select" at bounding box center [58, 216] width 5 height 5
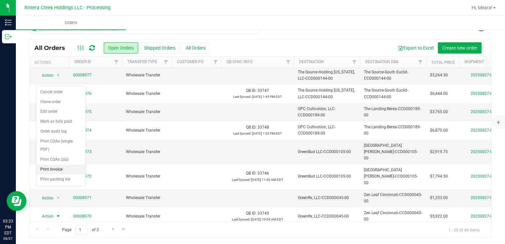
click at [54, 170] on li "Print invoice" at bounding box center [60, 170] width 49 height 10
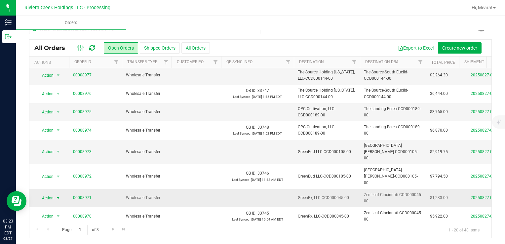
click at [46, 193] on span "Action" at bounding box center [45, 197] width 18 height 9
click at [53, 151] on li "Print invoice" at bounding box center [60, 151] width 49 height 10
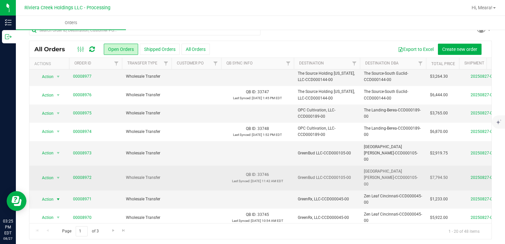
scroll to position [12, 0]
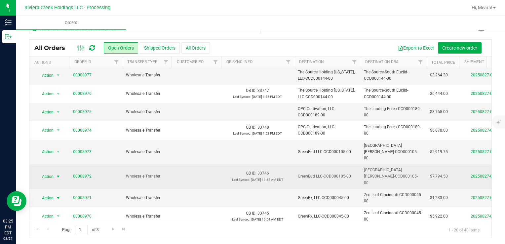
click at [58, 174] on span "select" at bounding box center [58, 176] width 5 height 5
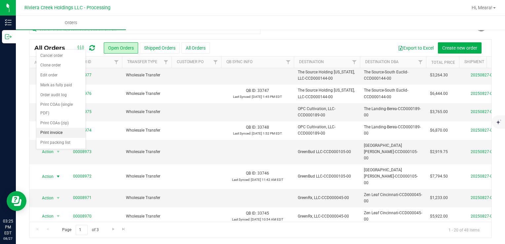
click at [60, 131] on li "Print invoice" at bounding box center [60, 133] width 49 height 10
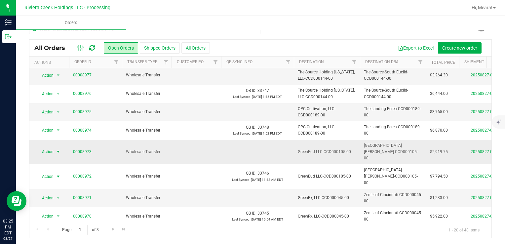
click at [44, 147] on span "Action" at bounding box center [45, 151] width 18 height 9
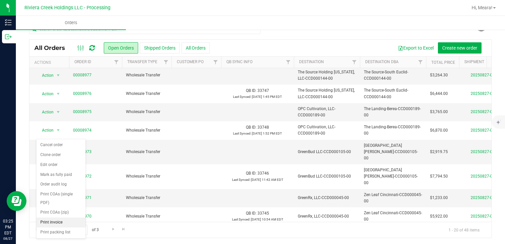
click at [53, 222] on li "Print invoice" at bounding box center [60, 222] width 49 height 10
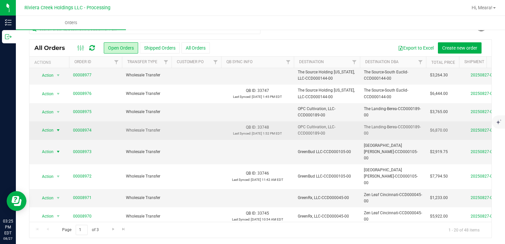
click at [54, 126] on span "select" at bounding box center [58, 130] width 8 height 9
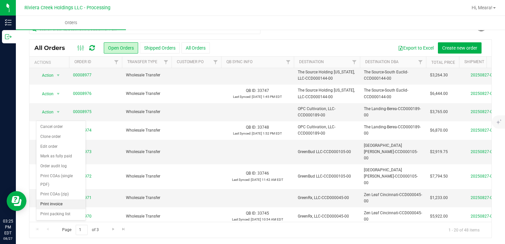
click at [63, 203] on li "Print invoice" at bounding box center [60, 204] width 49 height 10
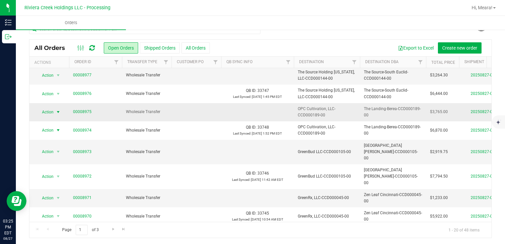
click at [46, 107] on span "Action" at bounding box center [45, 111] width 18 height 9
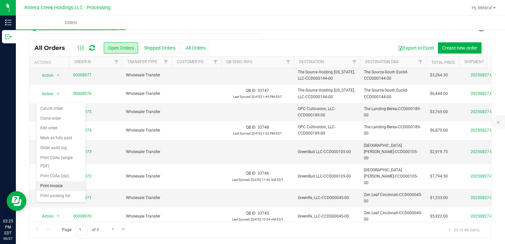
click at [62, 184] on li "Print invoice" at bounding box center [60, 186] width 49 height 10
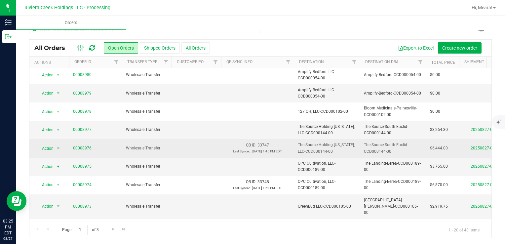
scroll to position [150, 0]
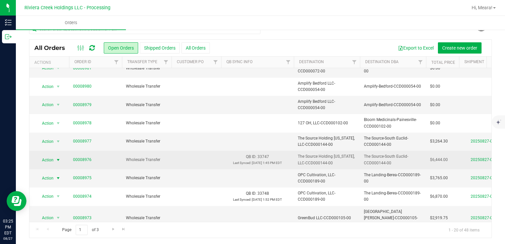
click at [52, 155] on span "Action" at bounding box center [45, 159] width 18 height 9
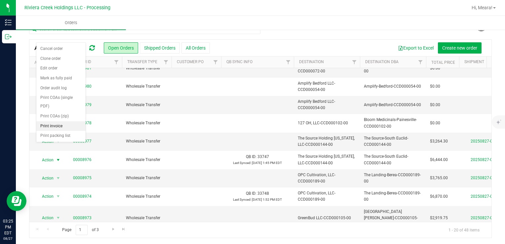
click at [58, 125] on li "Print invoice" at bounding box center [60, 126] width 49 height 10
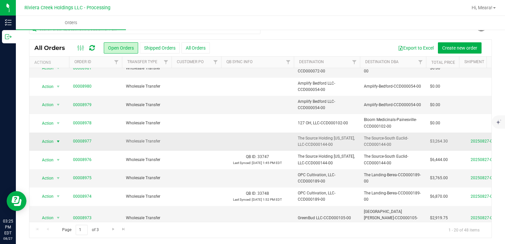
click at [46, 137] on span "Action" at bounding box center [45, 141] width 18 height 9
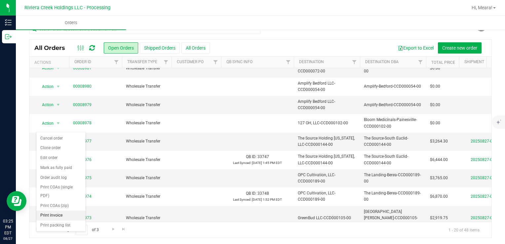
click at [57, 215] on li "Print invoice" at bounding box center [60, 216] width 49 height 10
